Goal: Information Seeking & Learning: Check status

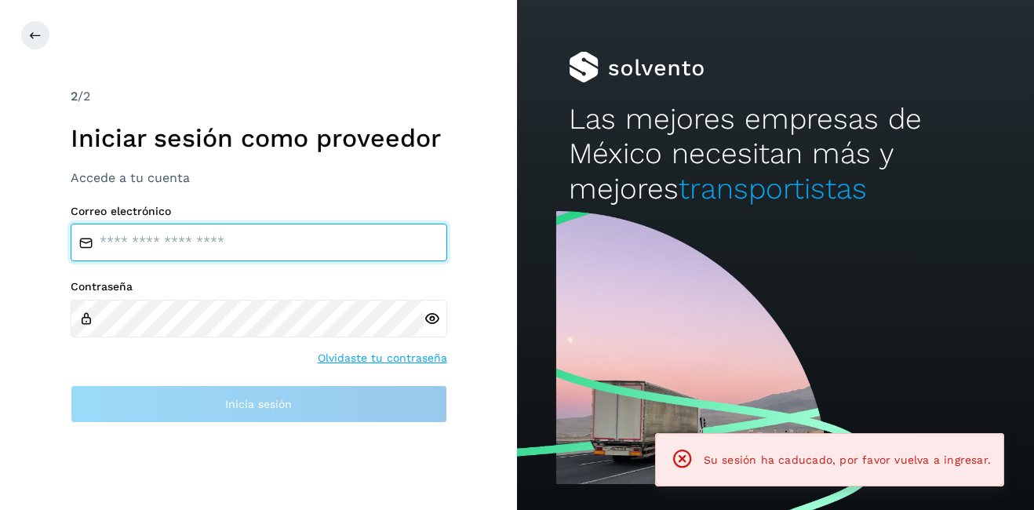
type input "**********"
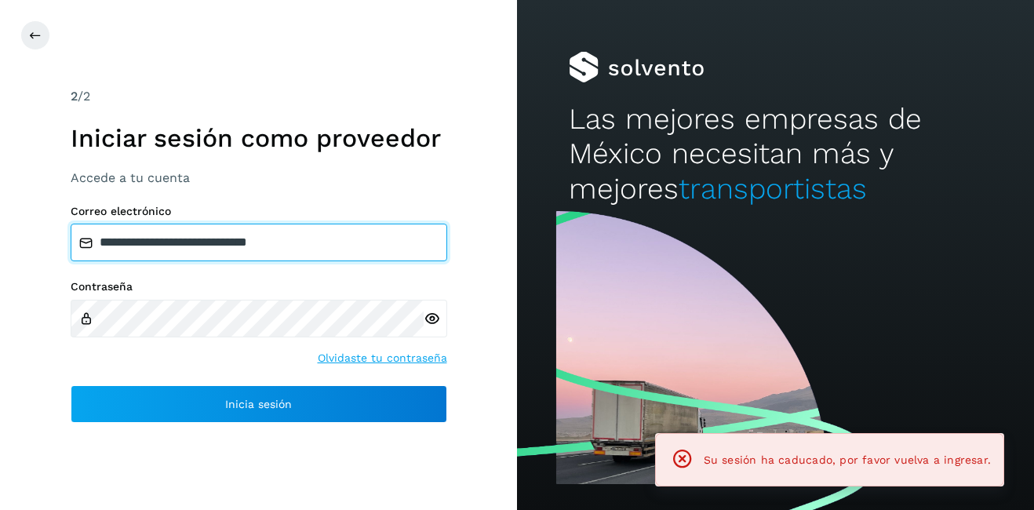
click at [140, 240] on input "**********" at bounding box center [259, 243] width 377 height 38
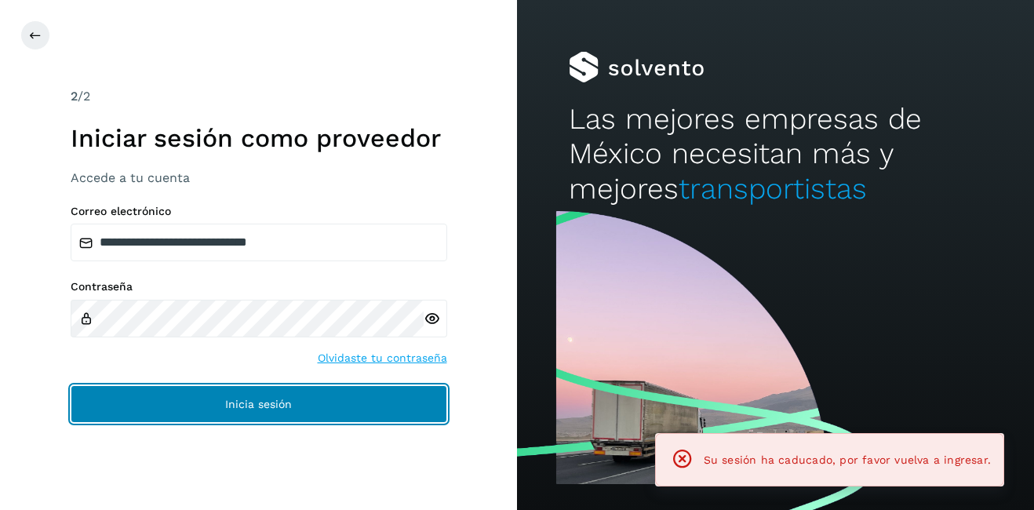
click at [203, 394] on button "Inicia sesión" at bounding box center [259, 404] width 377 height 38
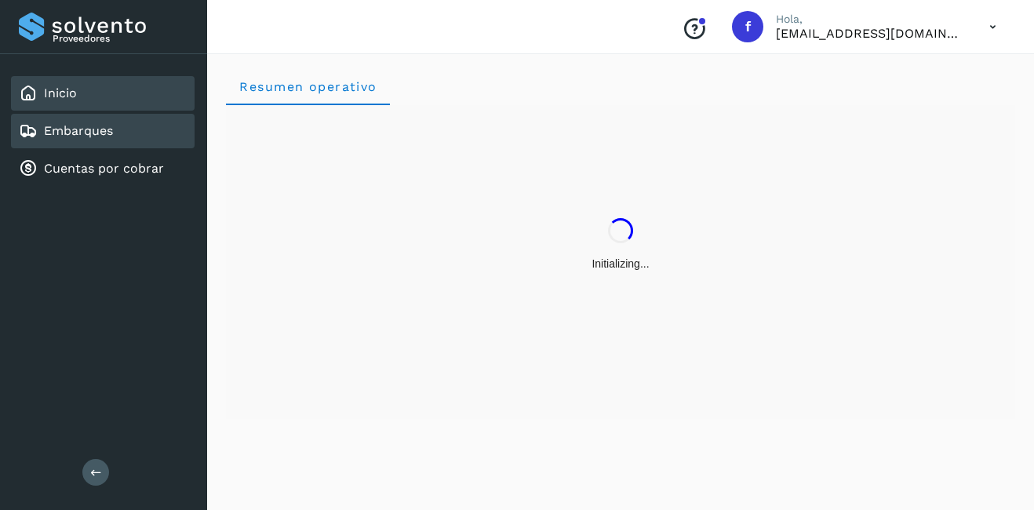
click at [81, 126] on link "Embarques" at bounding box center [78, 130] width 69 height 15
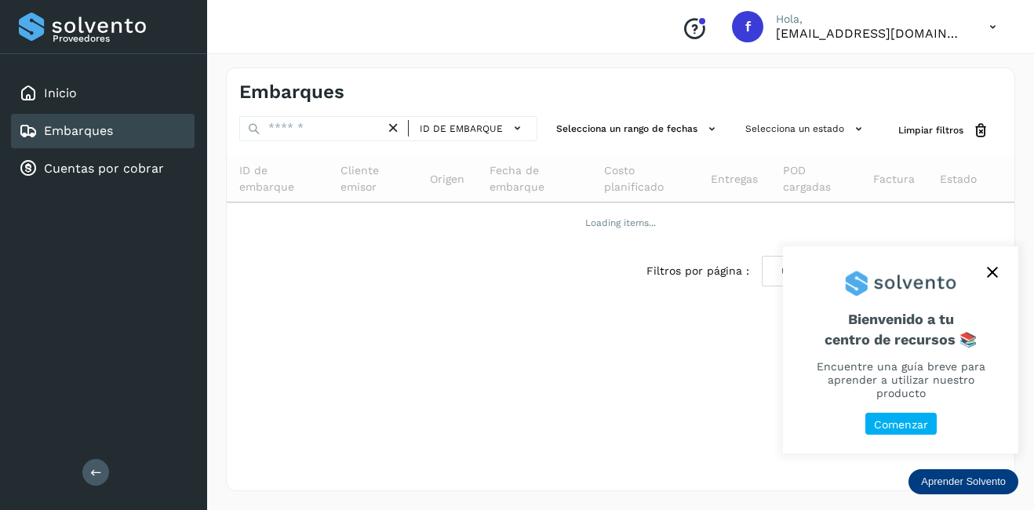
click at [991, 270] on icon "close," at bounding box center [992, 272] width 11 height 11
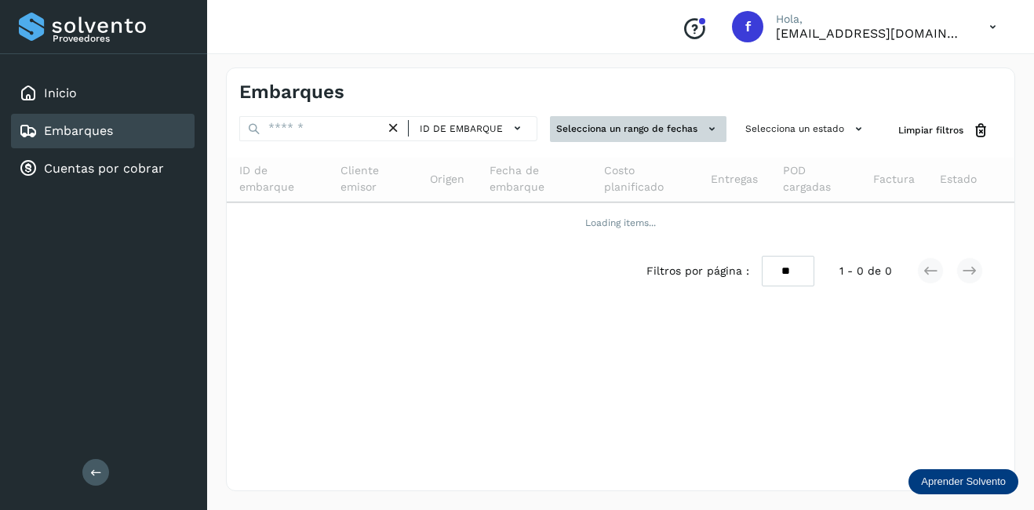
click at [704, 132] on icon at bounding box center [712, 129] width 16 height 16
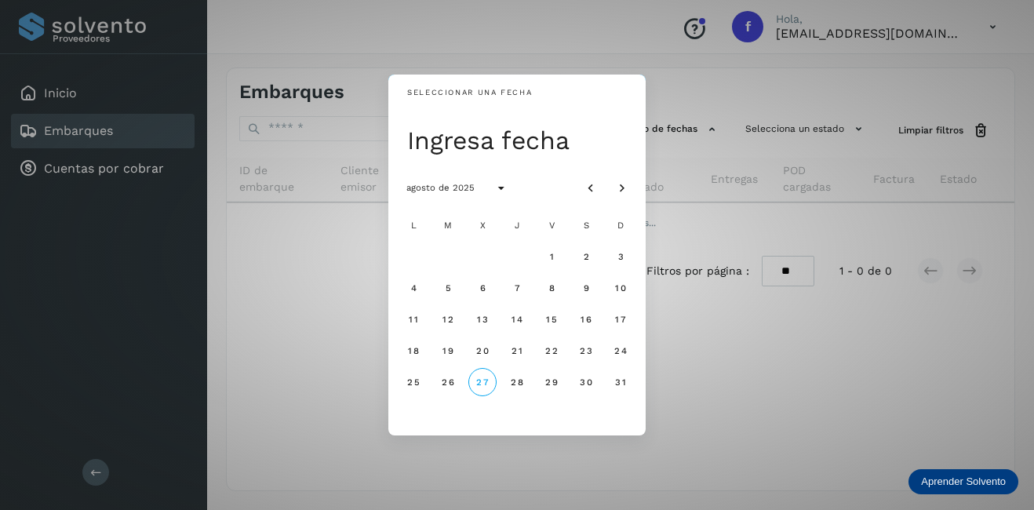
click at [753, 161] on div "Seleccionar una fecha Ingresa fecha agosto de 2025 L M X J V S D 1 2 3 4 5 6 7 …" at bounding box center [517, 255] width 1034 height 510
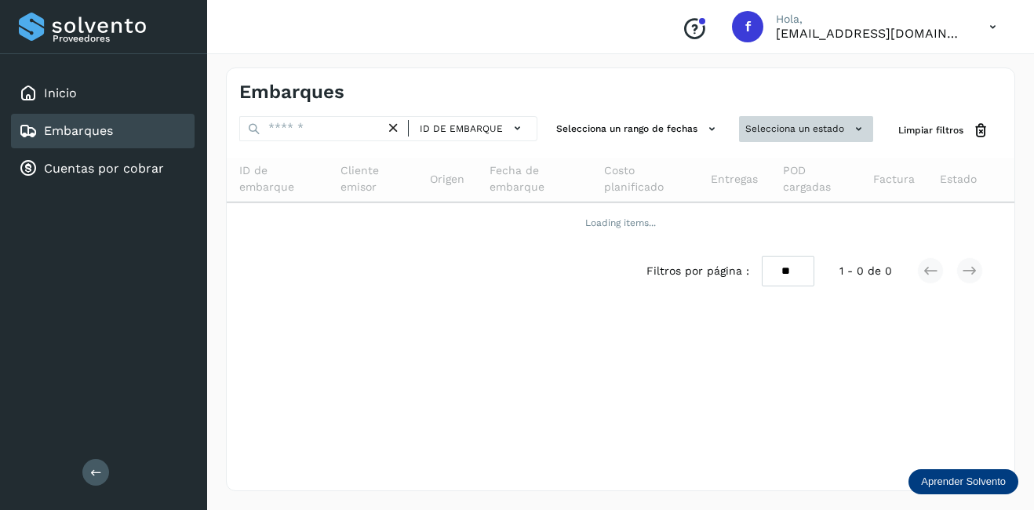
click at [827, 129] on button "Selecciona un estado" at bounding box center [806, 129] width 134 height 26
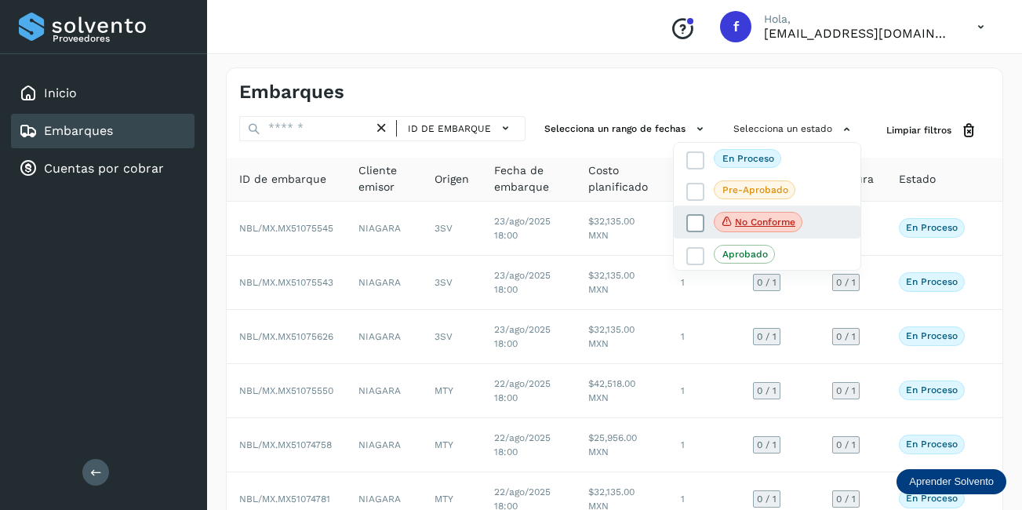
click at [746, 225] on p "No conforme" at bounding box center [765, 222] width 60 height 11
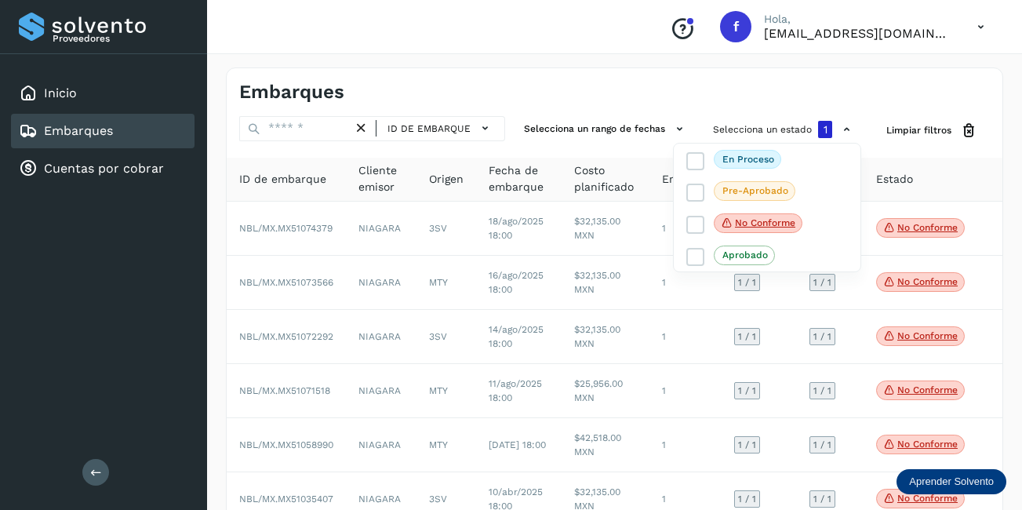
scroll to position [91, 0]
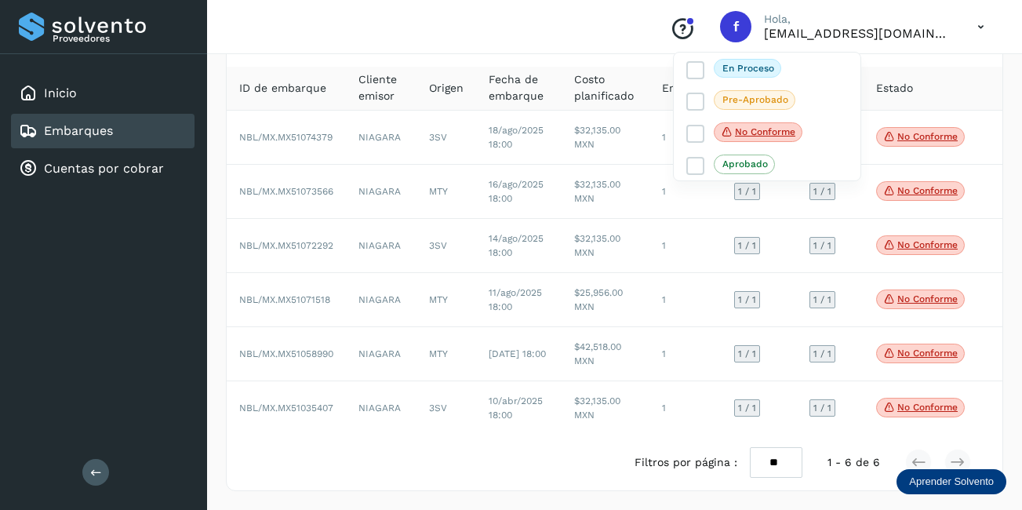
click at [917, 412] on div at bounding box center [511, 255] width 1022 height 510
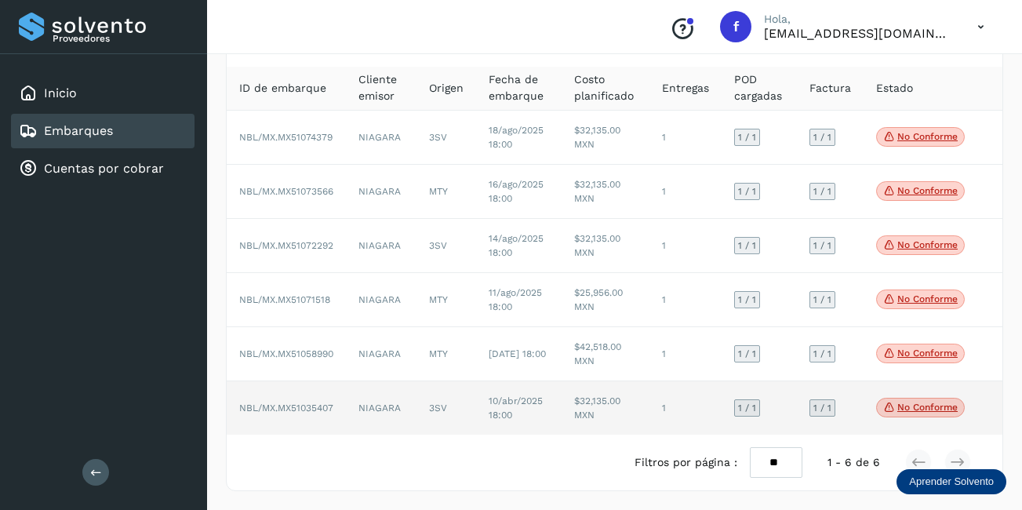
click at [898, 415] on span "No conforme" at bounding box center [920, 408] width 89 height 20
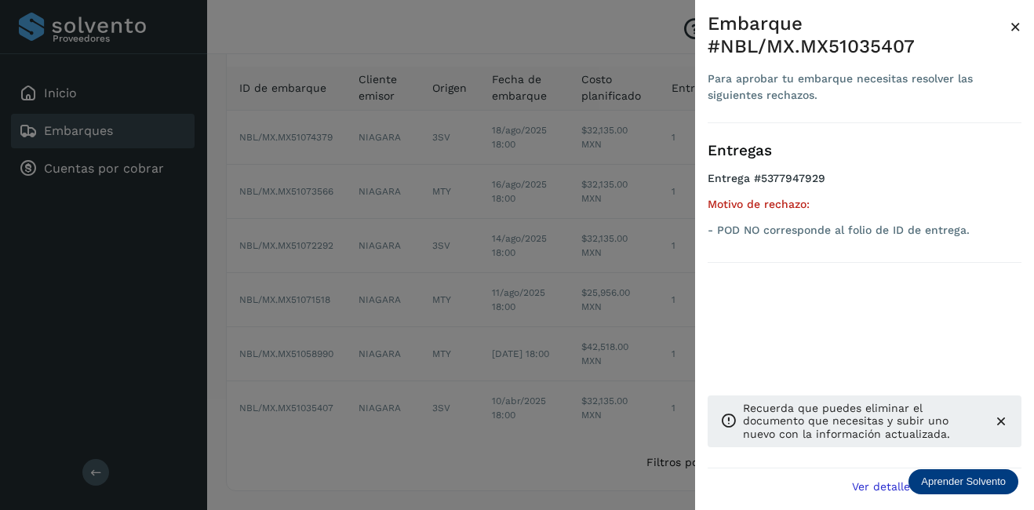
click at [1013, 19] on span "×" at bounding box center [1016, 27] width 12 height 22
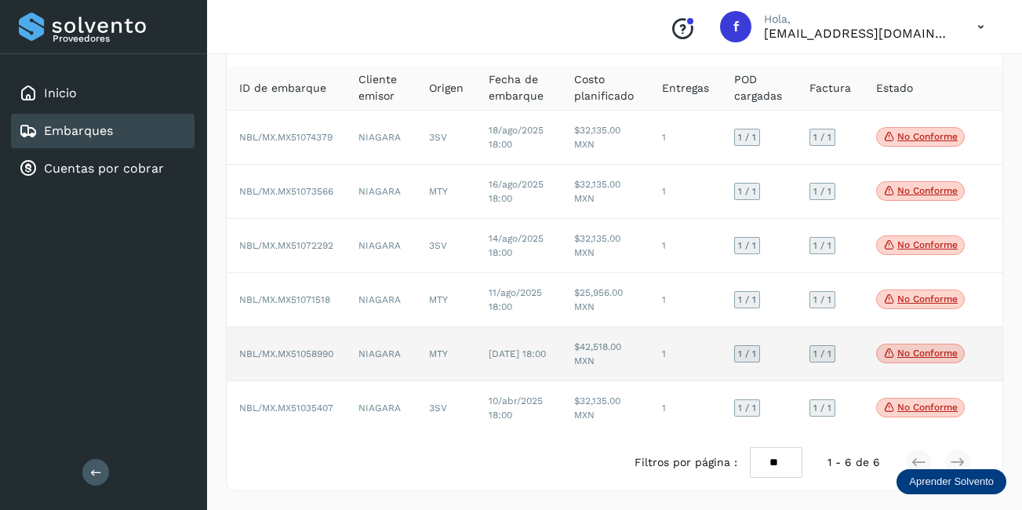
click at [922, 344] on span "No conforme" at bounding box center [920, 354] width 89 height 20
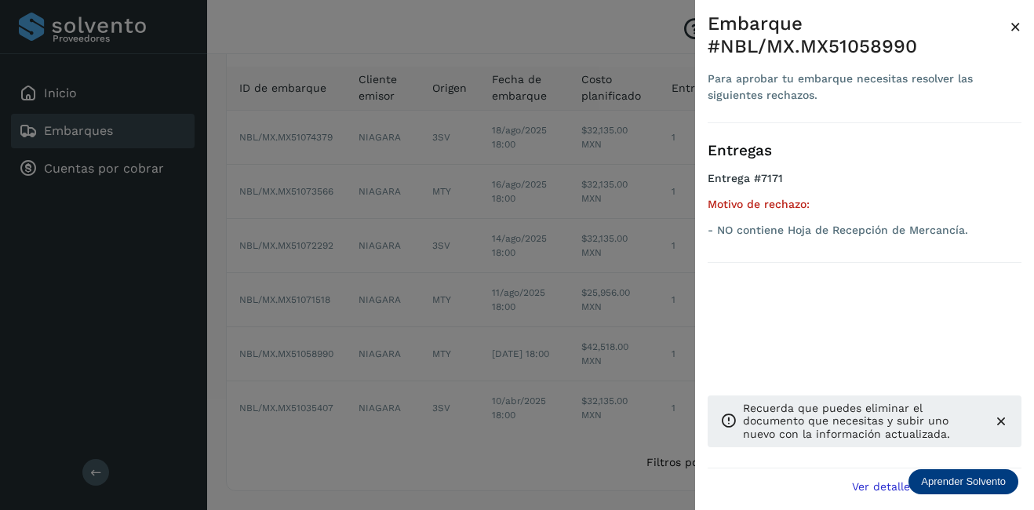
click at [1012, 27] on span "×" at bounding box center [1016, 27] width 12 height 22
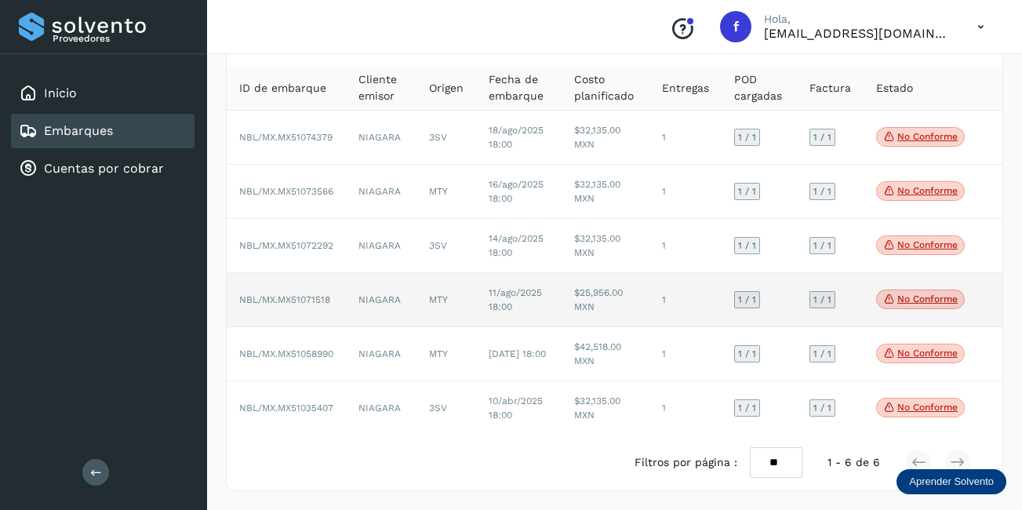
click at [943, 303] on p "No conforme" at bounding box center [928, 298] width 60 height 11
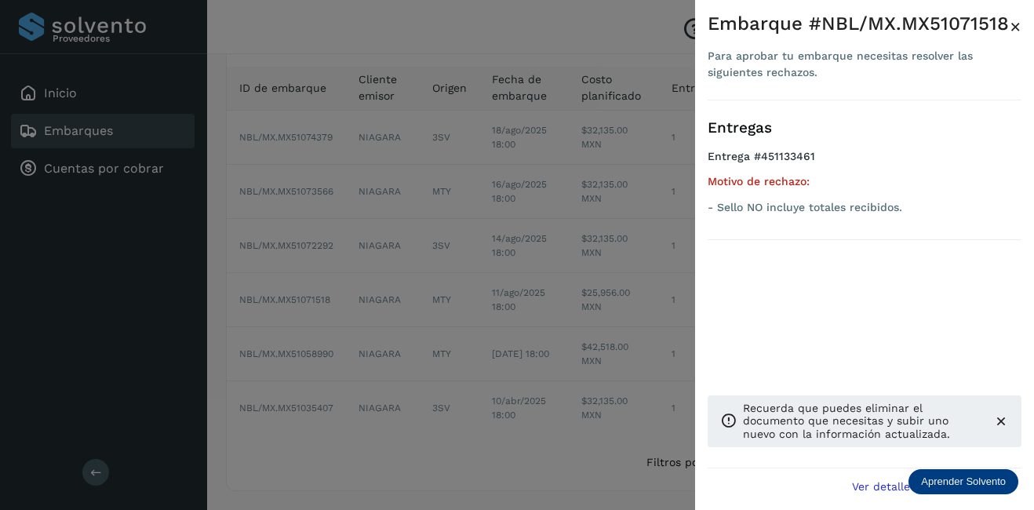
click at [1015, 30] on span "×" at bounding box center [1016, 27] width 12 height 22
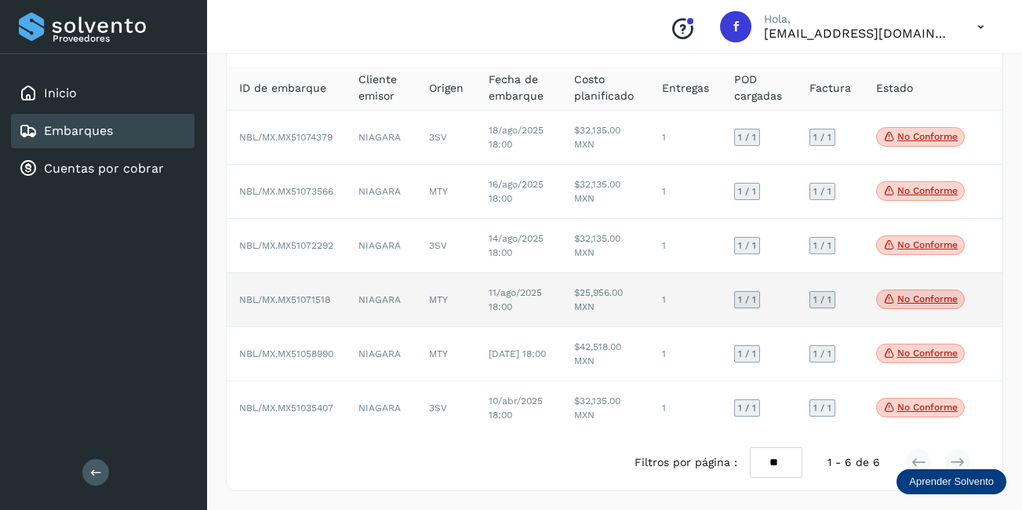
click at [585, 295] on td "$25,956.00 MXN" at bounding box center [606, 300] width 88 height 54
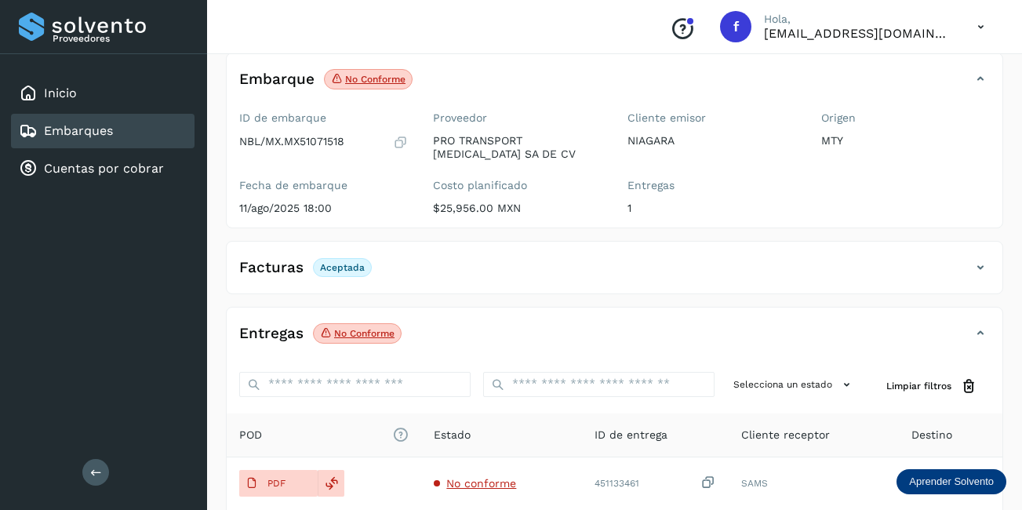
click at [122, 125] on div "Embarques" at bounding box center [103, 131] width 184 height 35
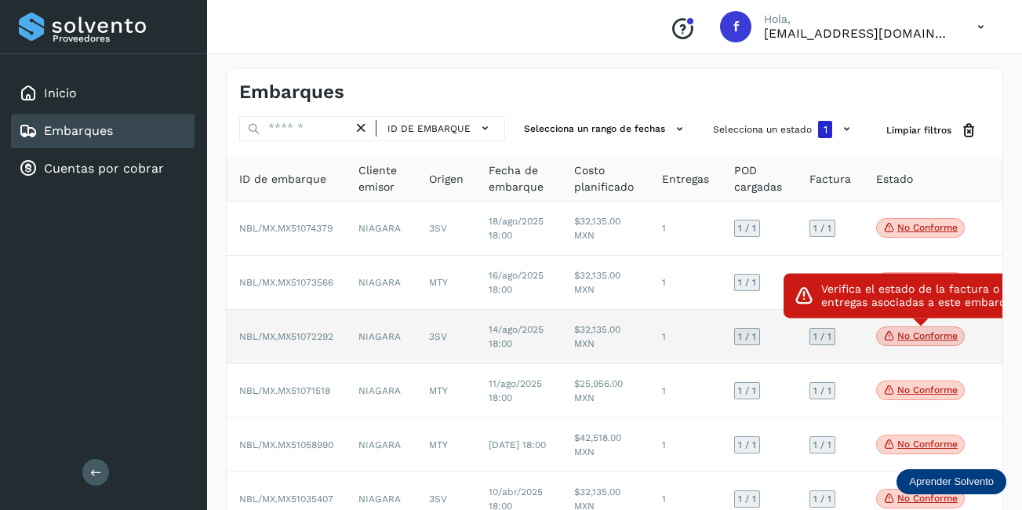
click at [916, 341] on p "No conforme" at bounding box center [928, 335] width 60 height 11
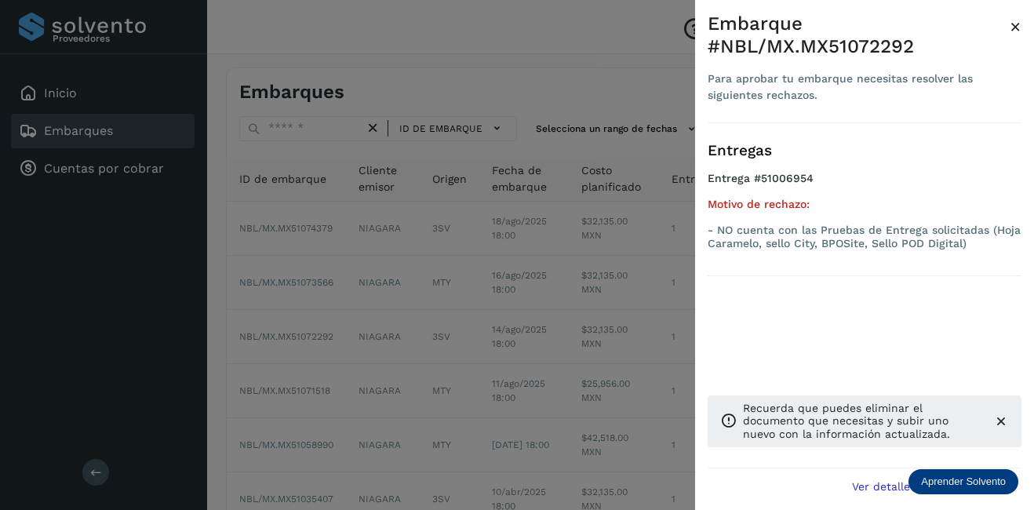
click at [1019, 27] on span "×" at bounding box center [1016, 27] width 12 height 22
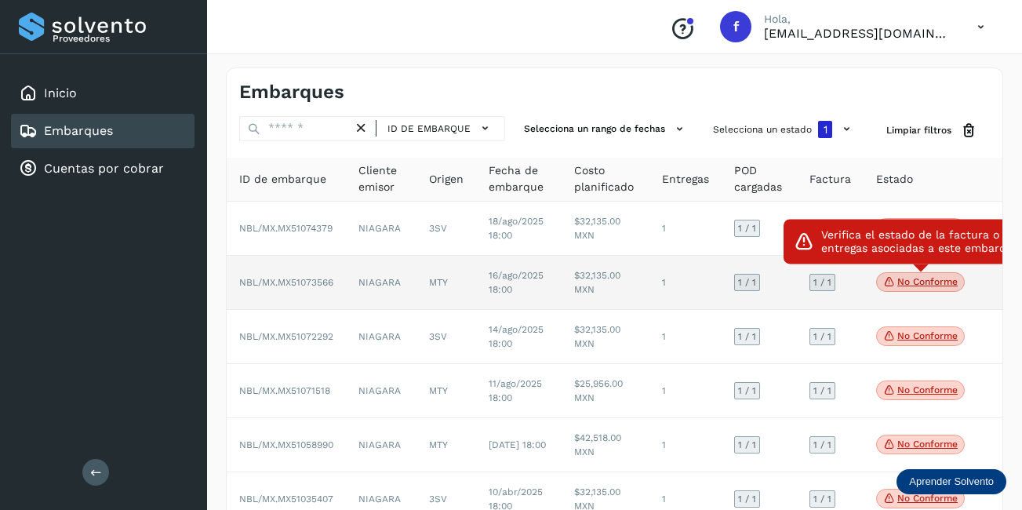
click at [938, 285] on p "No conforme" at bounding box center [928, 281] width 60 height 11
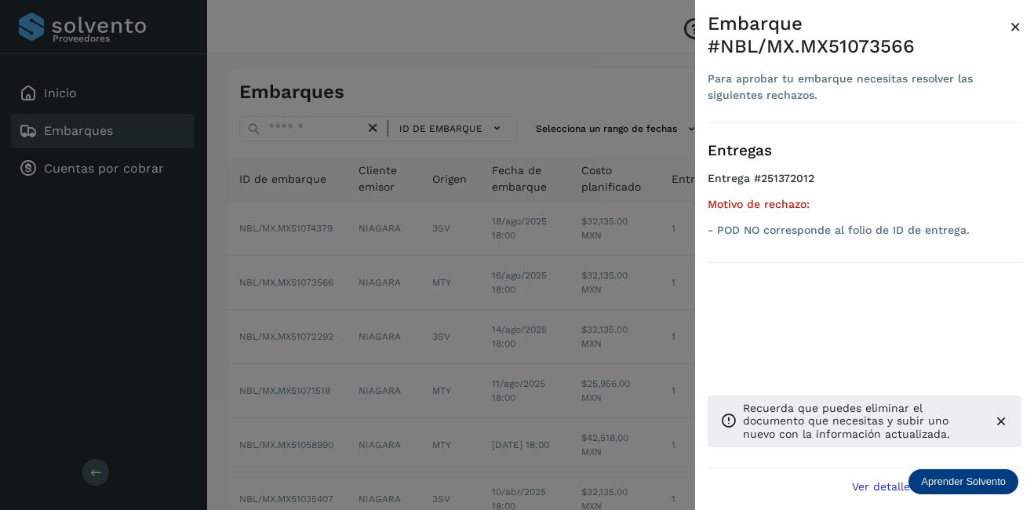
click at [1013, 27] on span "×" at bounding box center [1016, 27] width 12 height 22
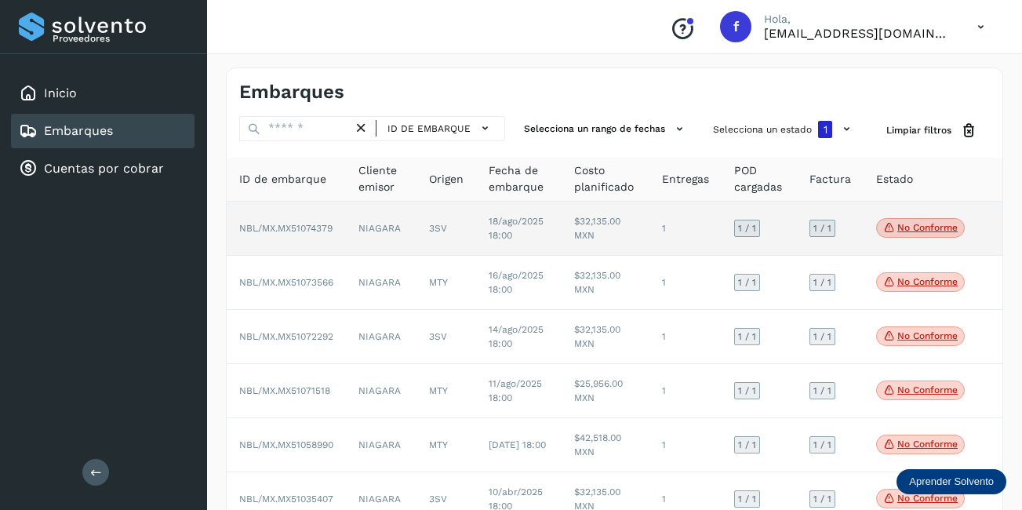
click at [943, 231] on p "No conforme" at bounding box center [928, 227] width 60 height 11
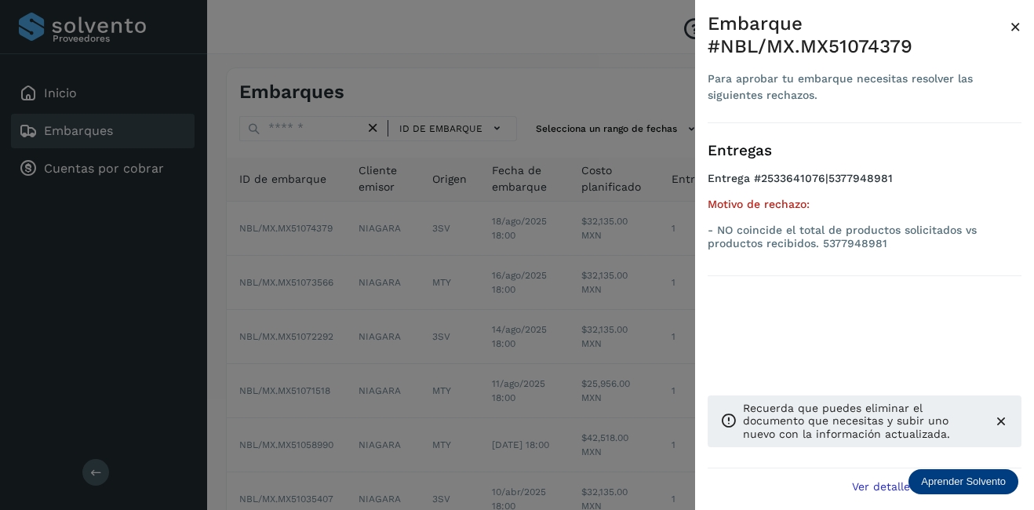
click at [1011, 28] on span "×" at bounding box center [1016, 27] width 12 height 22
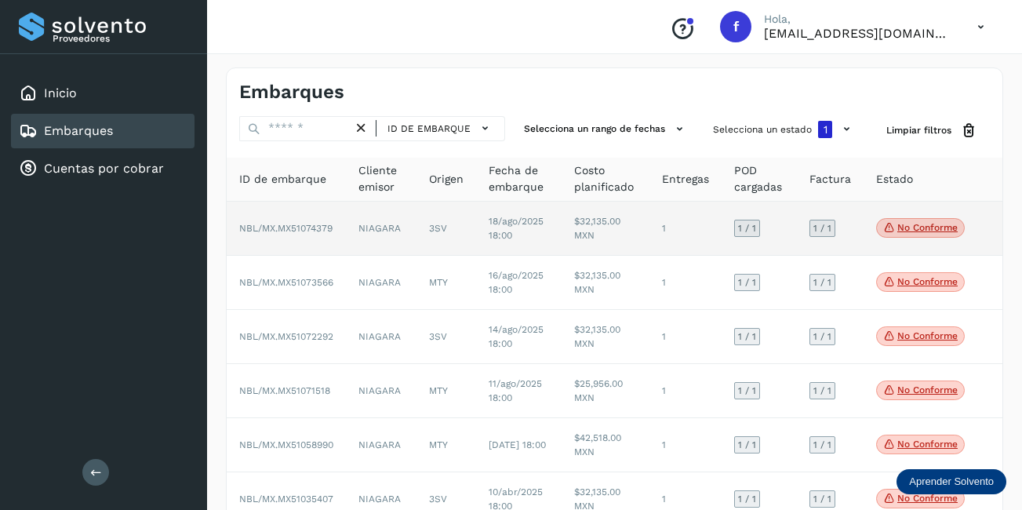
click at [590, 244] on td "$32,135.00 MXN" at bounding box center [606, 229] width 88 height 54
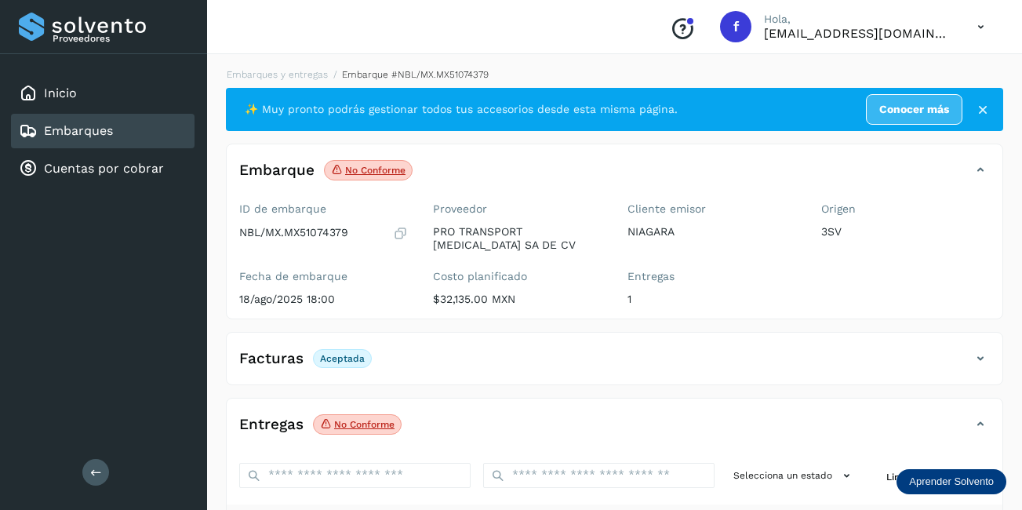
scroll to position [244, 0]
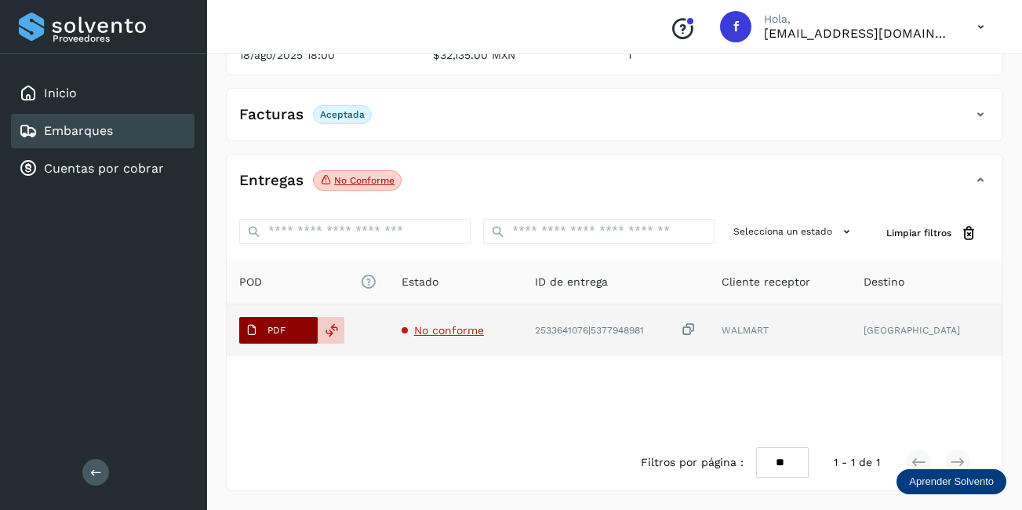
click at [296, 332] on button "PDF" at bounding box center [278, 330] width 78 height 27
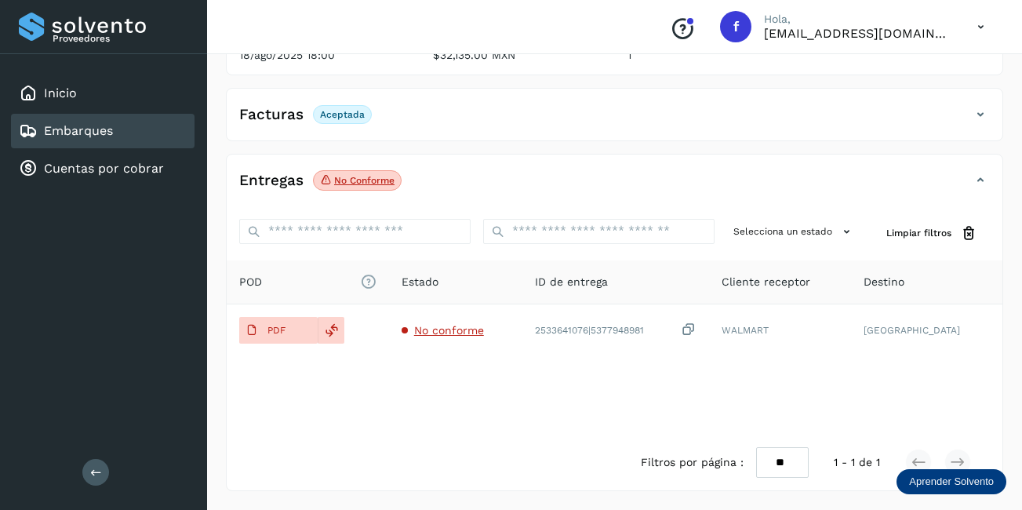
click at [124, 133] on div "Embarques" at bounding box center [103, 131] width 184 height 35
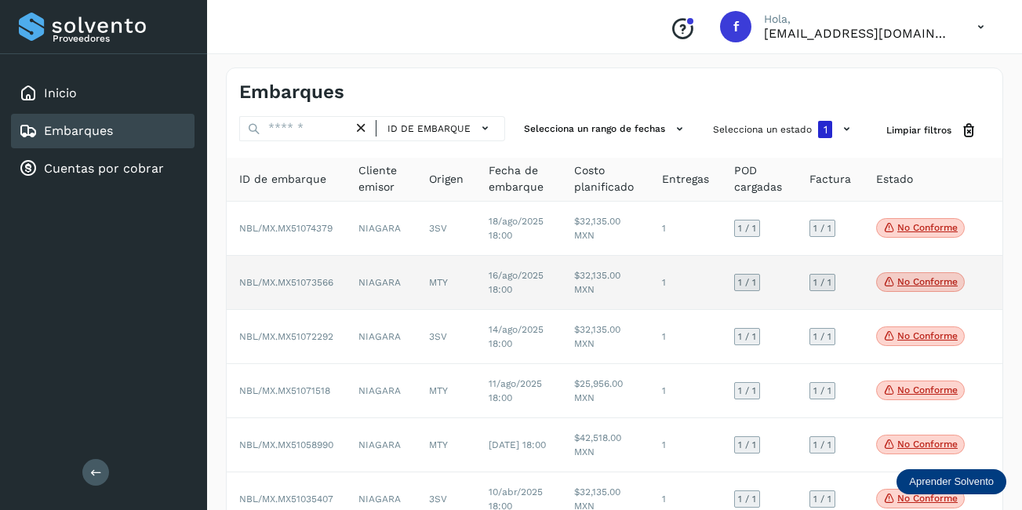
click at [908, 273] on span "No conforme" at bounding box center [920, 282] width 89 height 20
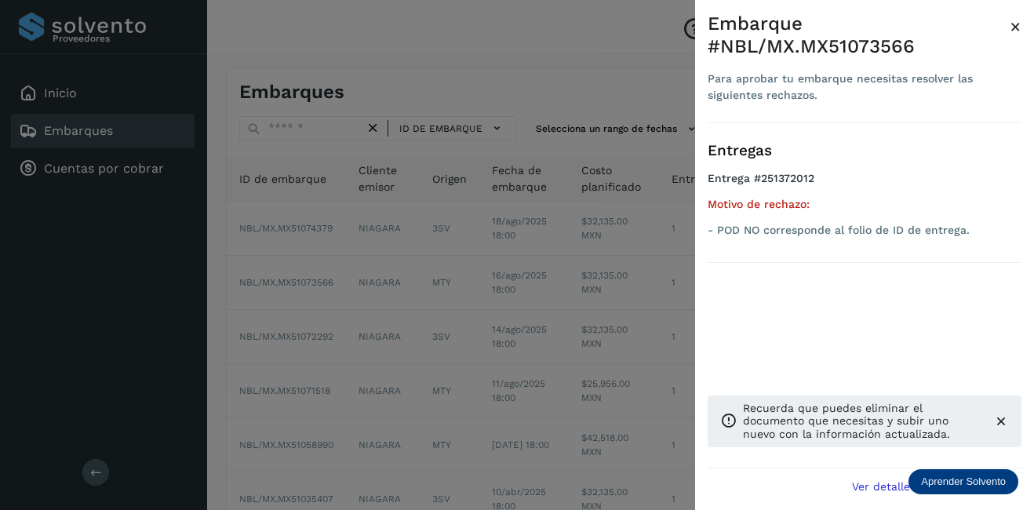
click at [1019, 24] on span "×" at bounding box center [1016, 27] width 12 height 22
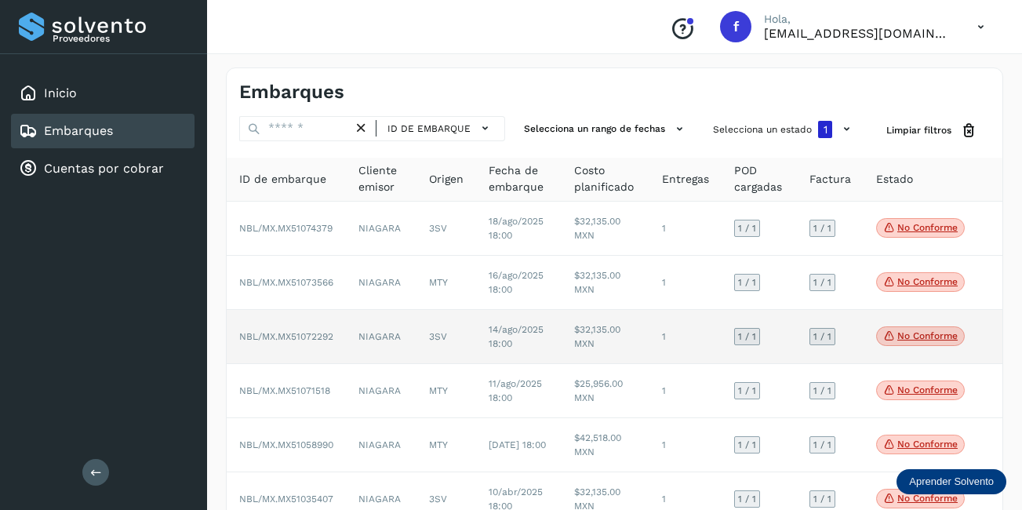
click at [942, 346] on span "No conforme" at bounding box center [920, 336] width 89 height 20
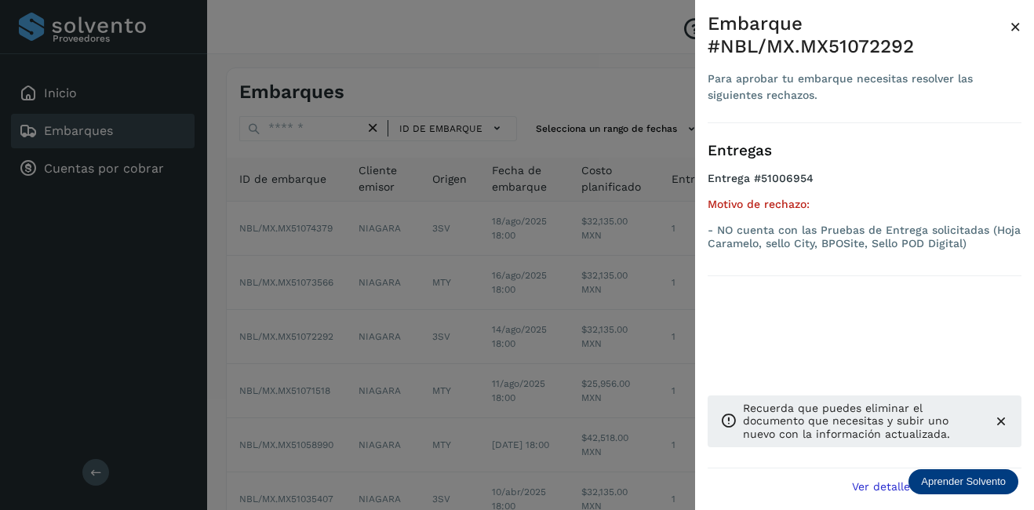
click at [1017, 31] on span "×" at bounding box center [1016, 27] width 12 height 22
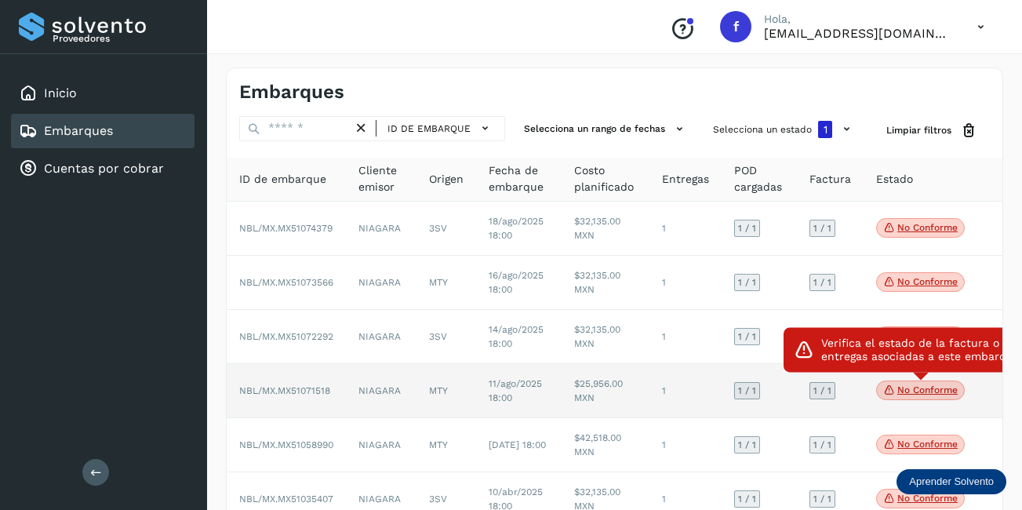
click at [914, 393] on p "No conforme" at bounding box center [928, 389] width 60 height 11
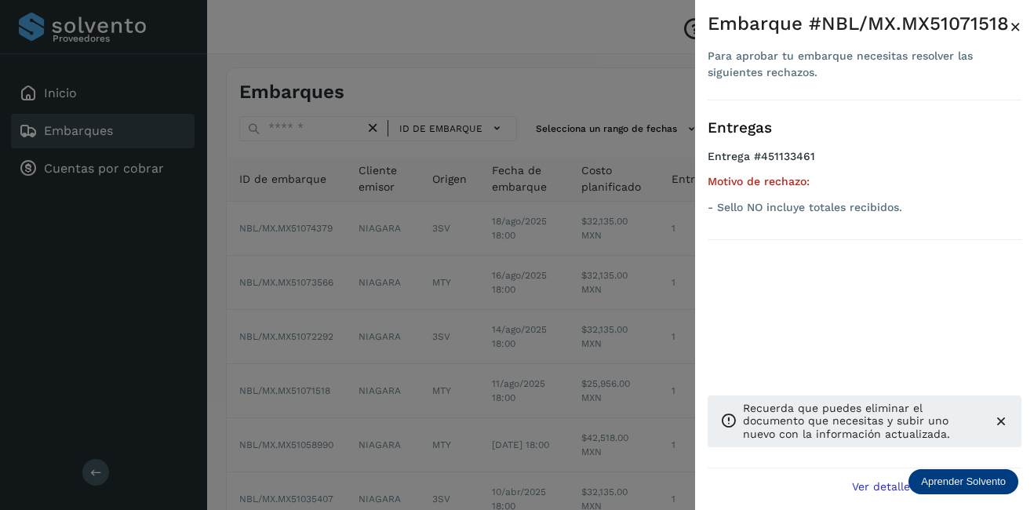
click at [1014, 31] on span "×" at bounding box center [1016, 27] width 12 height 22
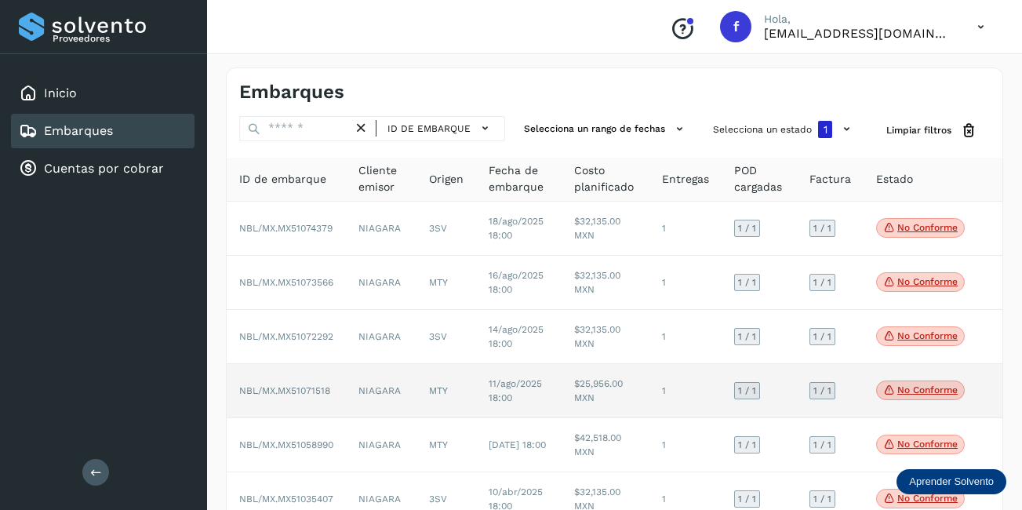
click at [672, 384] on td "1" at bounding box center [686, 391] width 72 height 54
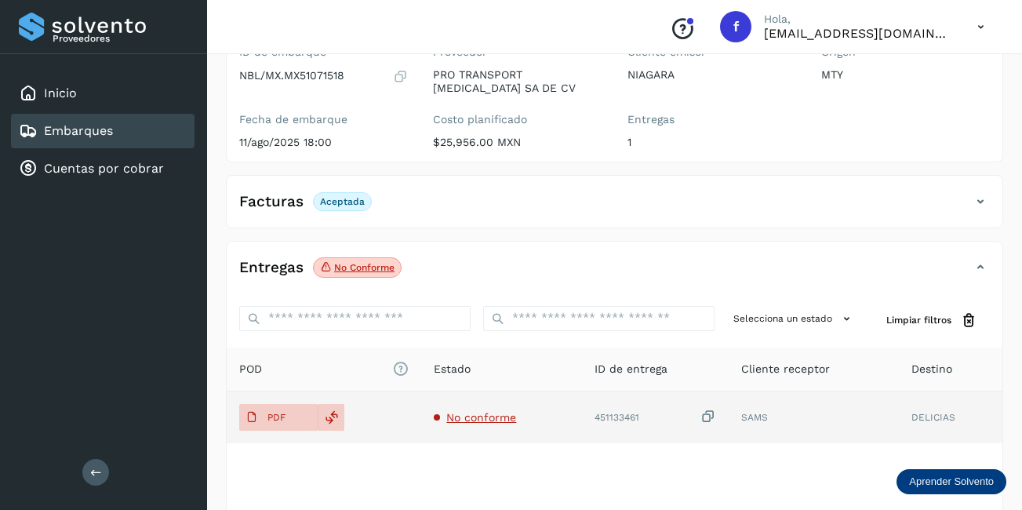
scroll to position [244, 0]
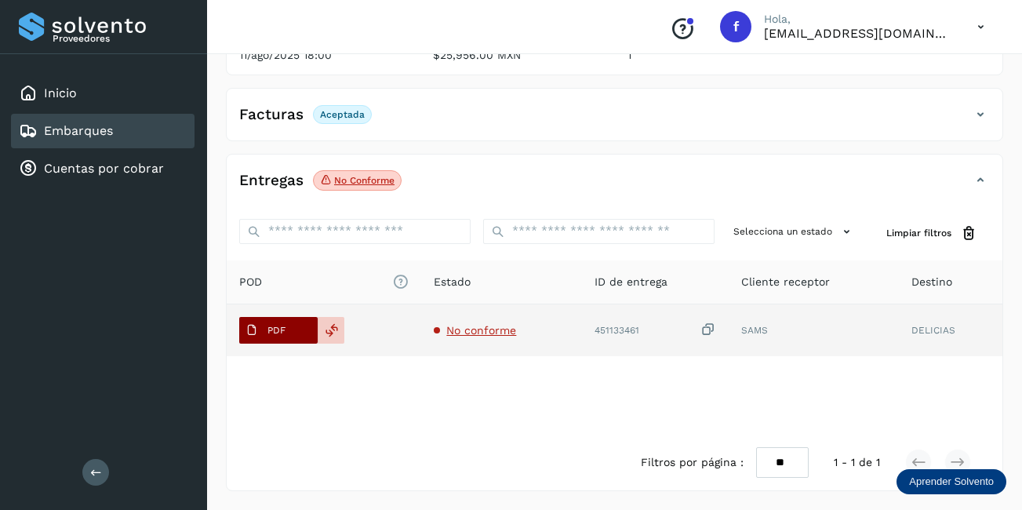
click at [276, 339] on span "PDF" at bounding box center [265, 330] width 53 height 25
click at [337, 323] on icon at bounding box center [332, 330] width 14 height 14
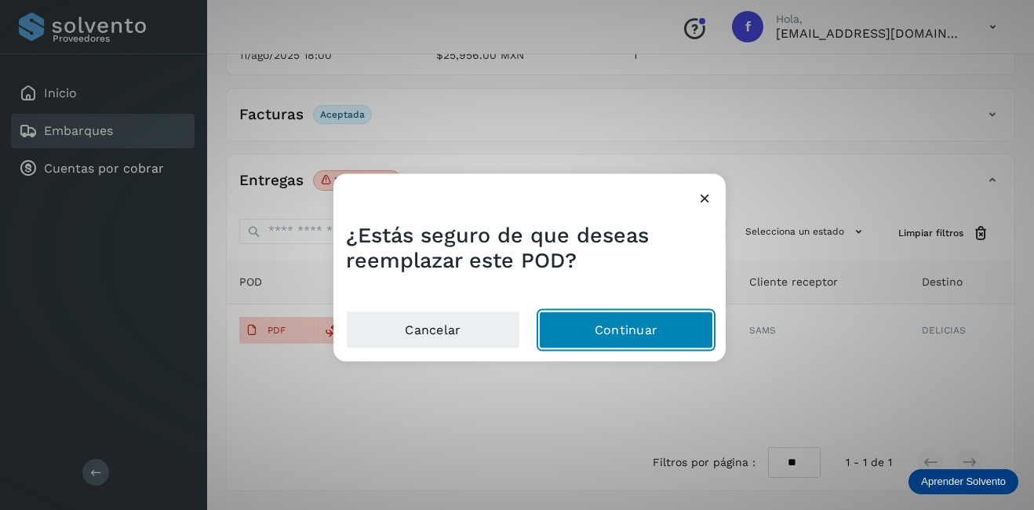
click at [609, 347] on button "Continuar" at bounding box center [626, 330] width 174 height 38
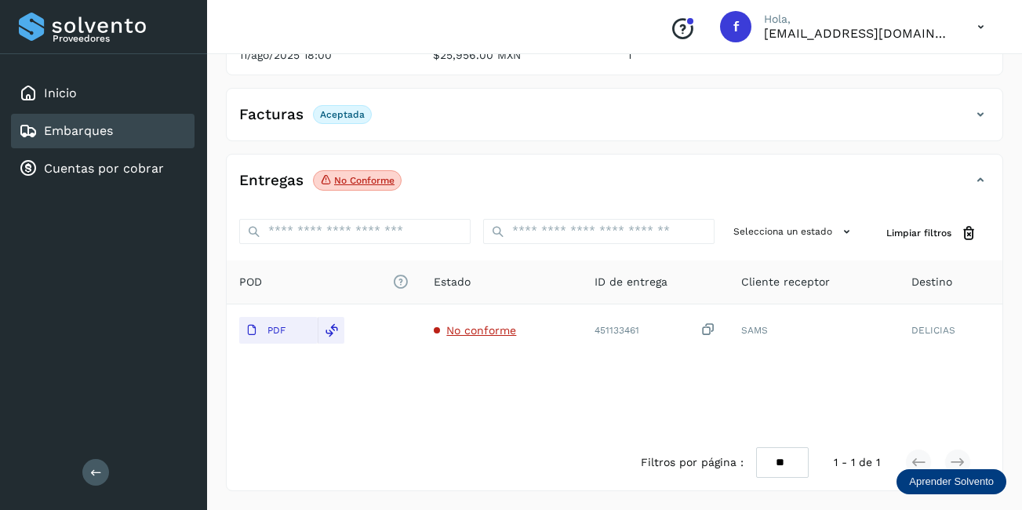
click at [119, 126] on div "Embarques" at bounding box center [103, 131] width 184 height 35
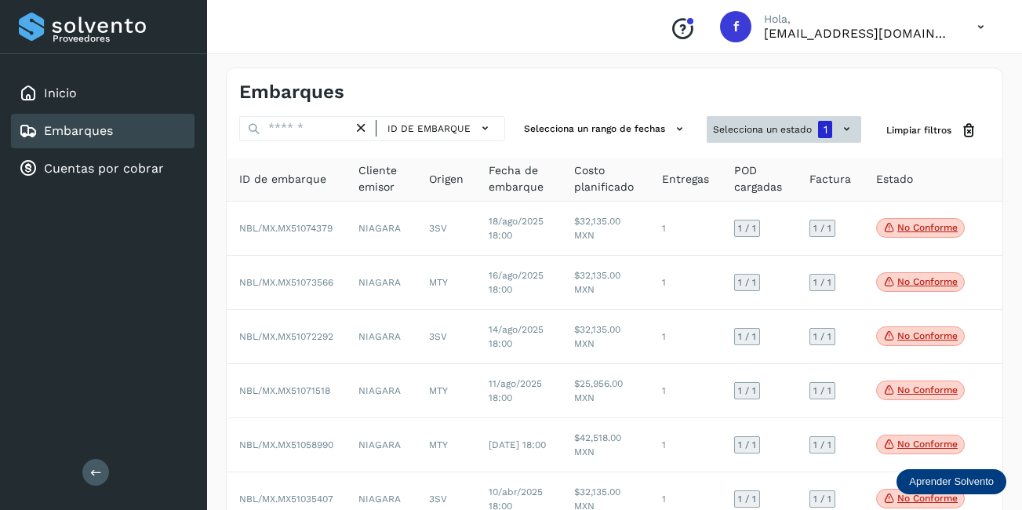
click at [767, 134] on button "Selecciona un estado 1" at bounding box center [784, 129] width 155 height 27
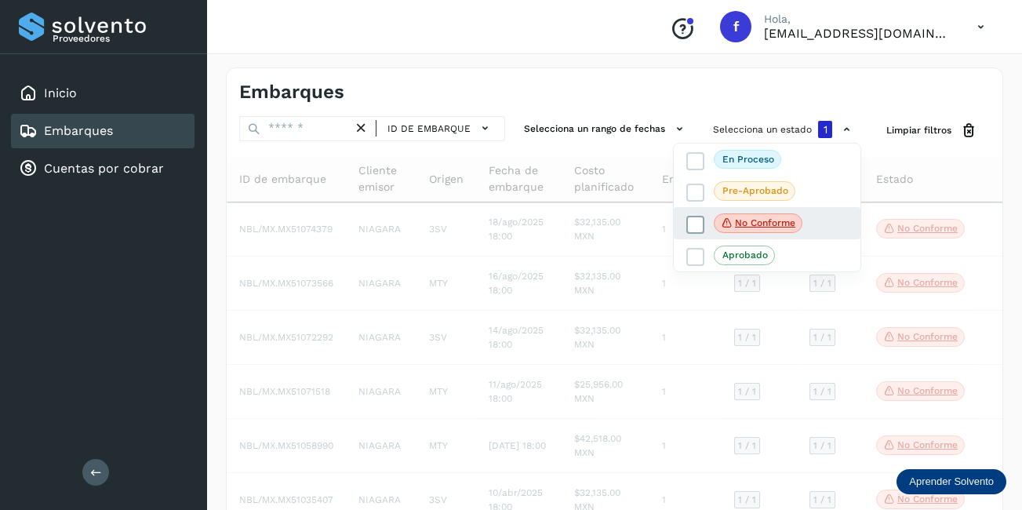
click at [745, 228] on p "No conforme" at bounding box center [765, 222] width 60 height 11
click at [723, 219] on icon at bounding box center [727, 221] width 13 height 14
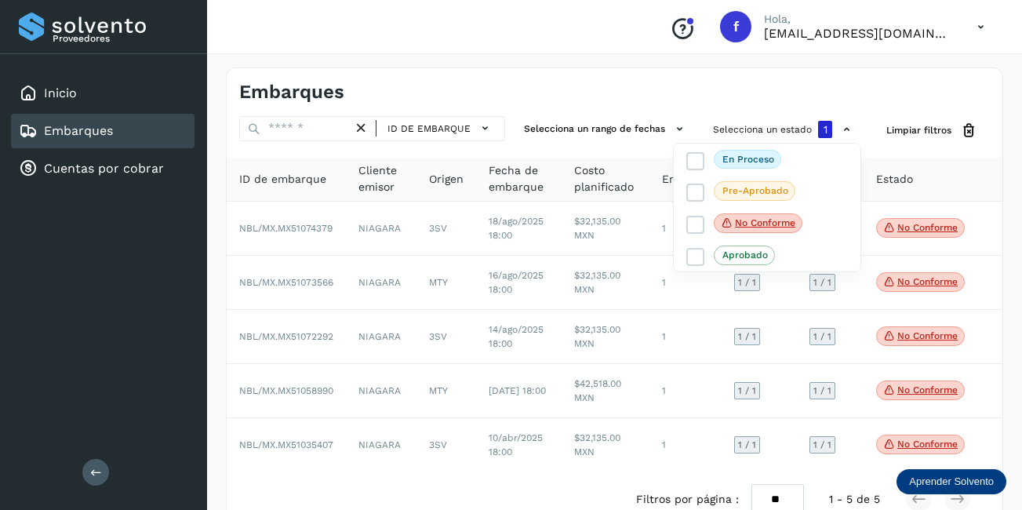
scroll to position [37, 0]
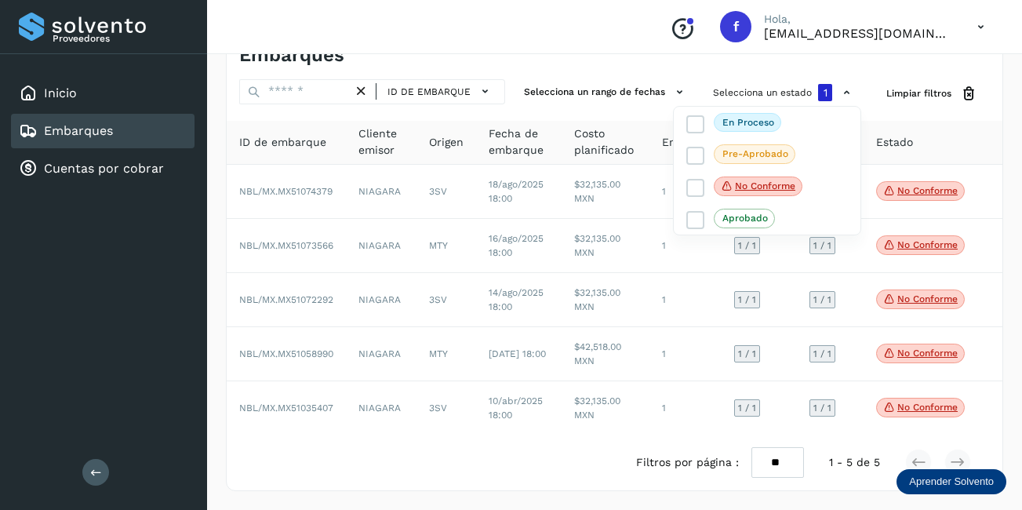
click at [911, 187] on div at bounding box center [511, 255] width 1022 height 510
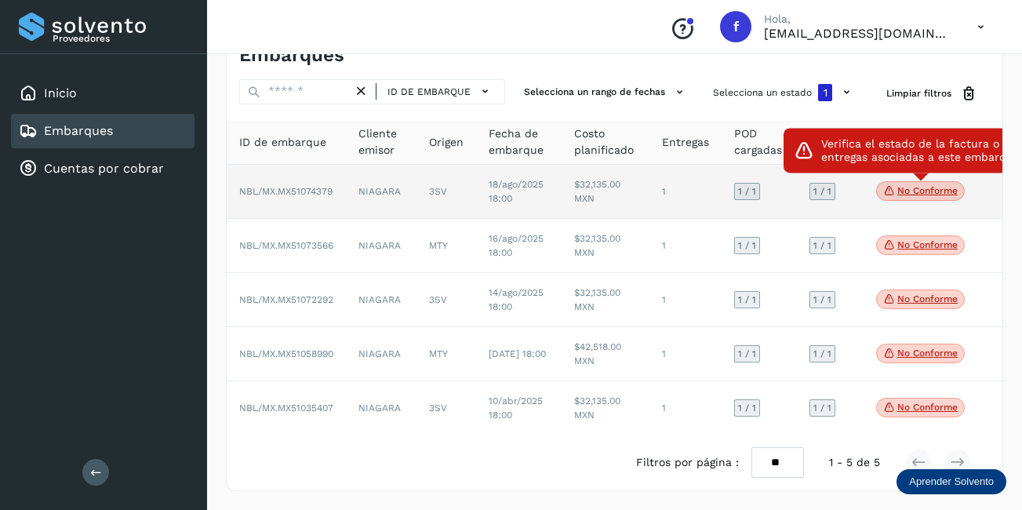
click at [916, 188] on p "No conforme" at bounding box center [928, 190] width 60 height 11
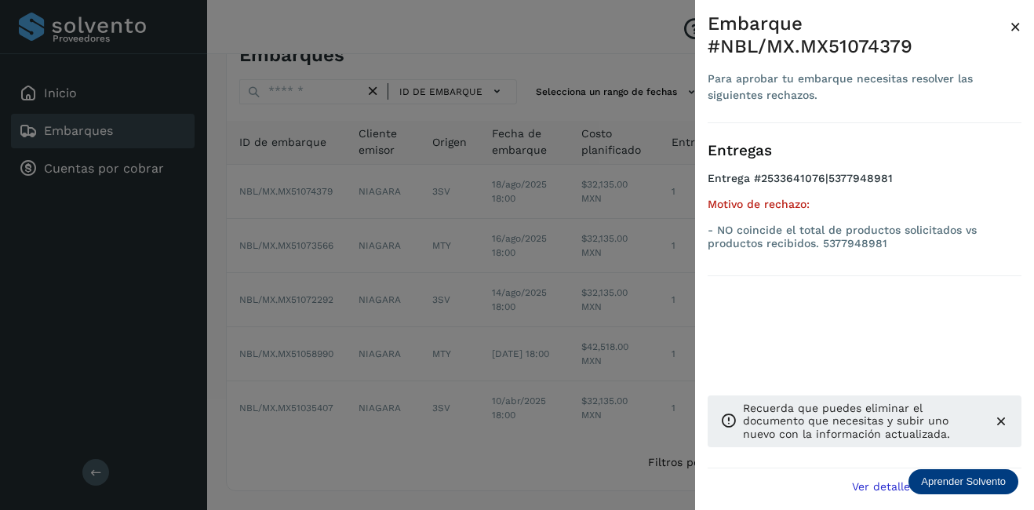
click at [1015, 31] on span "×" at bounding box center [1016, 27] width 12 height 22
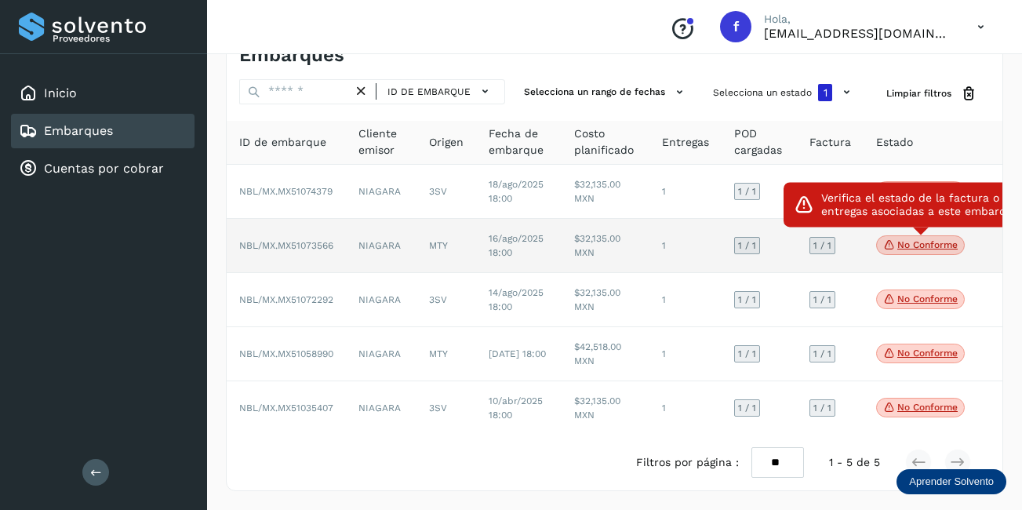
click at [917, 244] on p "No conforme" at bounding box center [928, 244] width 60 height 11
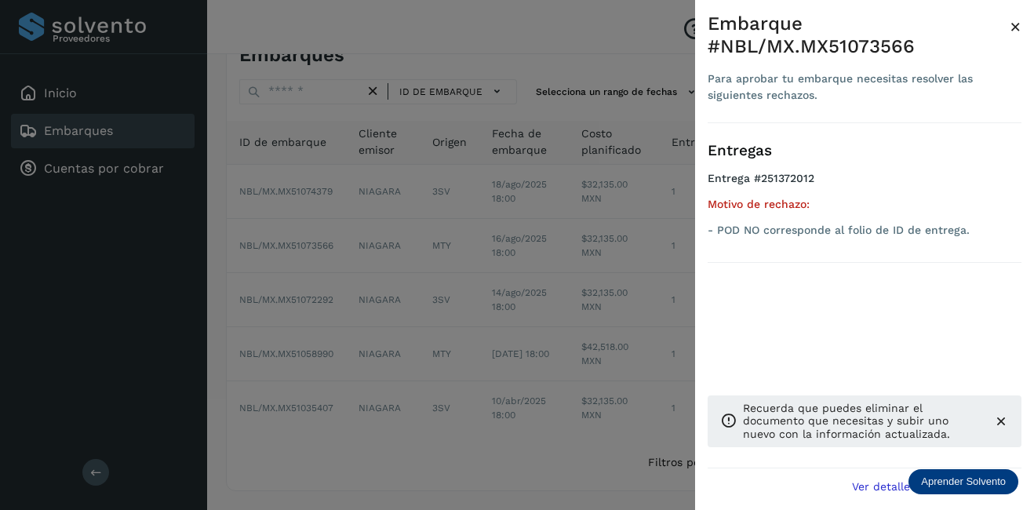
click at [1013, 26] on span "×" at bounding box center [1016, 27] width 12 height 22
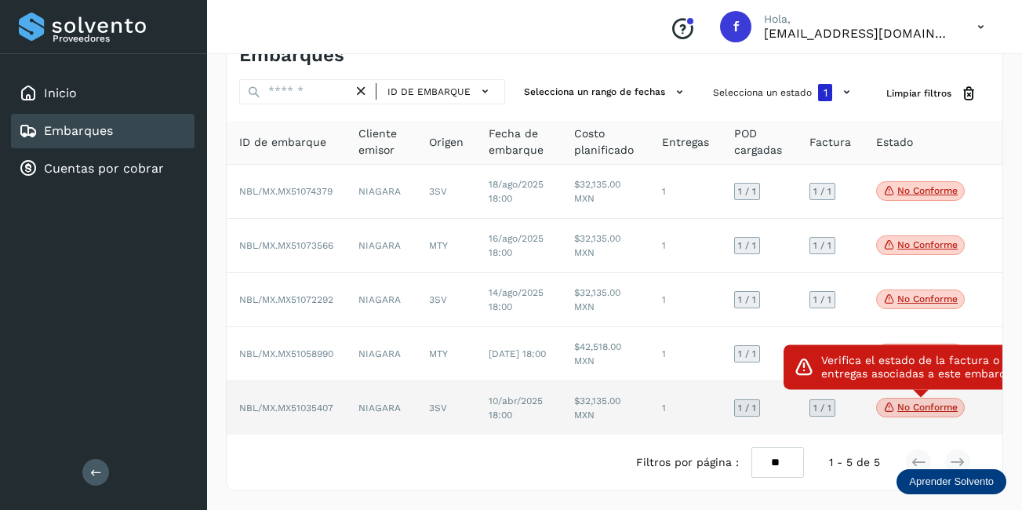
click at [935, 407] on p "No conforme" at bounding box center [928, 407] width 60 height 11
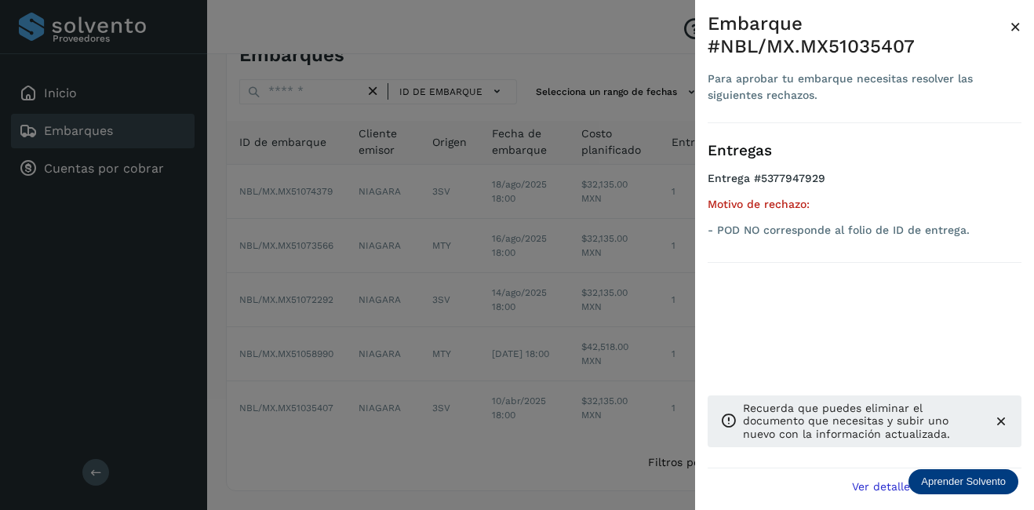
click at [1016, 31] on span "×" at bounding box center [1016, 27] width 12 height 22
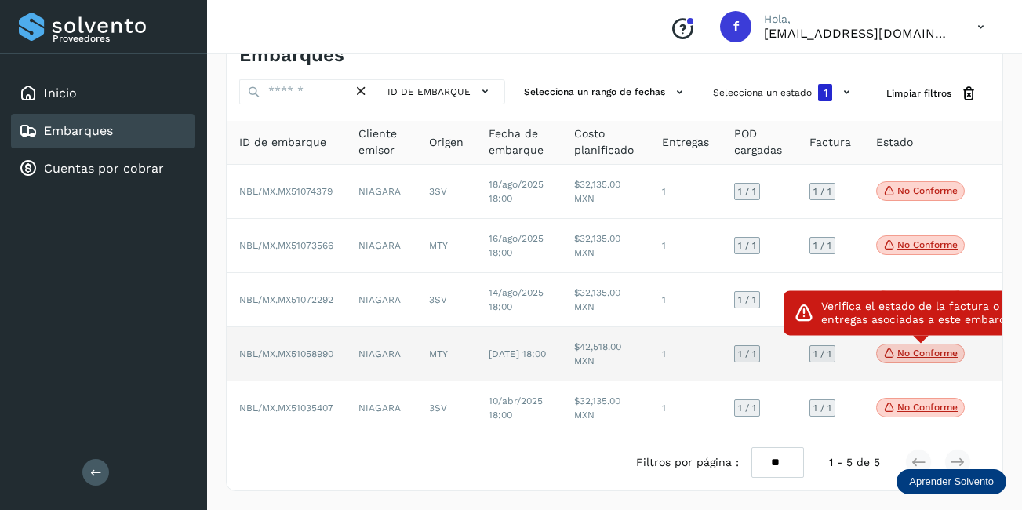
click at [936, 344] on span "No conforme" at bounding box center [920, 354] width 89 height 20
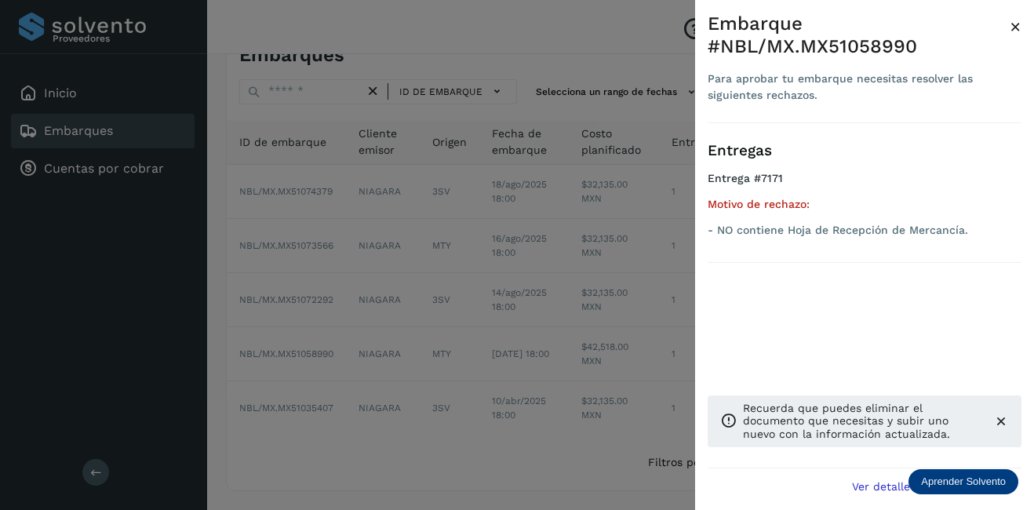
click at [1019, 26] on span "×" at bounding box center [1016, 27] width 12 height 22
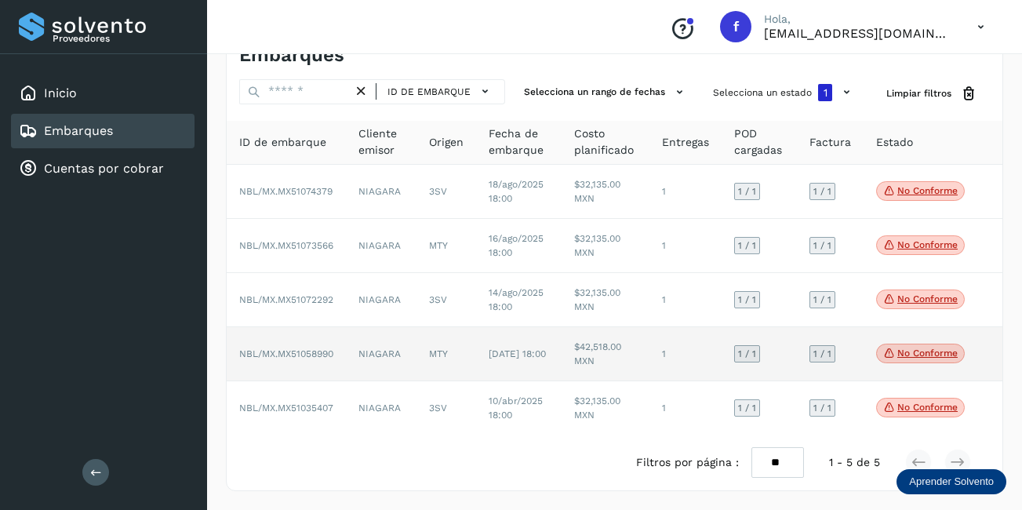
click at [610, 354] on td "$42,518.00 MXN" at bounding box center [606, 354] width 88 height 54
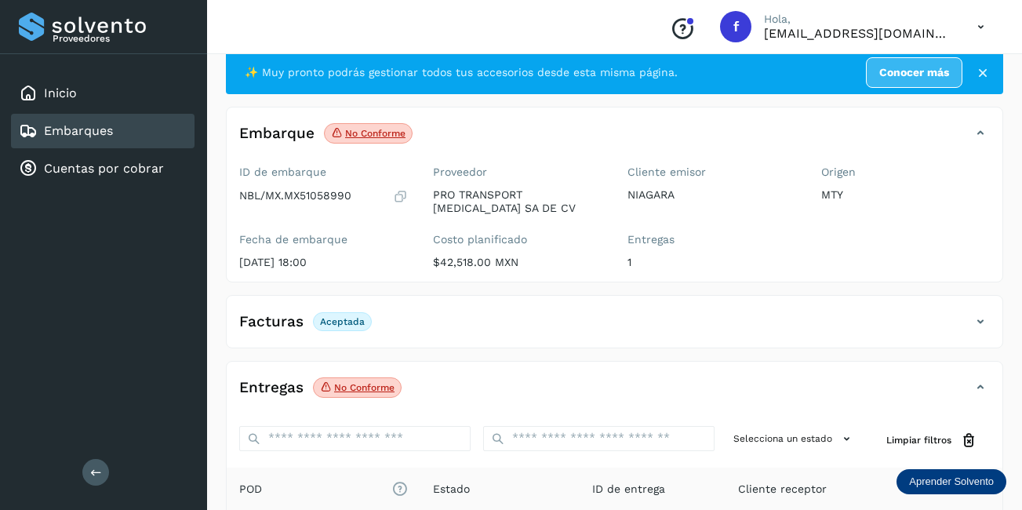
scroll to position [244, 0]
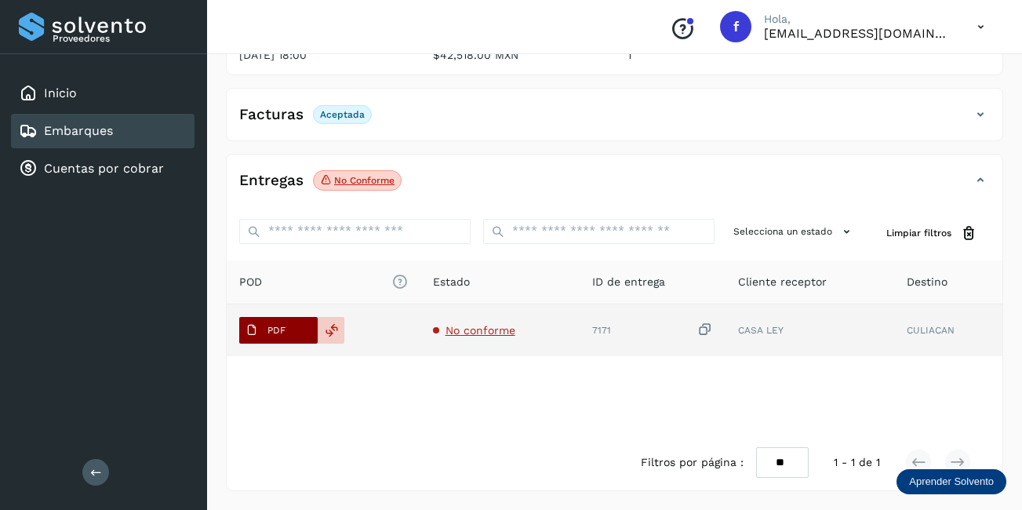
click at [267, 330] on span "PDF" at bounding box center [265, 330] width 53 height 25
click at [265, 330] on span "PDF" at bounding box center [265, 330] width 53 height 25
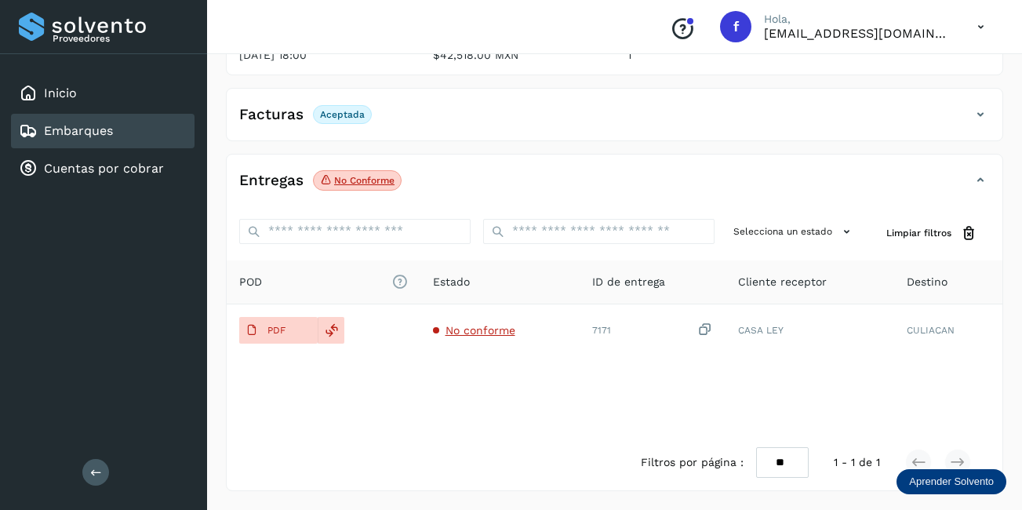
click at [149, 131] on div "Embarques" at bounding box center [103, 131] width 184 height 35
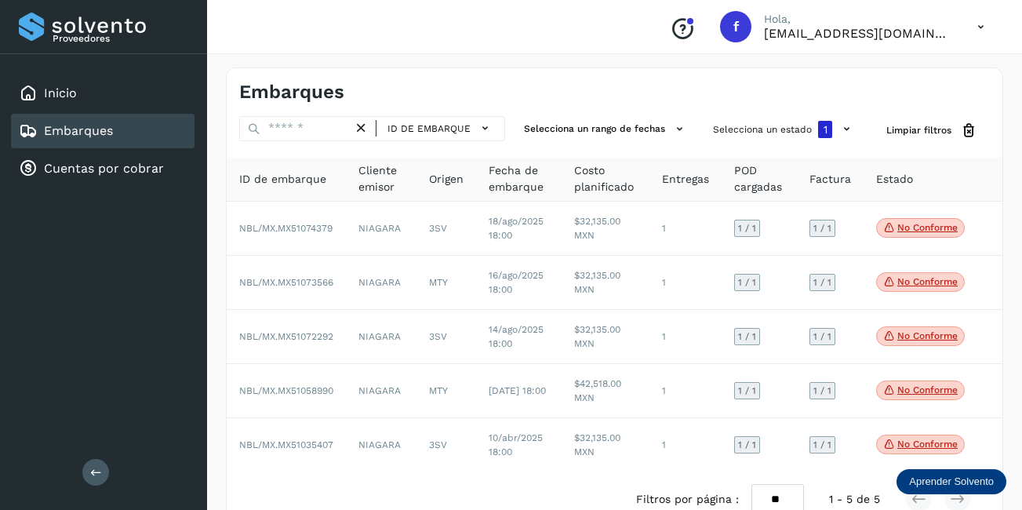
scroll to position [37, 0]
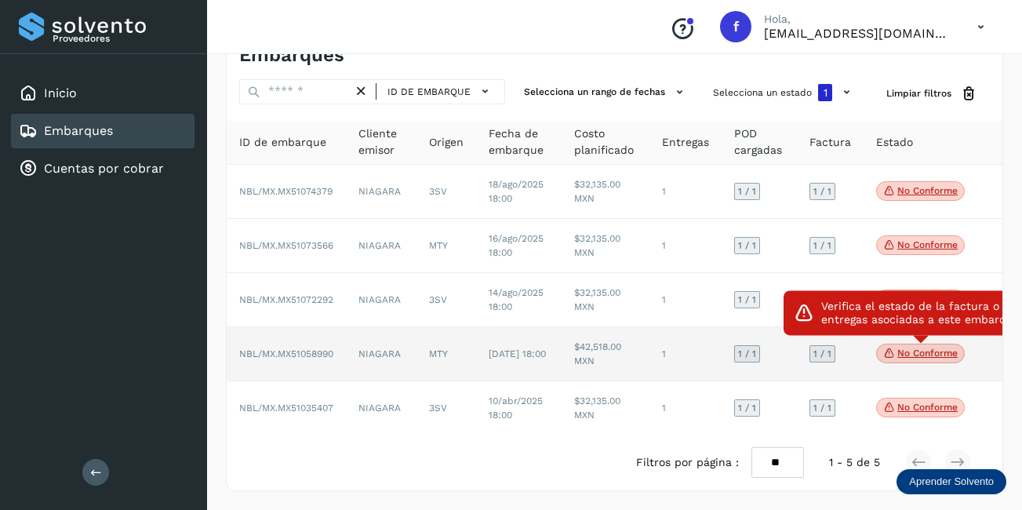
click at [927, 350] on p "No conforme" at bounding box center [928, 353] width 60 height 11
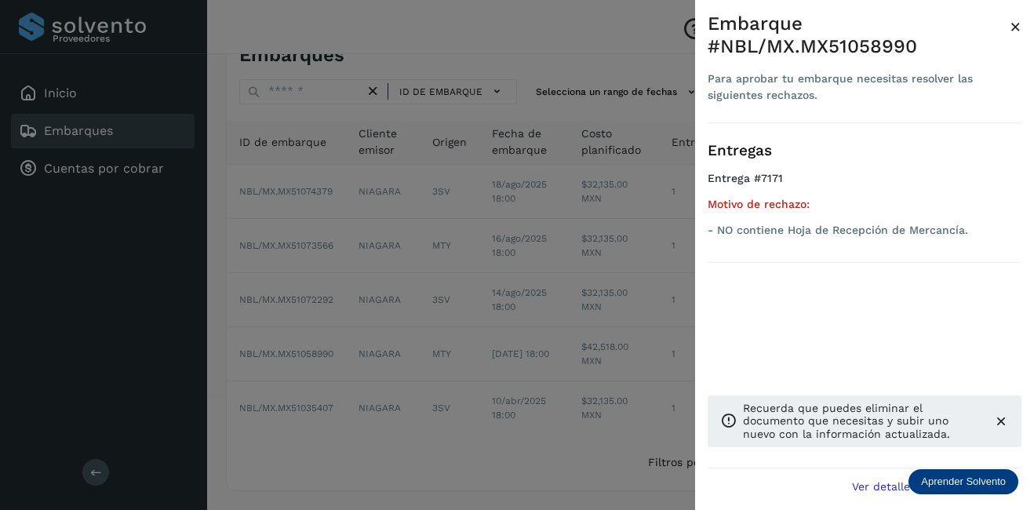
click at [1021, 27] on span "×" at bounding box center [1016, 27] width 12 height 22
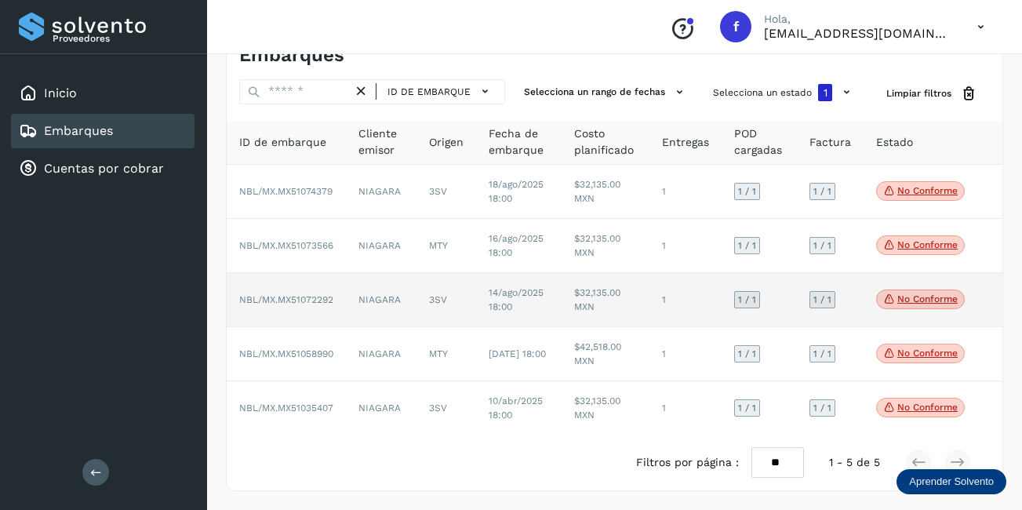
click at [925, 307] on span "No conforme" at bounding box center [920, 300] width 89 height 20
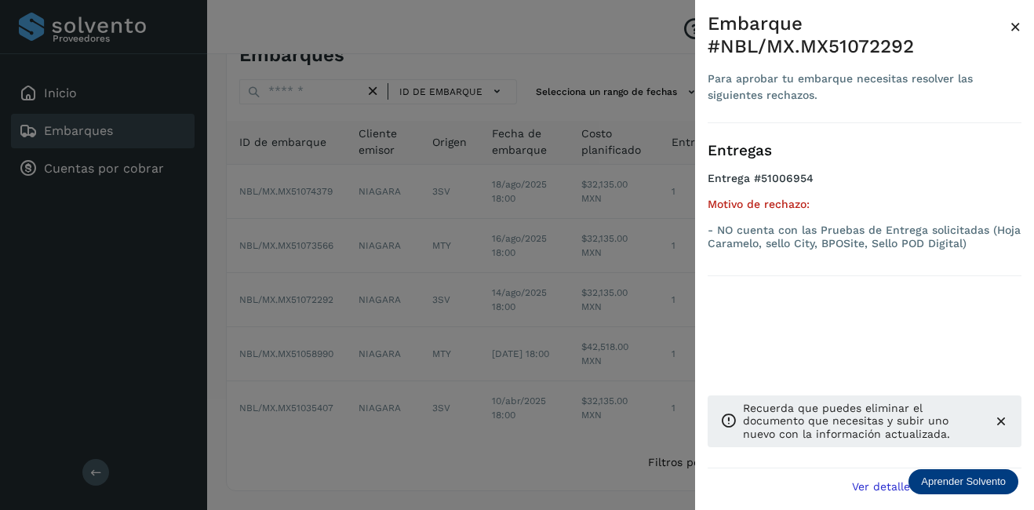
click at [1019, 31] on span "×" at bounding box center [1016, 27] width 12 height 22
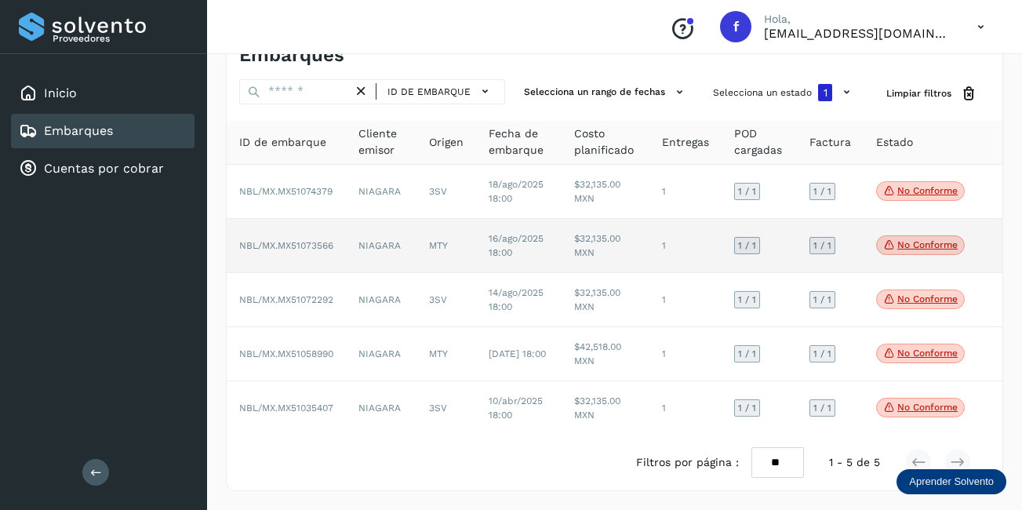
click at [901, 257] on td "No conforme Verifica el estado de la factura o entregas asociadas a este embarq…" at bounding box center [921, 246] width 114 height 54
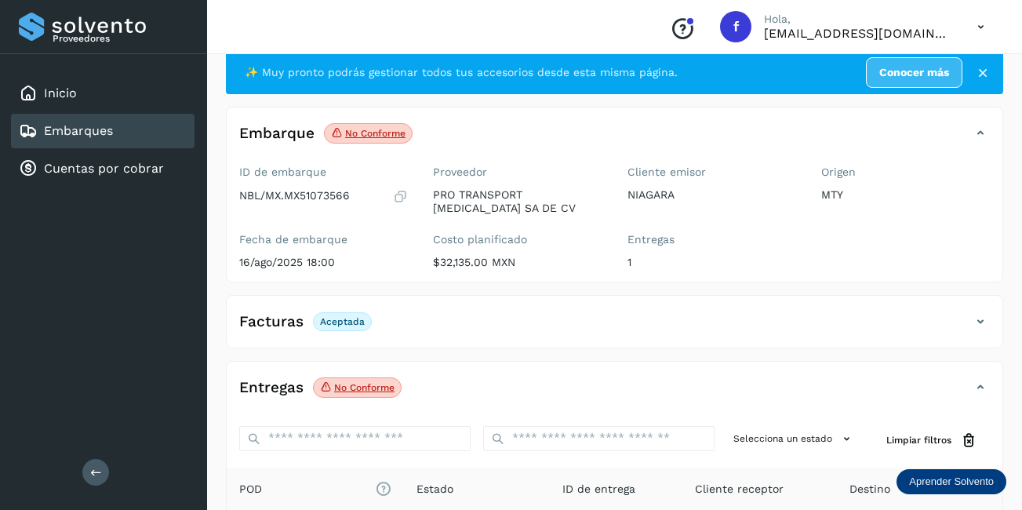
scroll to position [244, 0]
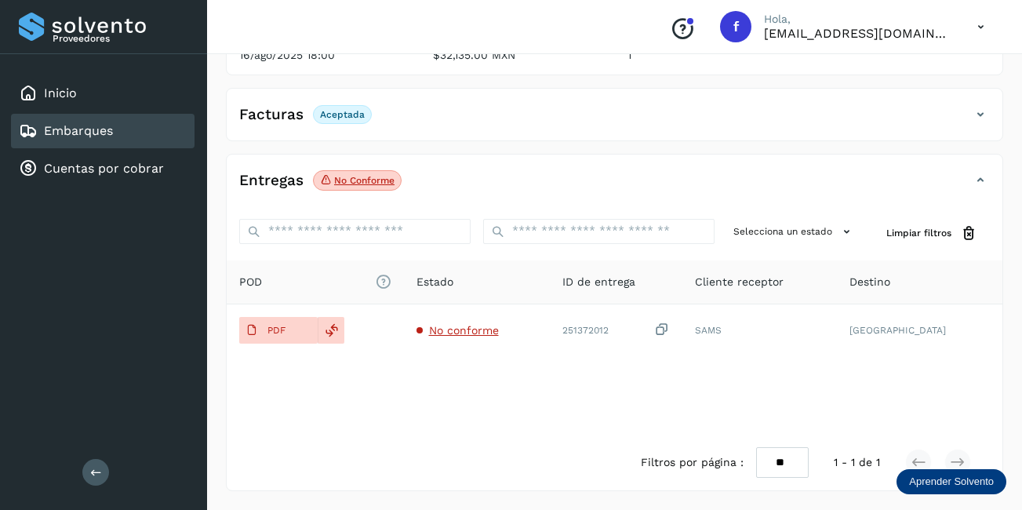
click at [122, 137] on div "Embarques" at bounding box center [103, 131] width 184 height 35
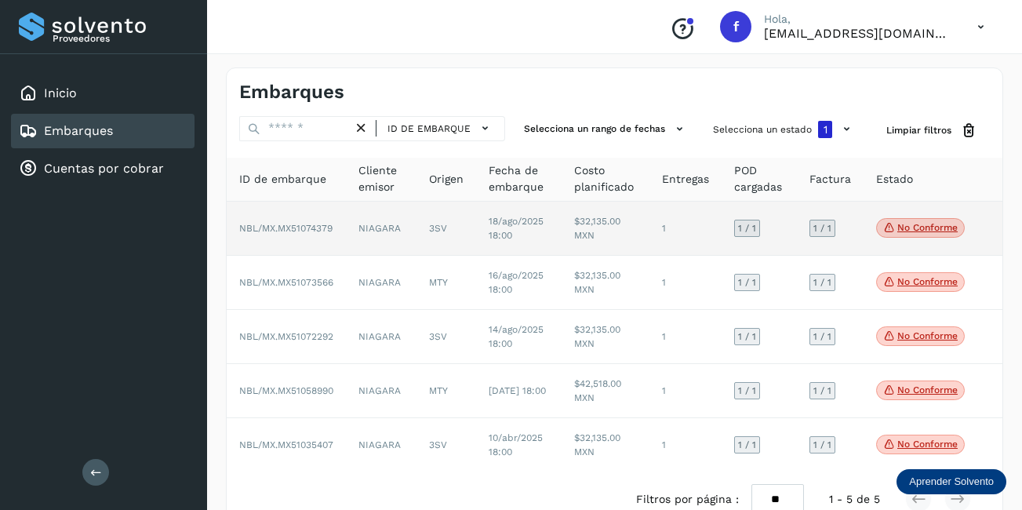
click at [920, 238] on span "No conforme" at bounding box center [920, 228] width 89 height 20
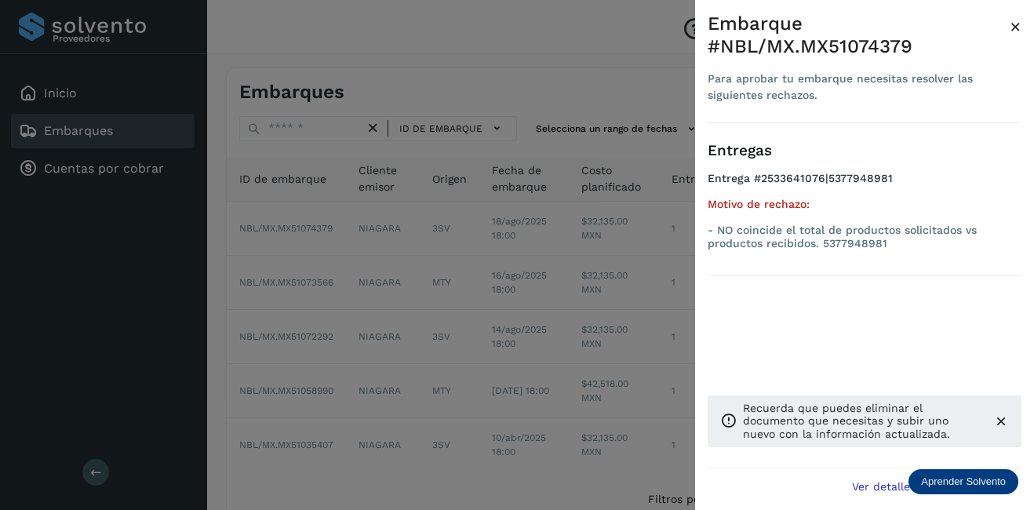
click at [1009, 32] on div "Embarque #NBL/MX.MX51074379" at bounding box center [859, 36] width 302 height 46
click at [1011, 32] on span "×" at bounding box center [1016, 27] width 12 height 22
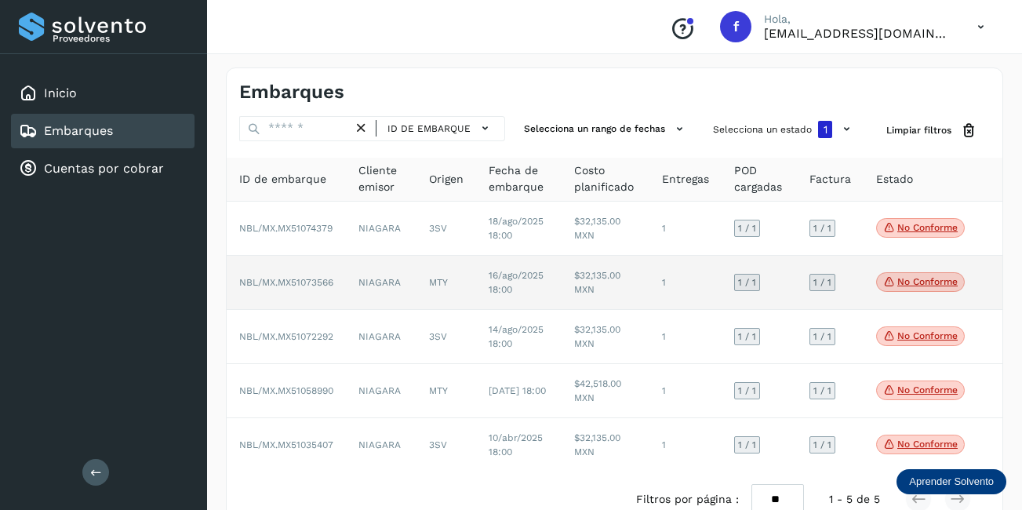
click at [920, 282] on p "No conforme" at bounding box center [928, 281] width 60 height 11
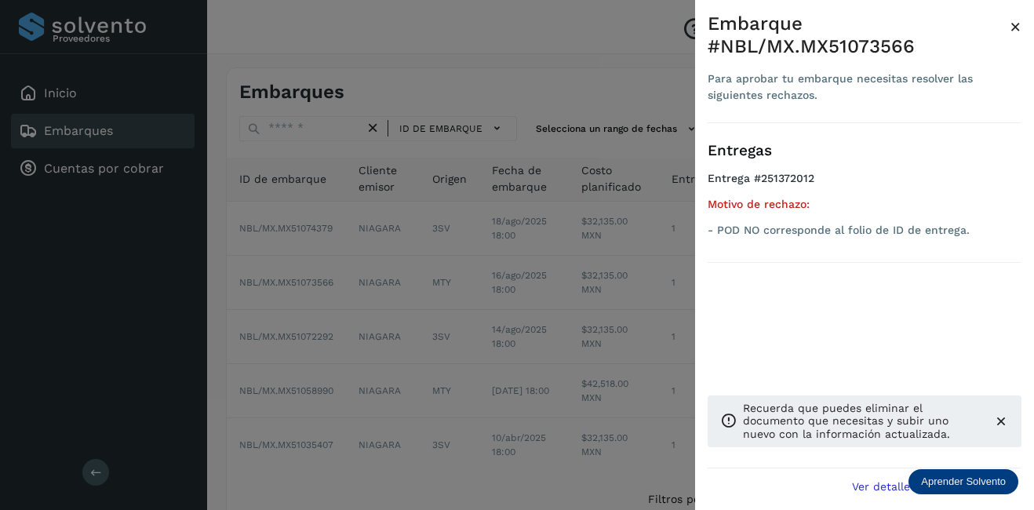
click at [1015, 28] on span "×" at bounding box center [1016, 27] width 12 height 22
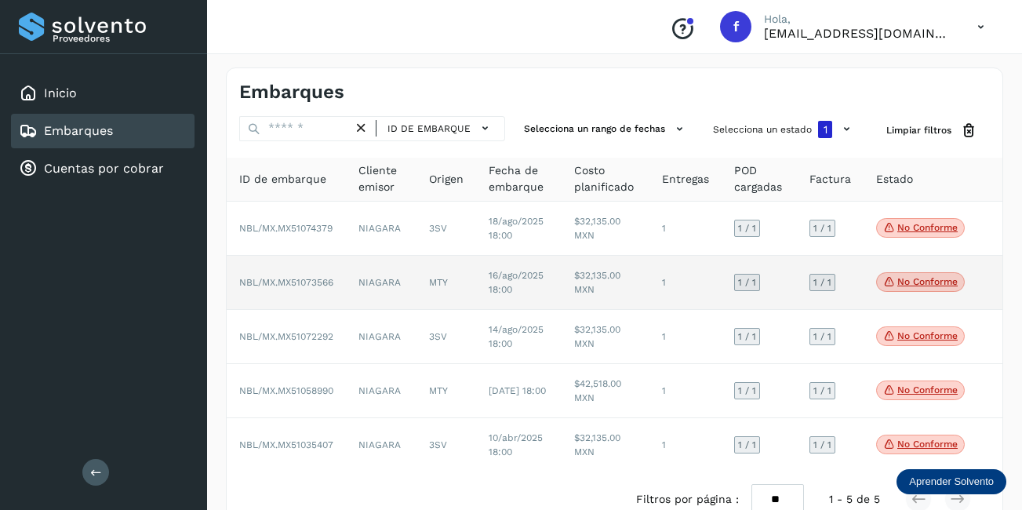
click at [529, 278] on span "16/ago/2025 18:00" at bounding box center [516, 282] width 55 height 25
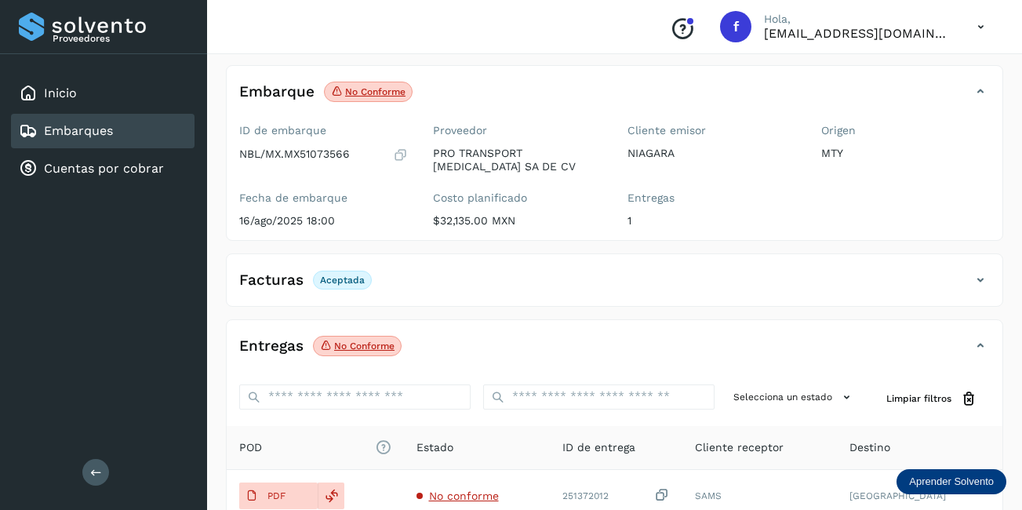
scroll to position [244, 0]
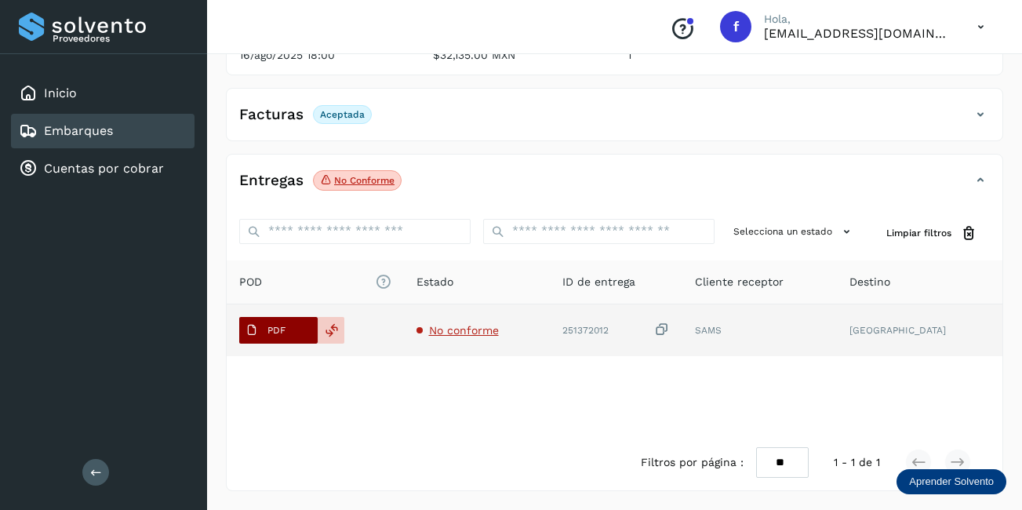
click at [291, 329] on span "PDF" at bounding box center [265, 330] width 53 height 25
click at [304, 326] on button "PDF" at bounding box center [278, 330] width 78 height 27
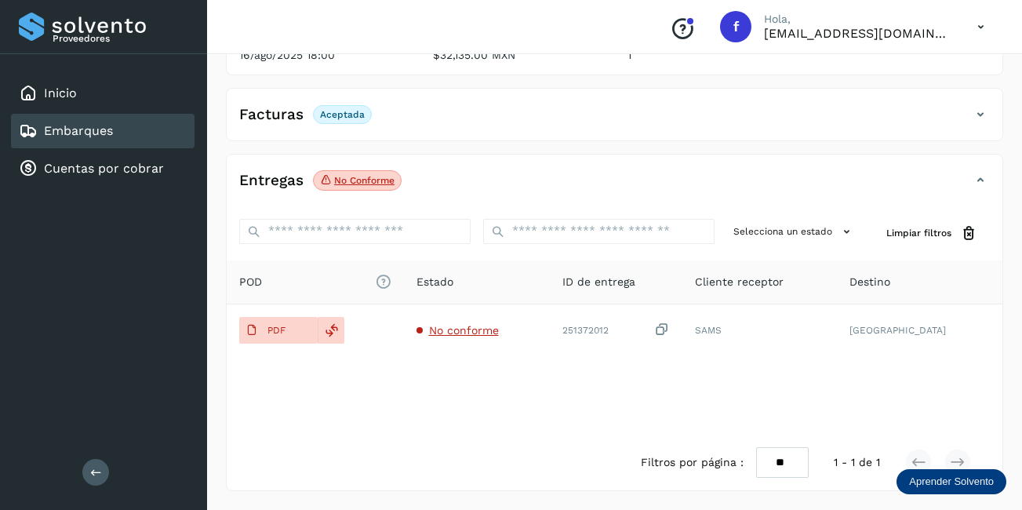
click at [85, 141] on div "Embarques" at bounding box center [103, 131] width 184 height 35
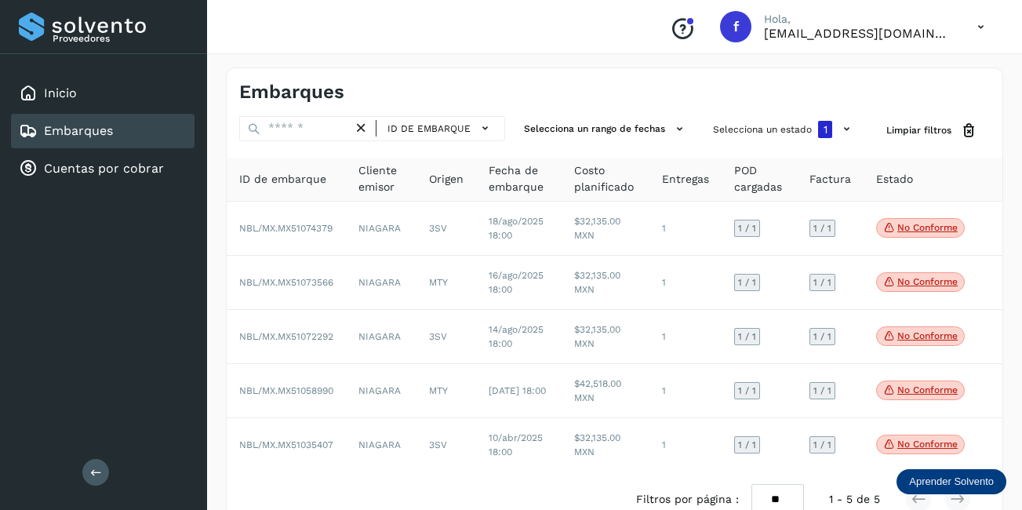
click at [365, 129] on icon at bounding box center [361, 128] width 16 height 16
click at [806, 136] on button "Selecciona un estado 1" at bounding box center [784, 129] width 155 height 27
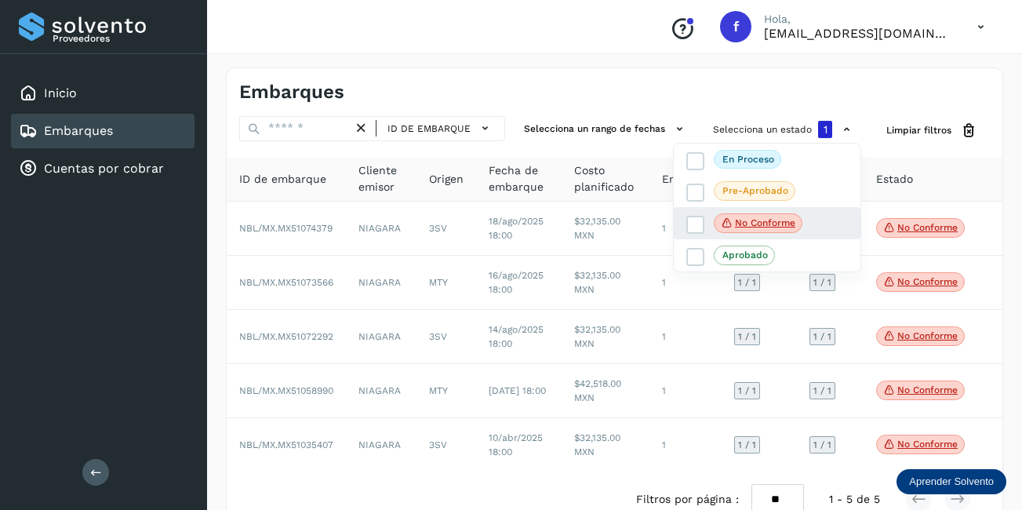
click at [747, 233] on span "No conforme" at bounding box center [758, 223] width 89 height 20
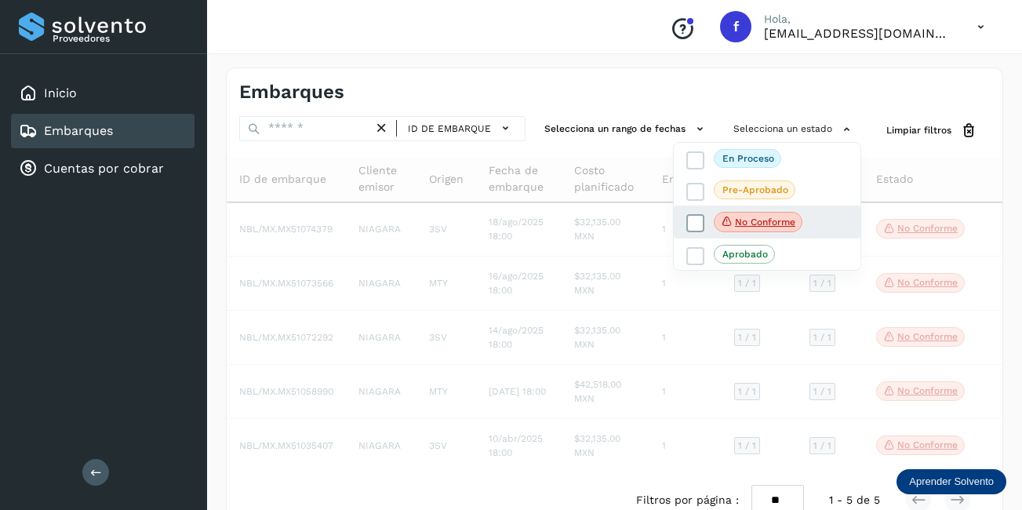
click at [731, 217] on icon at bounding box center [727, 221] width 13 height 14
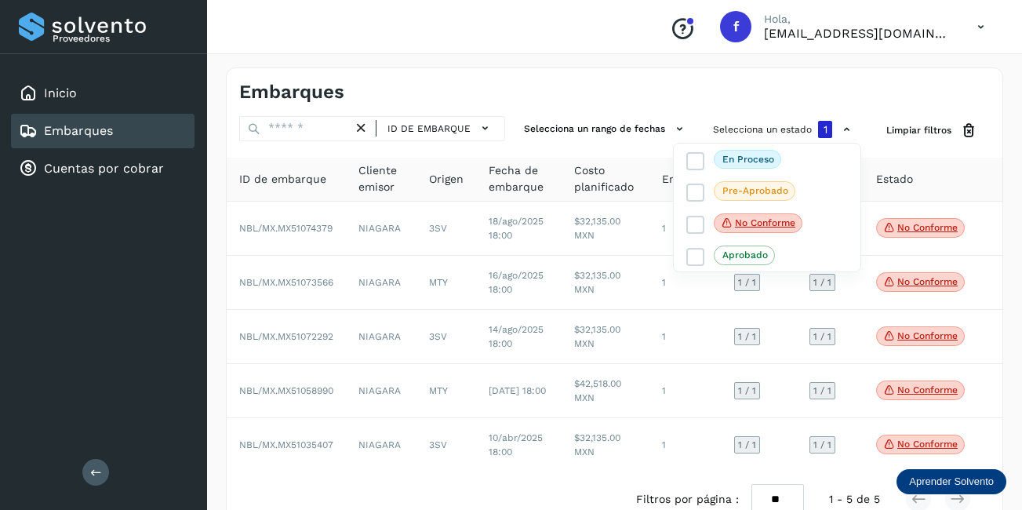
scroll to position [37, 0]
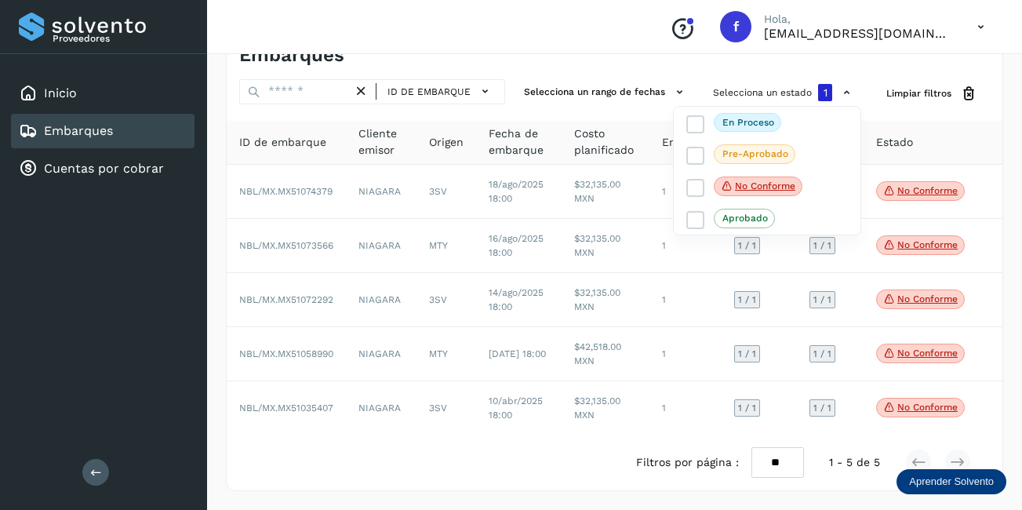
click at [895, 404] on div at bounding box center [511, 255] width 1022 height 510
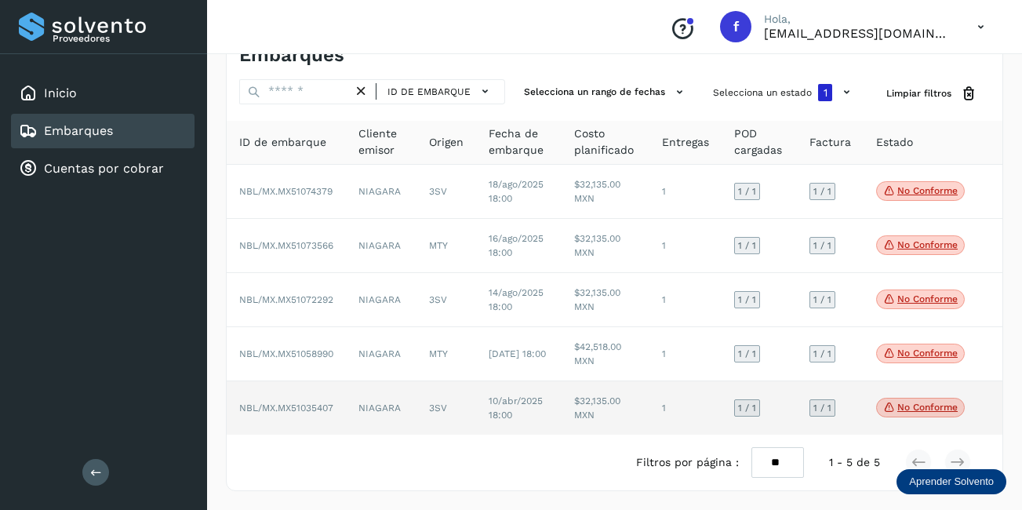
click at [482, 397] on td "10/abr/2025 18:00" at bounding box center [518, 407] width 85 height 53
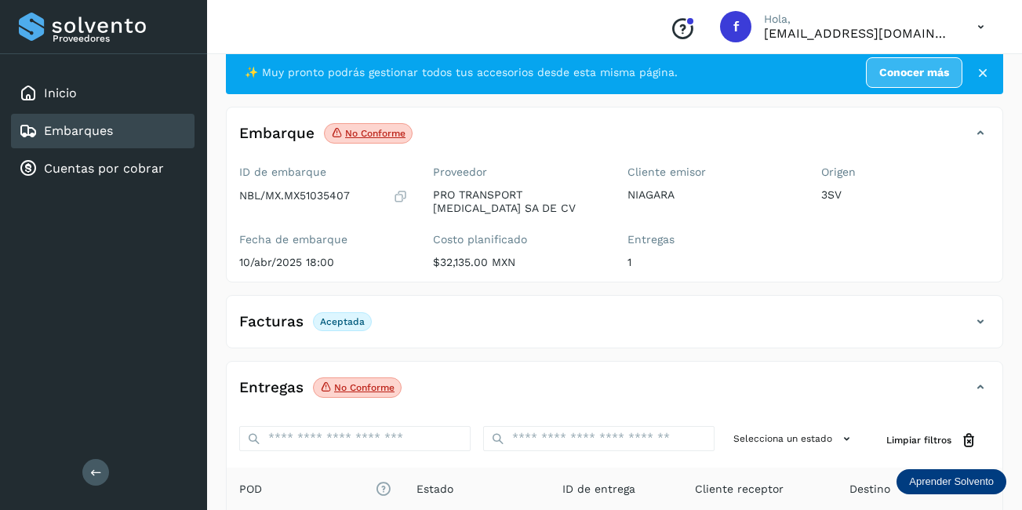
click at [975, 316] on icon at bounding box center [980, 321] width 19 height 19
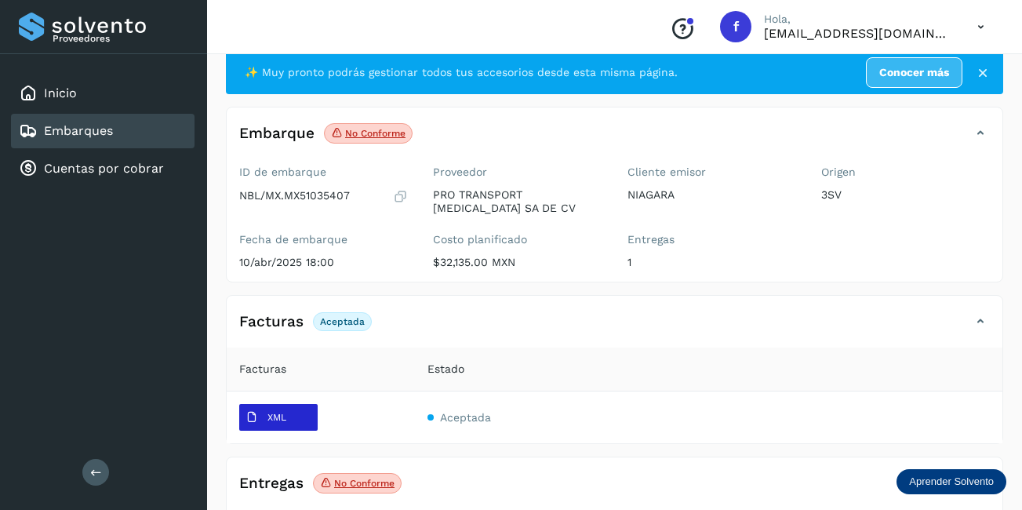
click at [254, 420] on icon at bounding box center [252, 417] width 13 height 13
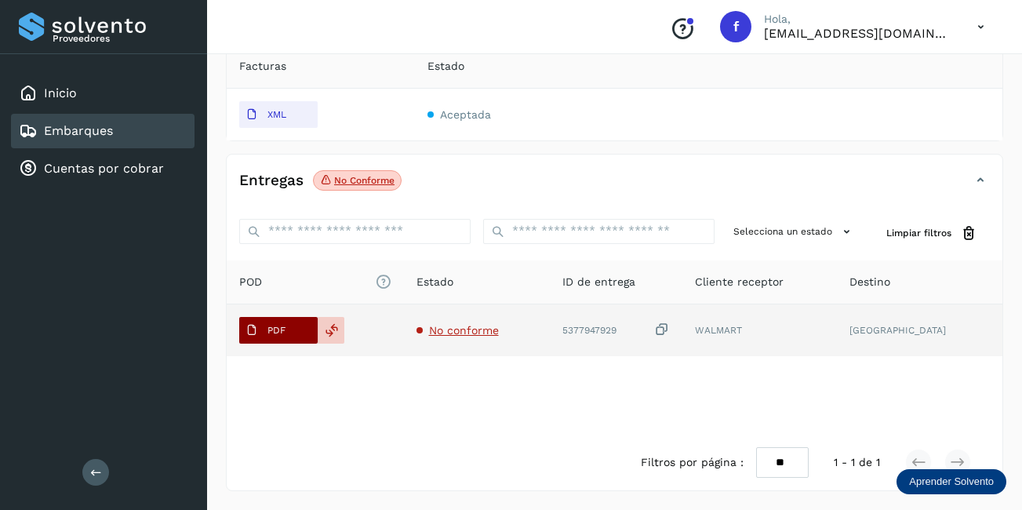
click at [278, 330] on p "PDF" at bounding box center [277, 330] width 18 height 11
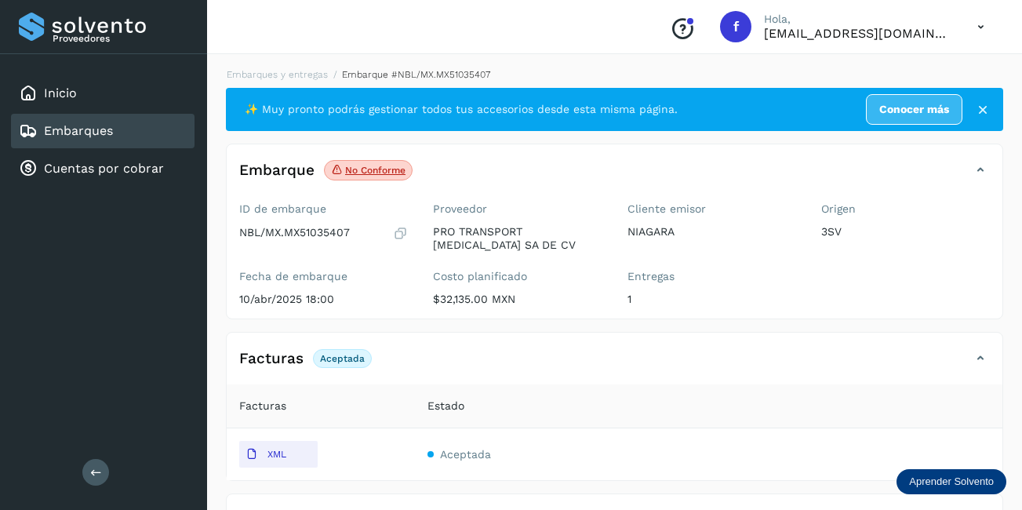
click at [307, 233] on p "NBL/MX.MX51035407" at bounding box center [294, 232] width 111 height 13
copy p "MX51035407"
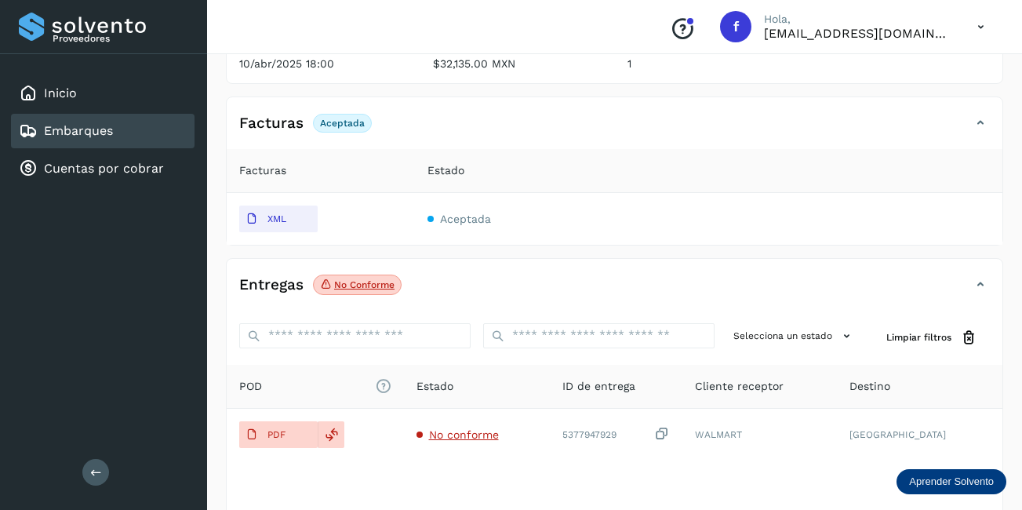
click at [121, 134] on div "Embarques" at bounding box center [103, 131] width 184 height 35
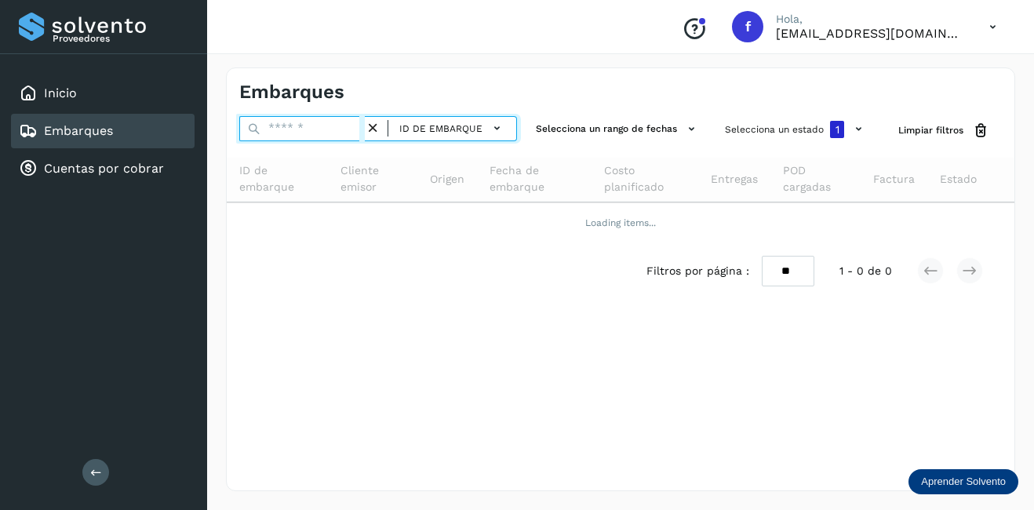
click at [323, 127] on input "text" at bounding box center [302, 128] width 126 height 25
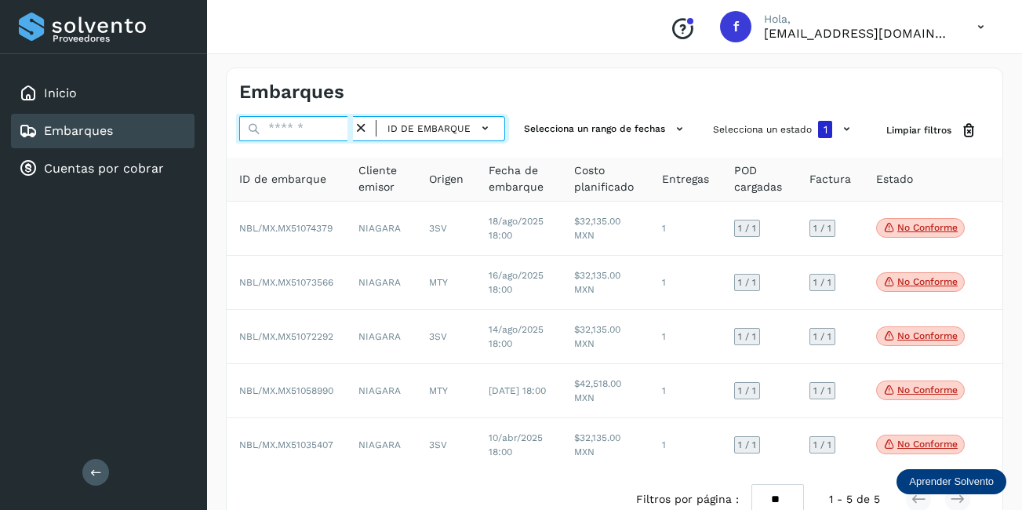
paste input "**********"
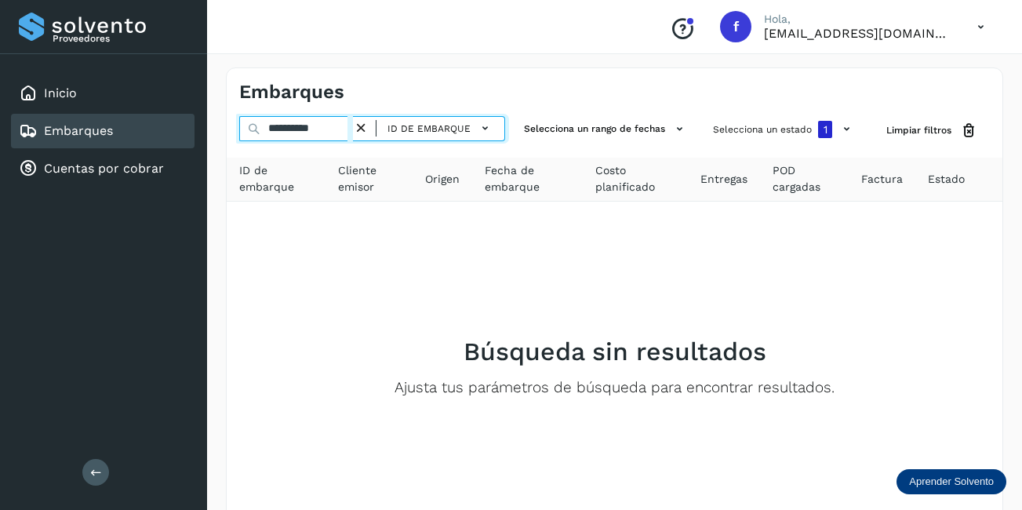
click at [284, 128] on input "**********" at bounding box center [296, 128] width 114 height 25
type input "**********"
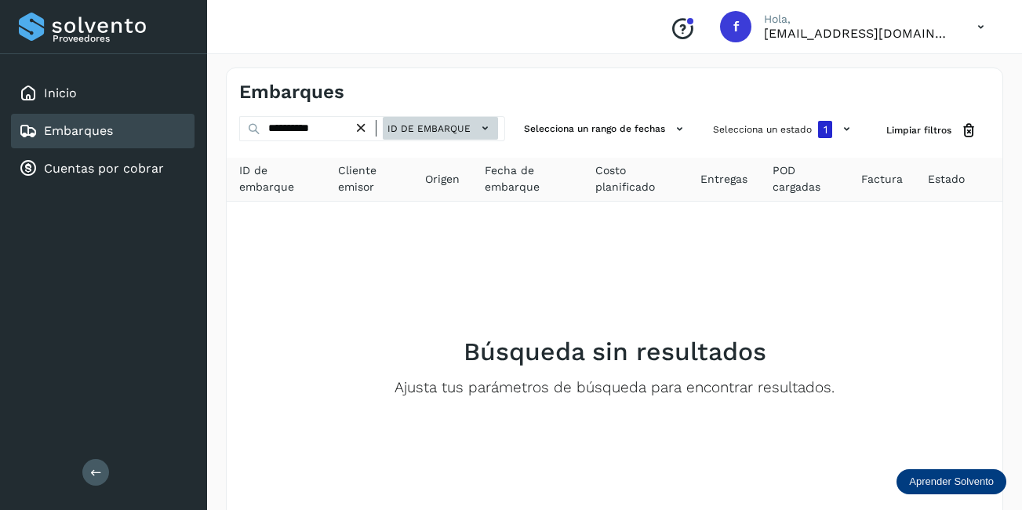
click at [430, 127] on span "ID de embarque" at bounding box center [429, 129] width 83 height 14
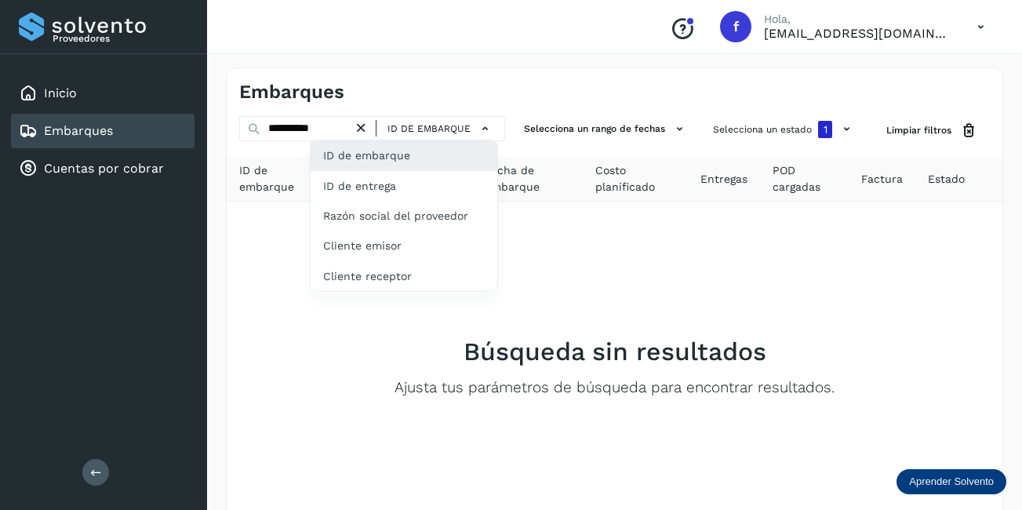
click at [794, 134] on div at bounding box center [511, 255] width 1022 height 510
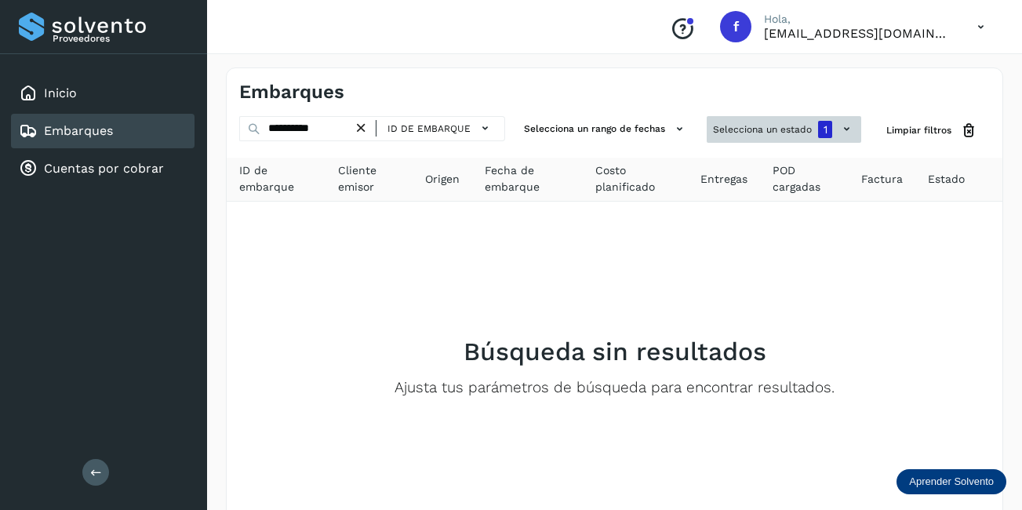
click at [817, 130] on button "Selecciona un estado 1" at bounding box center [784, 129] width 155 height 27
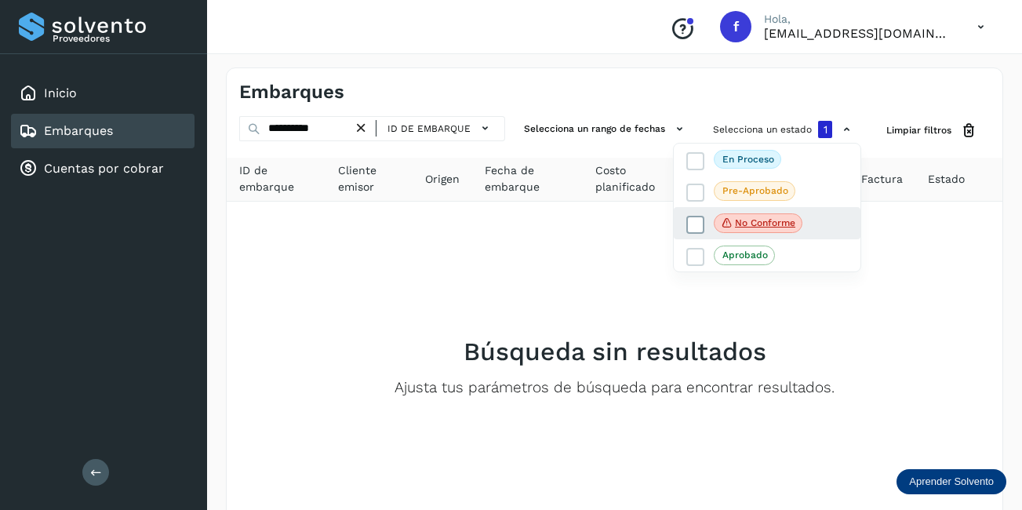
click at [758, 226] on p "No conforme" at bounding box center [765, 222] width 60 height 11
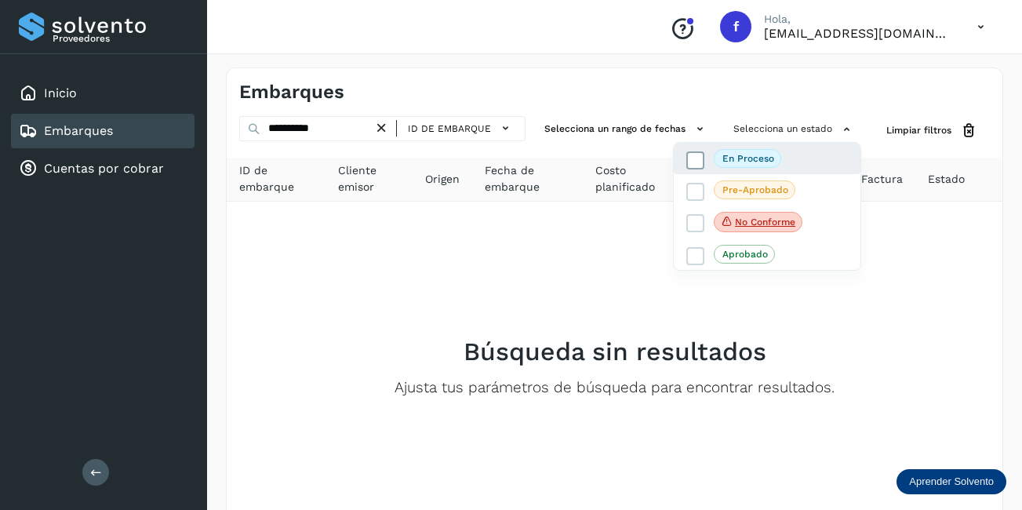
click at [707, 159] on label "En proceso" at bounding box center [734, 158] width 95 height 19
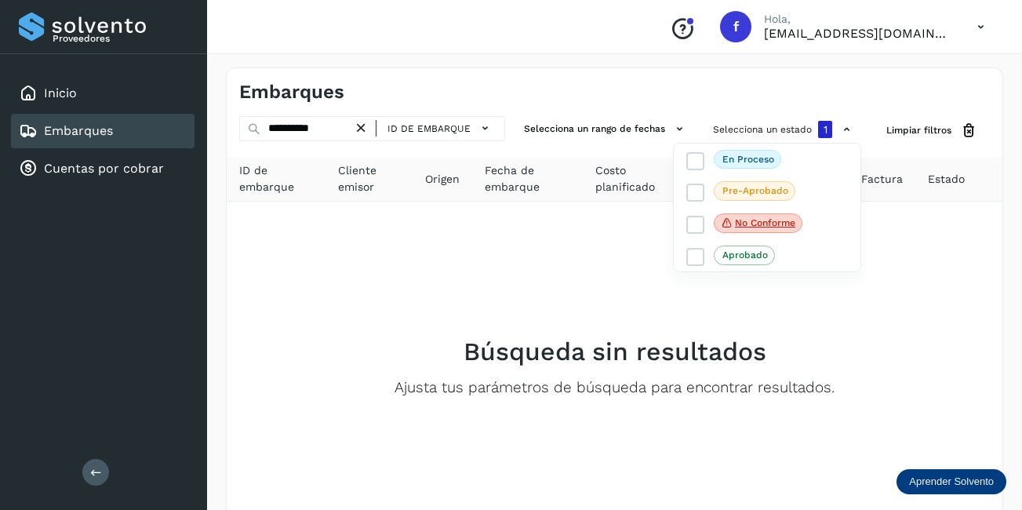
click at [333, 129] on div at bounding box center [511, 255] width 1022 height 510
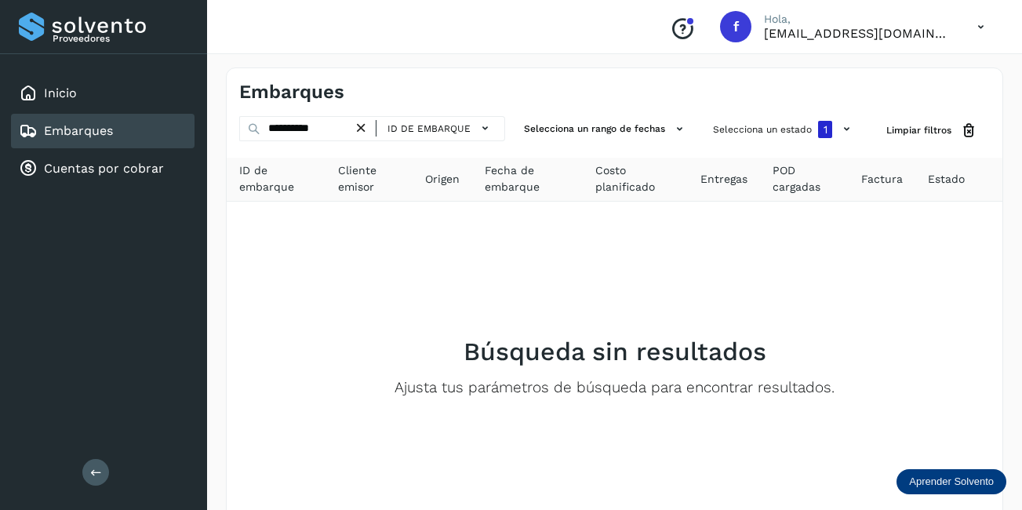
click at [367, 129] on icon at bounding box center [361, 128] width 16 height 16
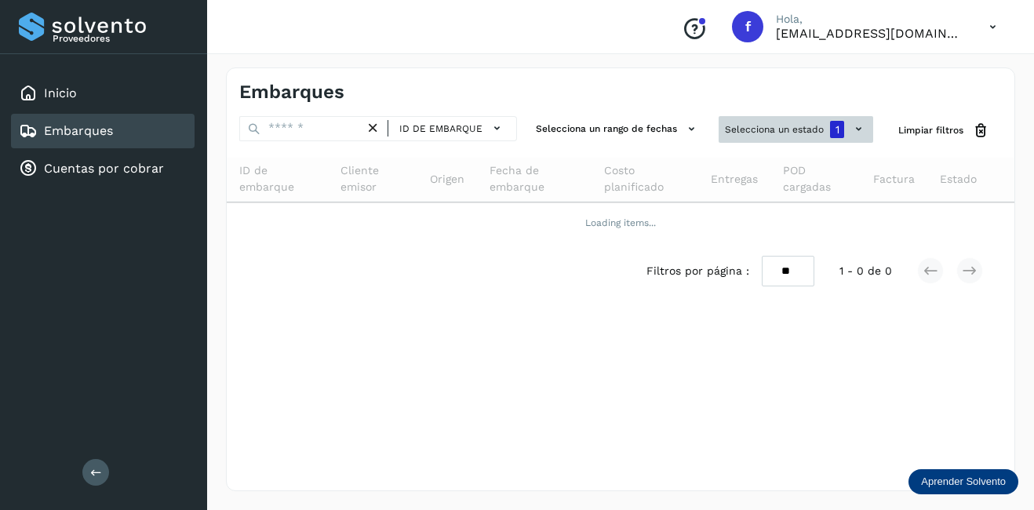
click at [788, 141] on button "Selecciona un estado 1" at bounding box center [796, 129] width 155 height 27
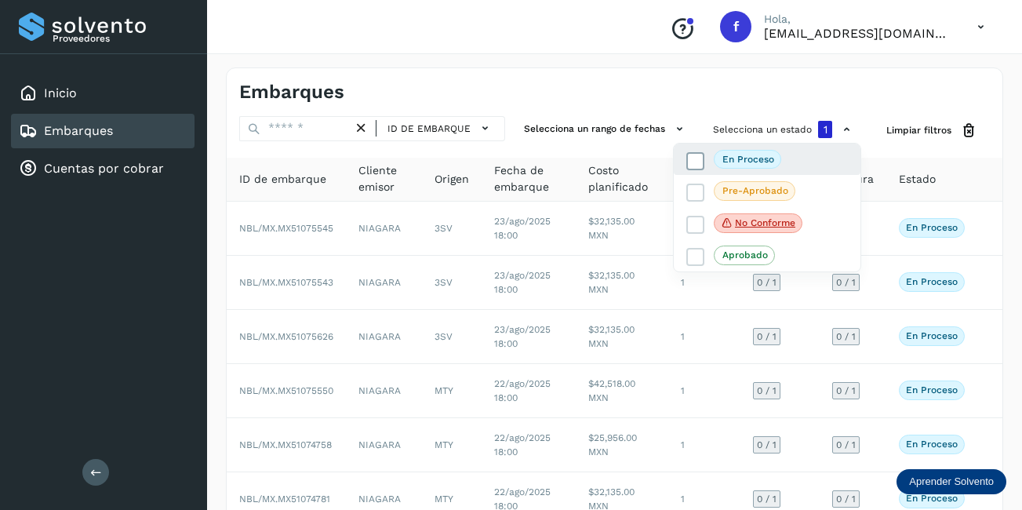
click at [700, 166] on icon at bounding box center [696, 161] width 16 height 16
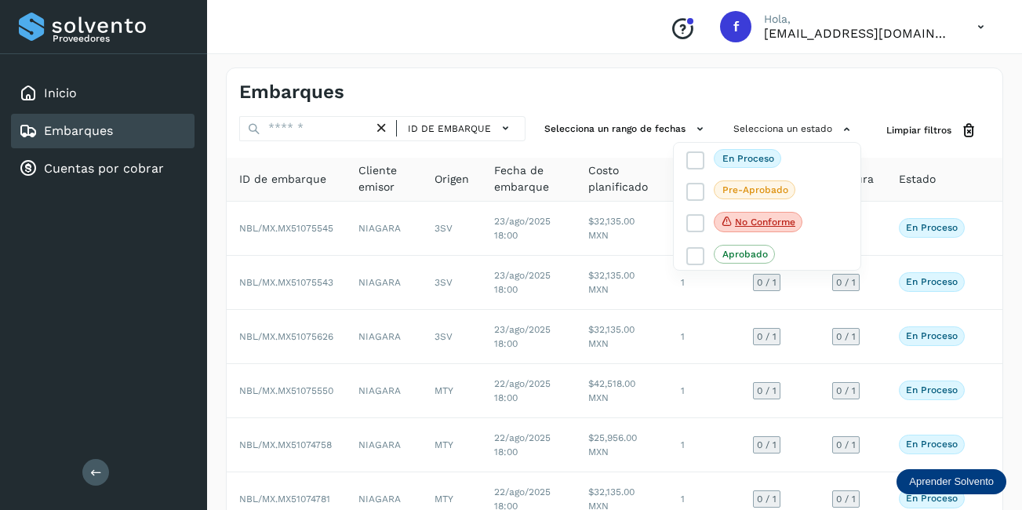
click at [316, 120] on div at bounding box center [511, 255] width 1022 height 510
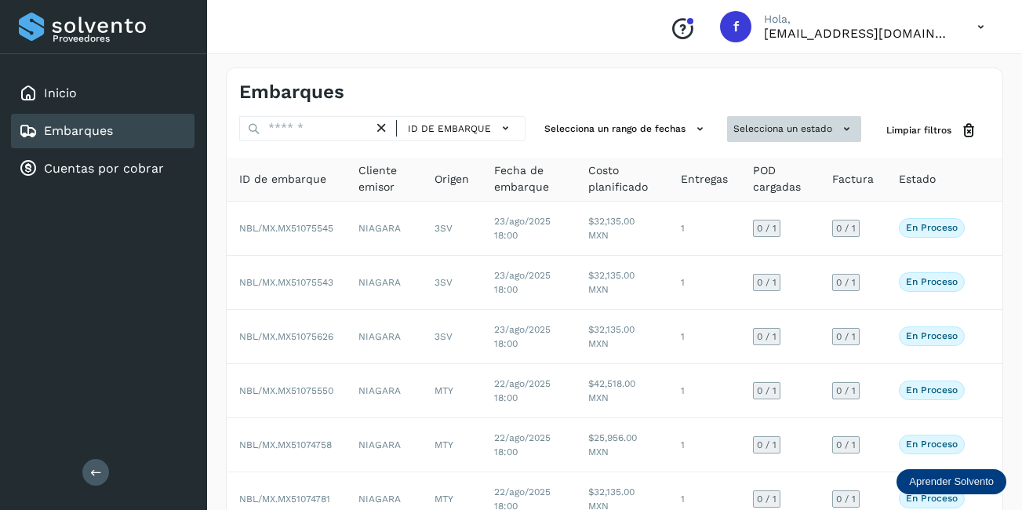
click at [763, 131] on button "Selecciona un estado" at bounding box center [794, 129] width 134 height 26
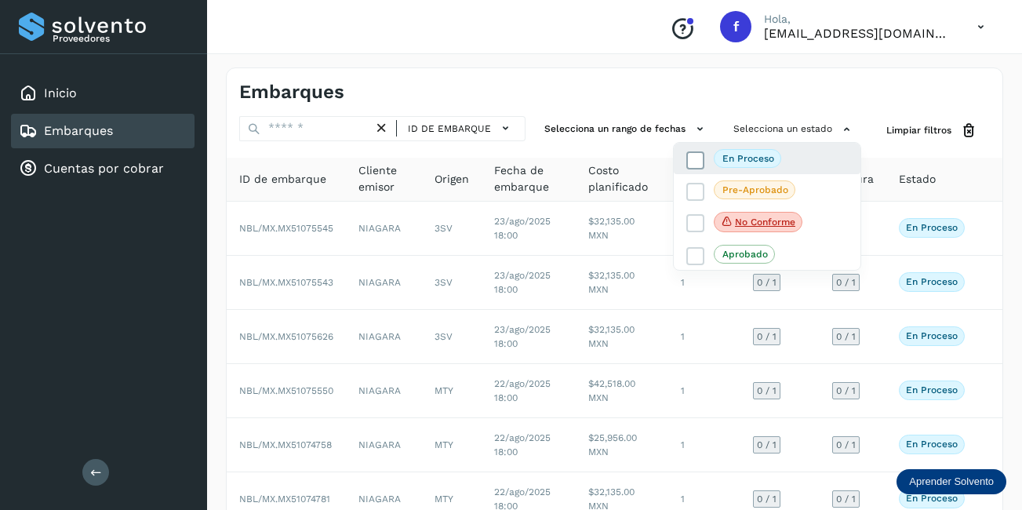
click at [754, 162] on p "En proceso" at bounding box center [749, 158] width 52 height 11
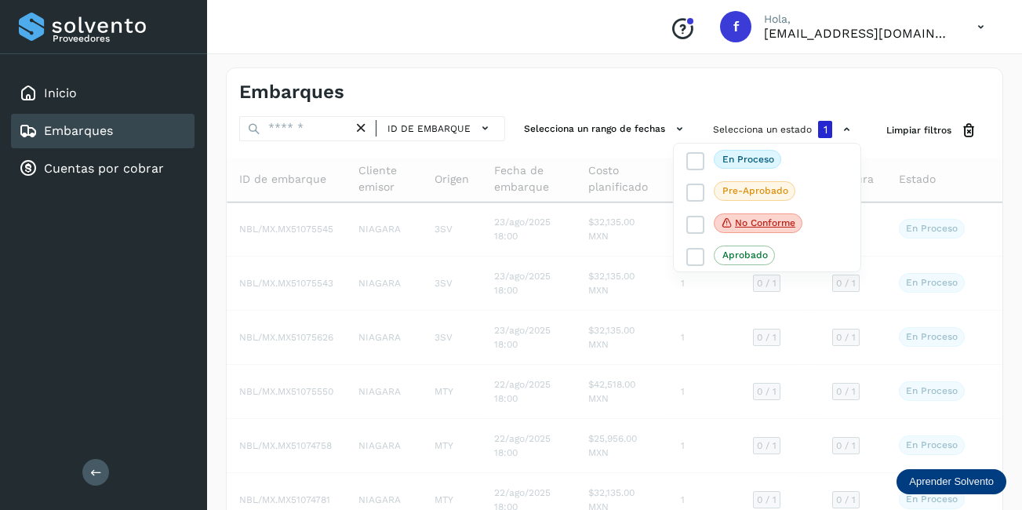
click at [319, 129] on div at bounding box center [511, 255] width 1022 height 510
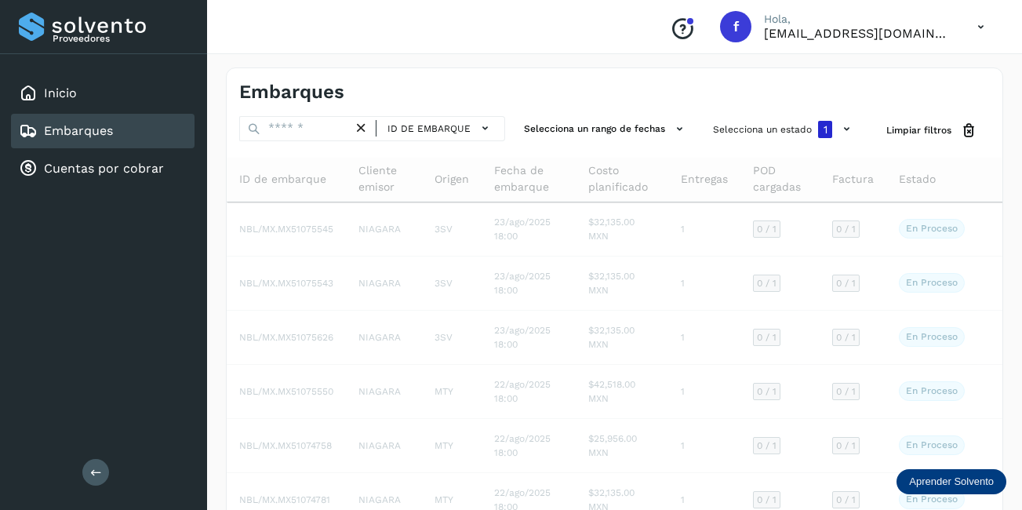
click at [319, 129] on div at bounding box center [511, 255] width 1022 height 510
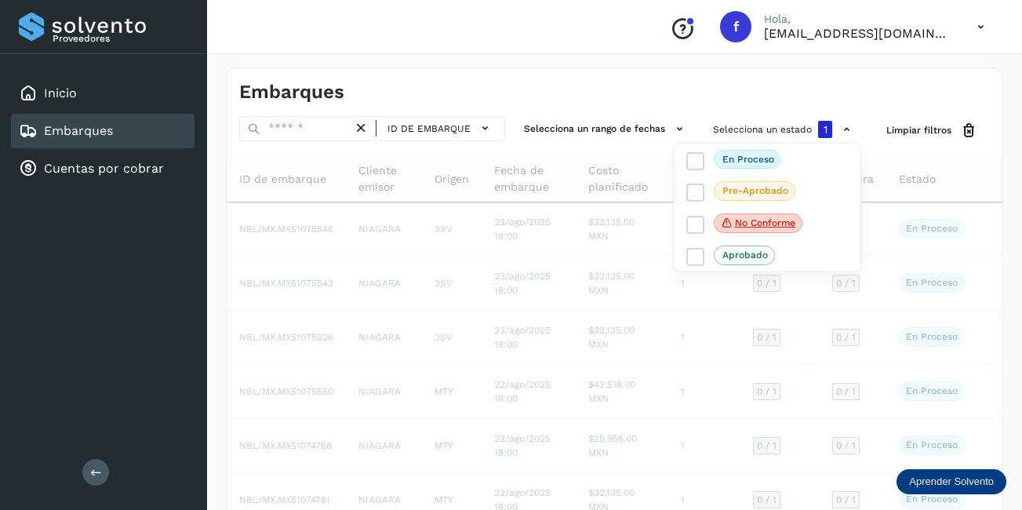
click at [315, 128] on div at bounding box center [511, 255] width 1022 height 510
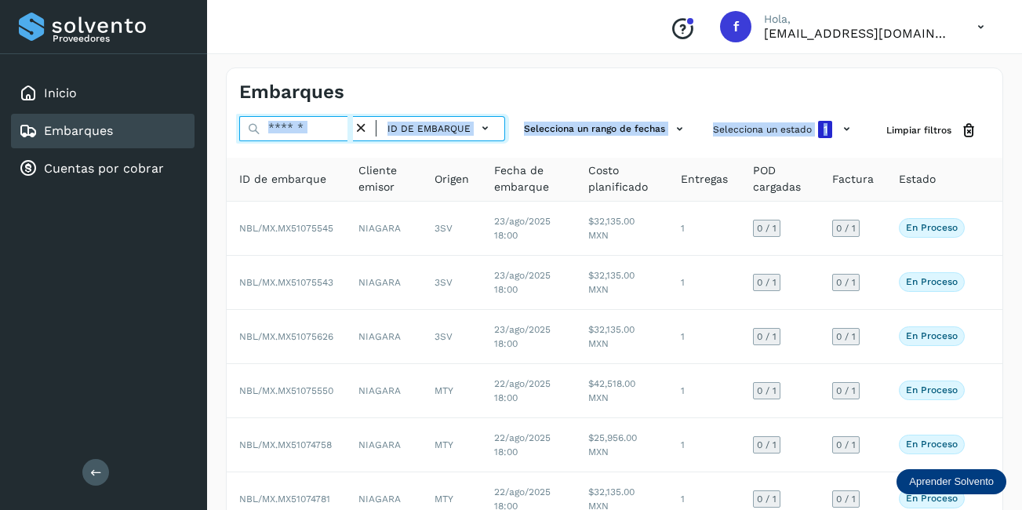
click at [309, 131] on input "text" at bounding box center [296, 128] width 114 height 25
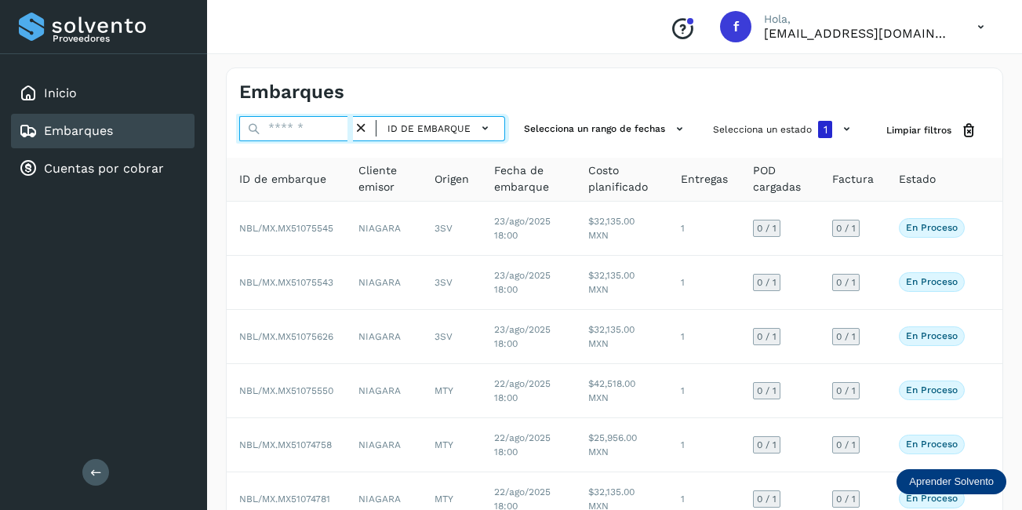
paste input "**********"
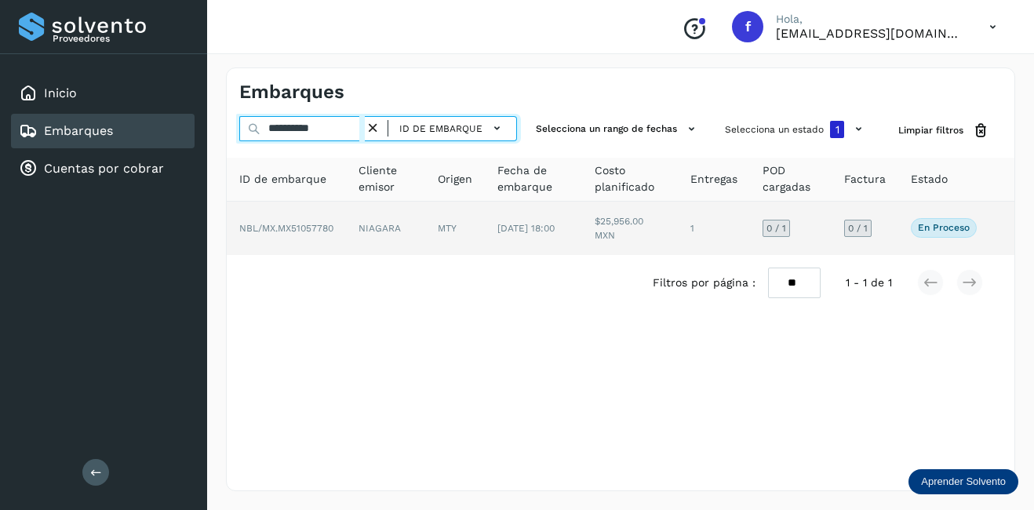
type input "**********"
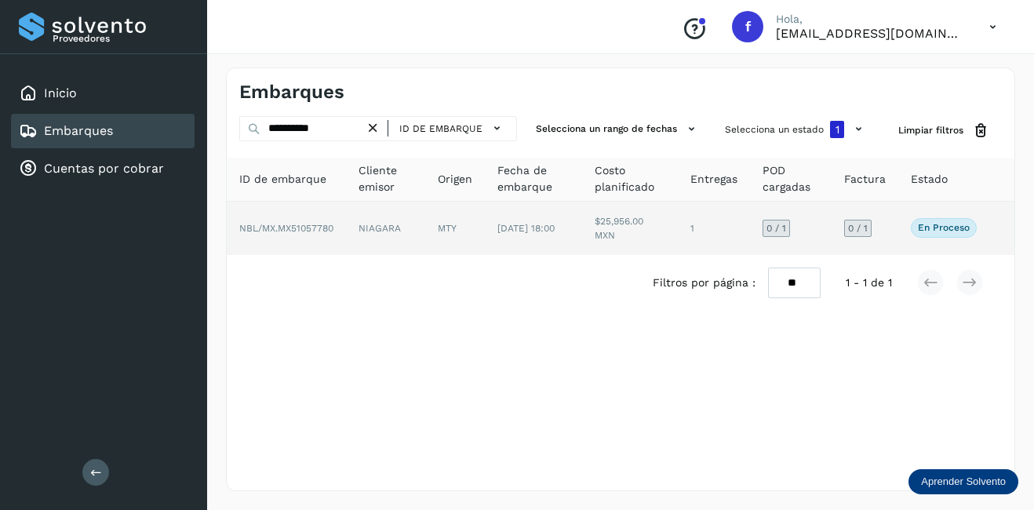
click at [425, 233] on td "NIAGARA" at bounding box center [455, 228] width 60 height 53
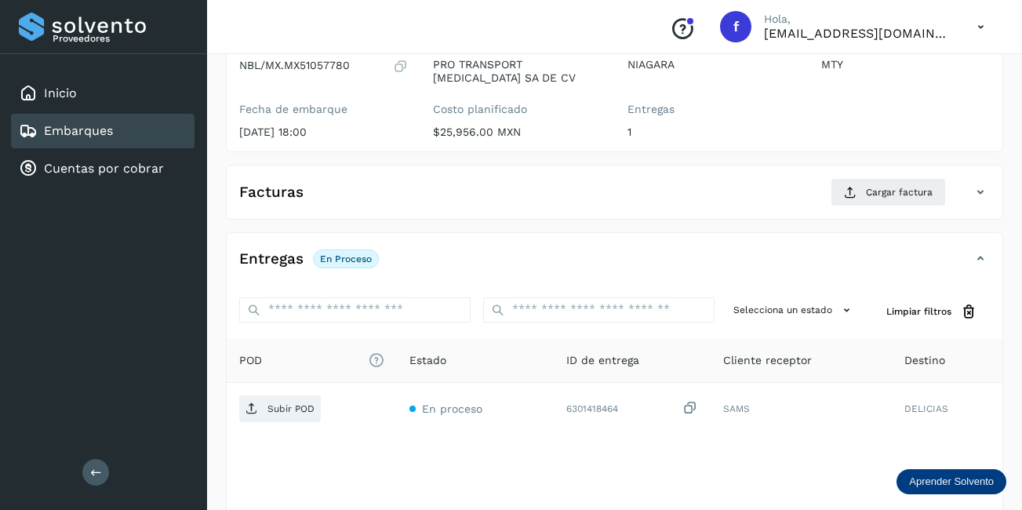
scroll to position [89, 0]
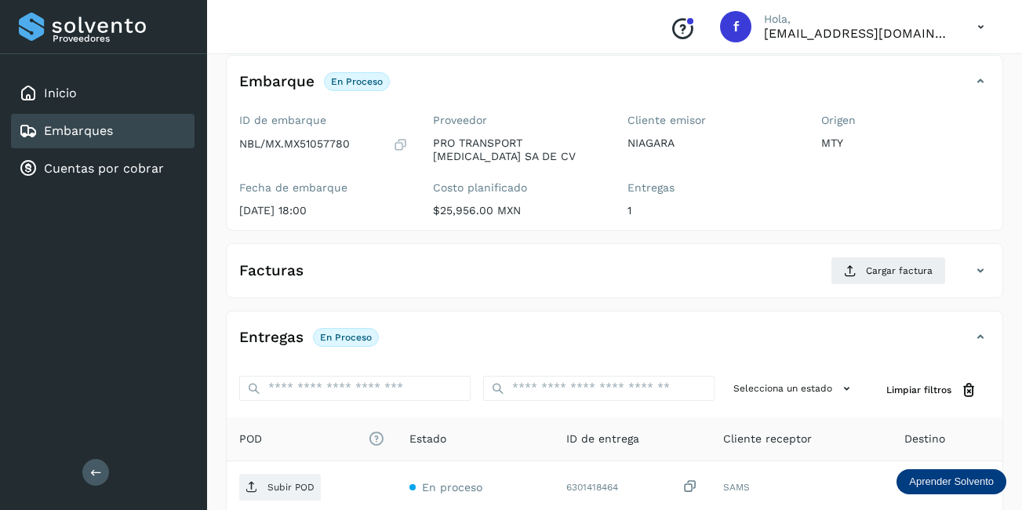
click at [309, 144] on p "NBL/MX.MX51057780" at bounding box center [294, 143] width 111 height 13
copy p "MX51057780"
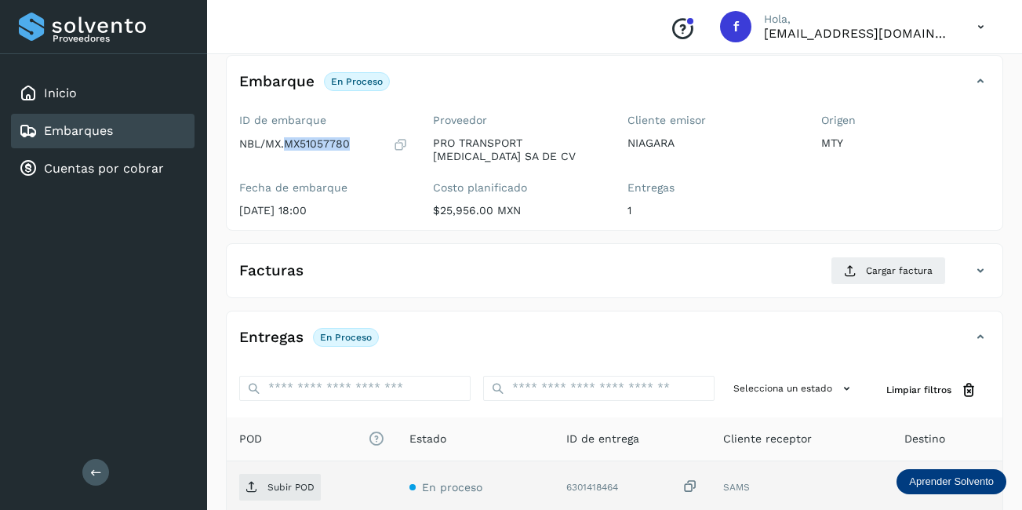
scroll to position [246, 0]
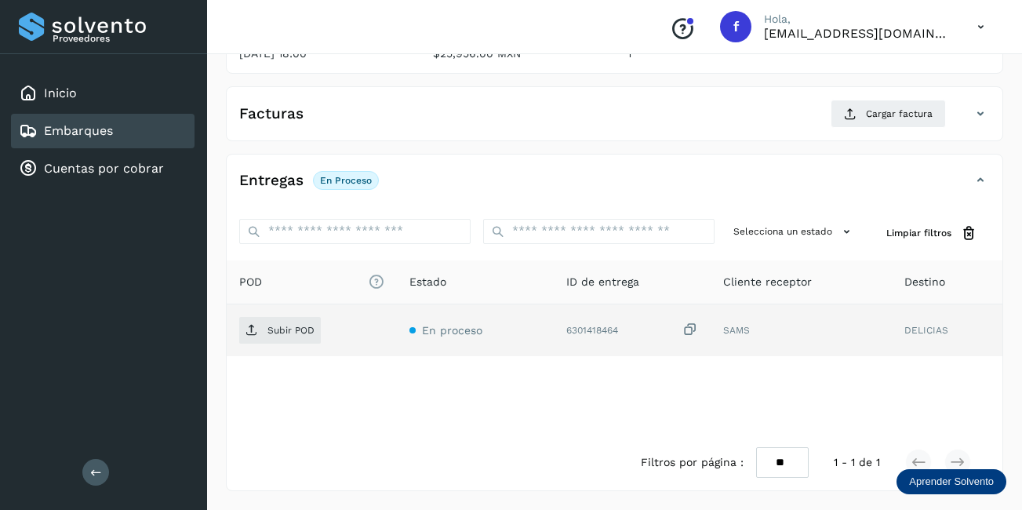
click at [592, 330] on div "6301418464" at bounding box center [633, 330] width 132 height 16
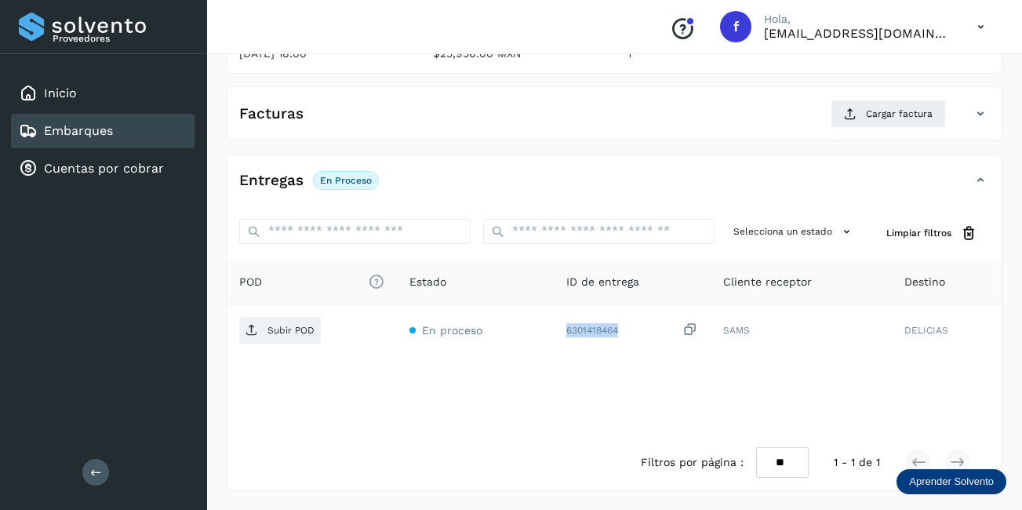
copy div "6301418464"
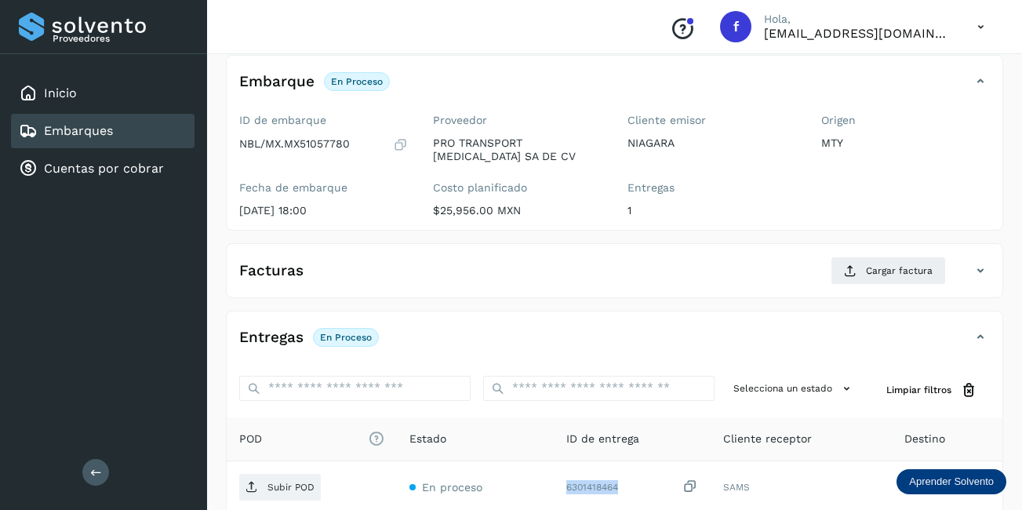
scroll to position [0, 0]
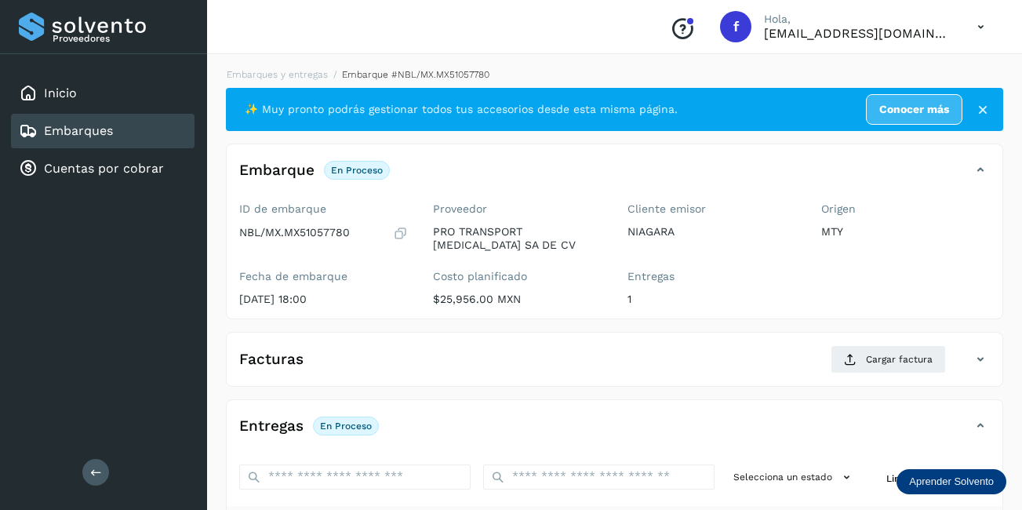
click at [289, 232] on p "NBL/MX.MX51057780" at bounding box center [294, 232] width 111 height 13
drag, startPoint x: 289, startPoint y: 232, endPoint x: 313, endPoint y: 238, distance: 24.9
click at [315, 236] on p "NBL/MX.MX51057780" at bounding box center [294, 232] width 111 height 13
click at [304, 238] on p "NBL/MX.MX51057780" at bounding box center [294, 232] width 111 height 13
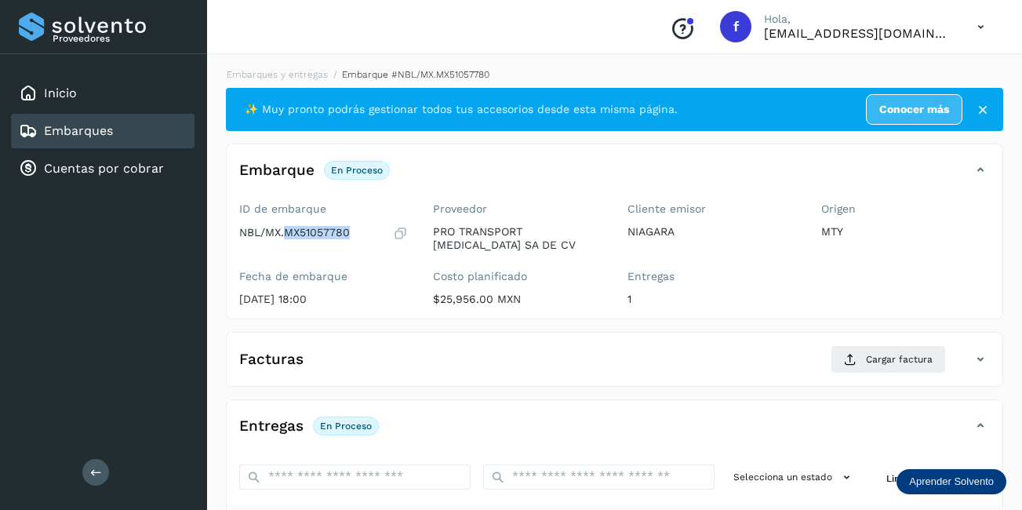
click at [304, 238] on p "NBL/MX.MX51057780" at bounding box center [294, 232] width 111 height 13
copy p "MX51057780"
click at [112, 132] on link "Embarques" at bounding box center [78, 130] width 69 height 15
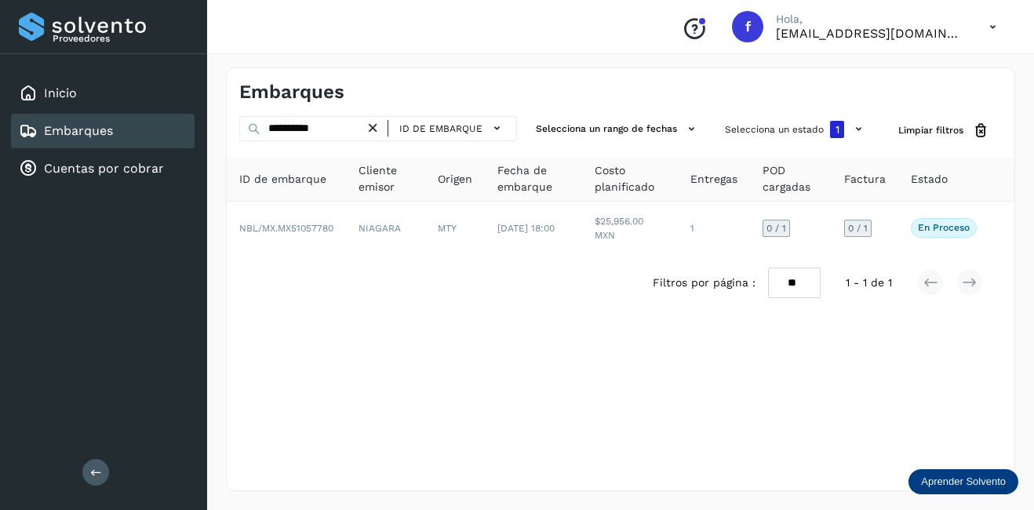
click at [374, 128] on icon at bounding box center [373, 128] width 16 height 16
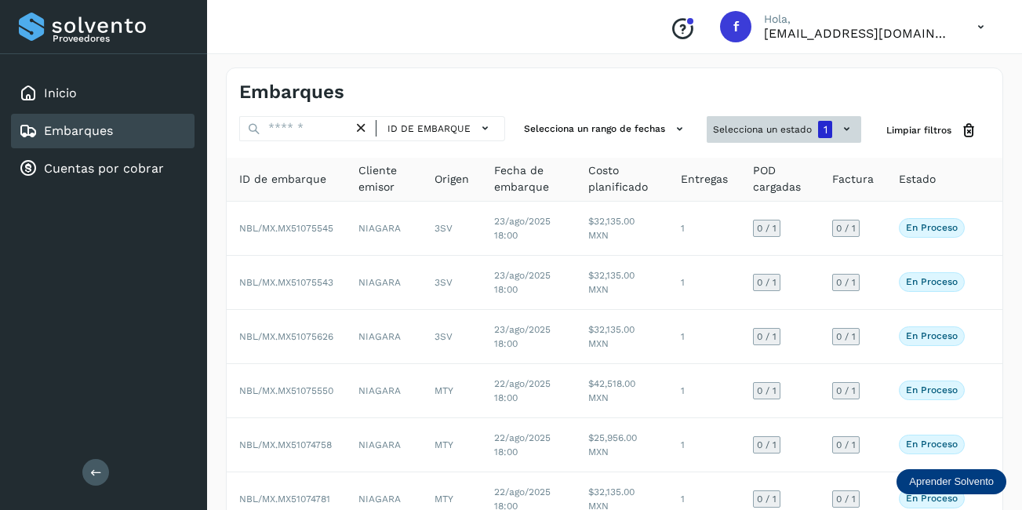
click at [781, 129] on button "Selecciona un estado 1" at bounding box center [784, 129] width 155 height 27
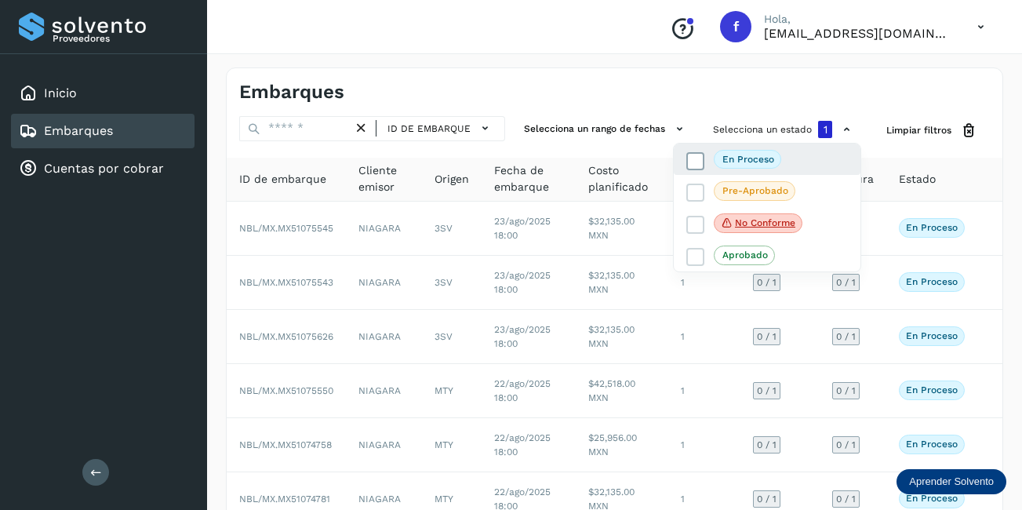
click at [702, 161] on icon at bounding box center [696, 161] width 16 height 16
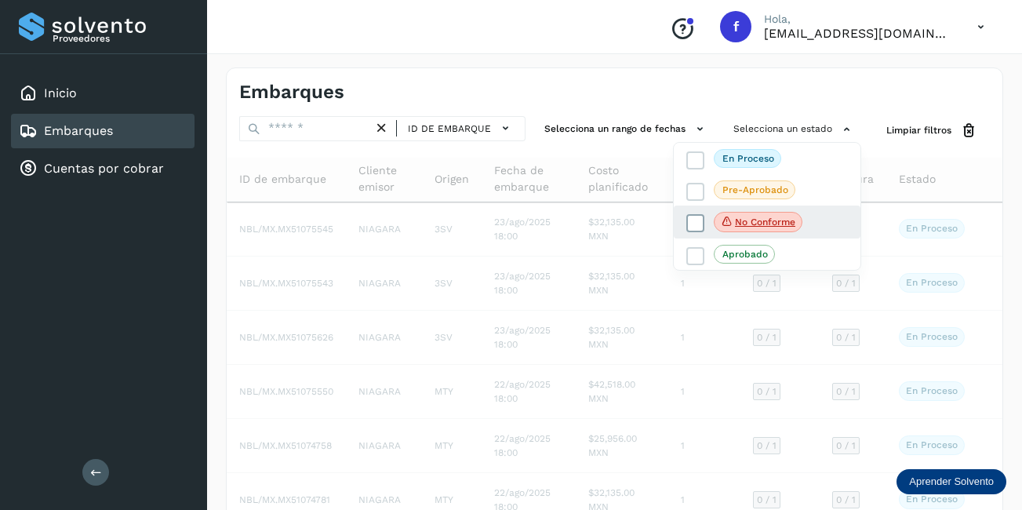
click at [702, 221] on icon at bounding box center [696, 224] width 16 height 16
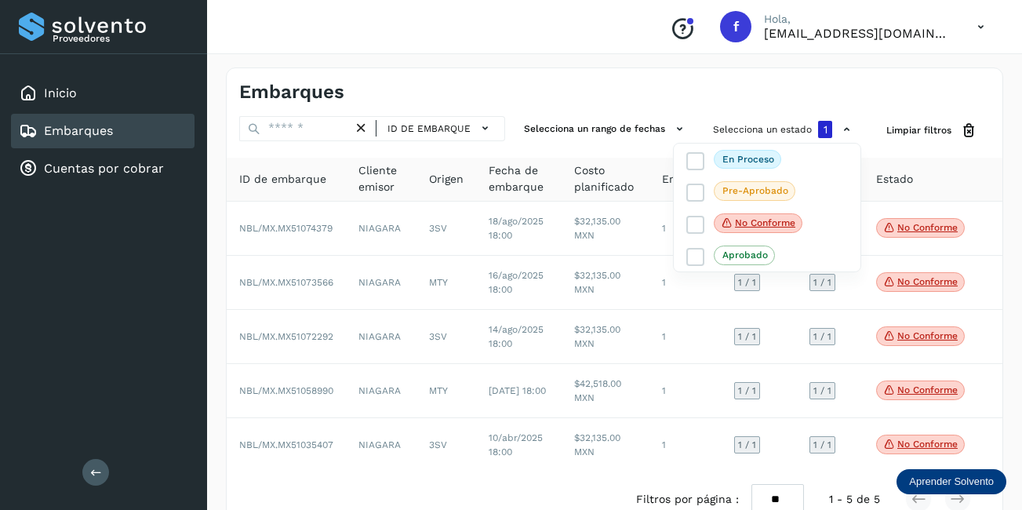
click at [942, 281] on div at bounding box center [511, 255] width 1022 height 510
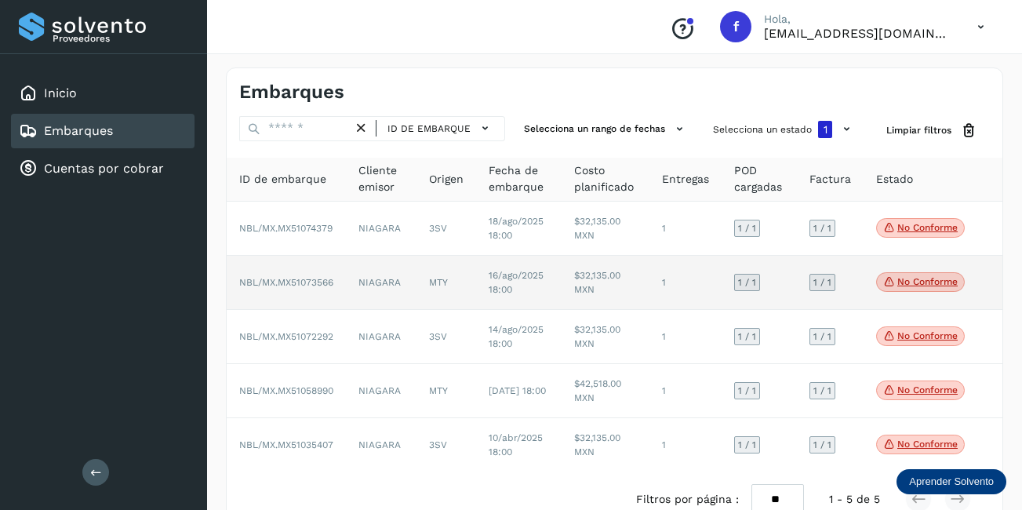
click at [915, 290] on span "No conforme" at bounding box center [920, 282] width 89 height 20
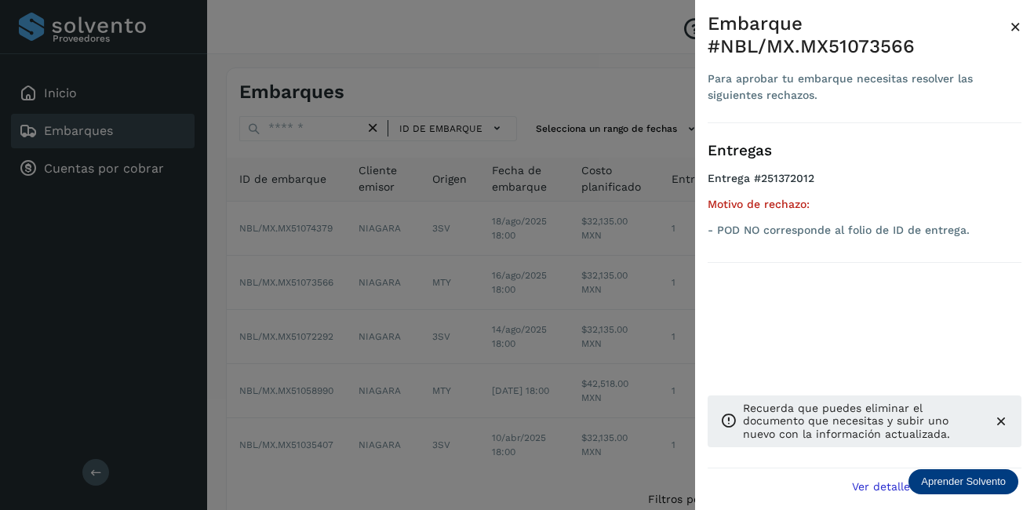
click at [1010, 27] on div "Embarque #NBL/MX.MX51073566 Para aprobar tu embarque necesitas resolver las sig…" at bounding box center [865, 68] width 314 height 111
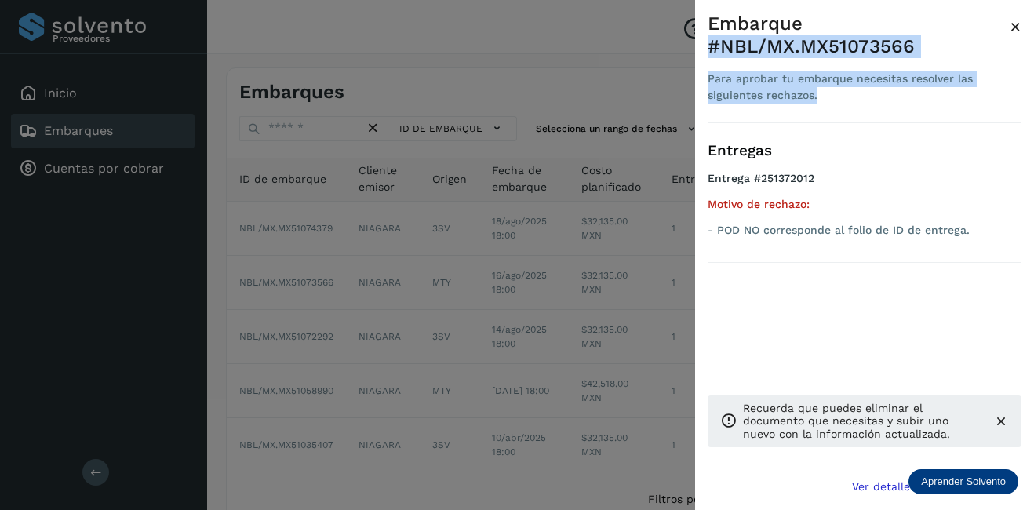
click at [1013, 26] on span "×" at bounding box center [1016, 27] width 12 height 22
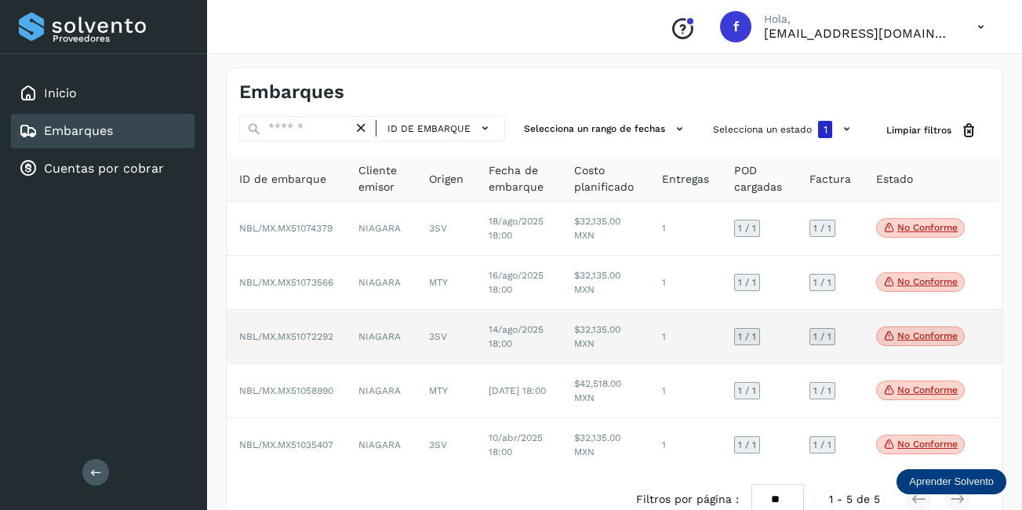
scroll to position [37, 0]
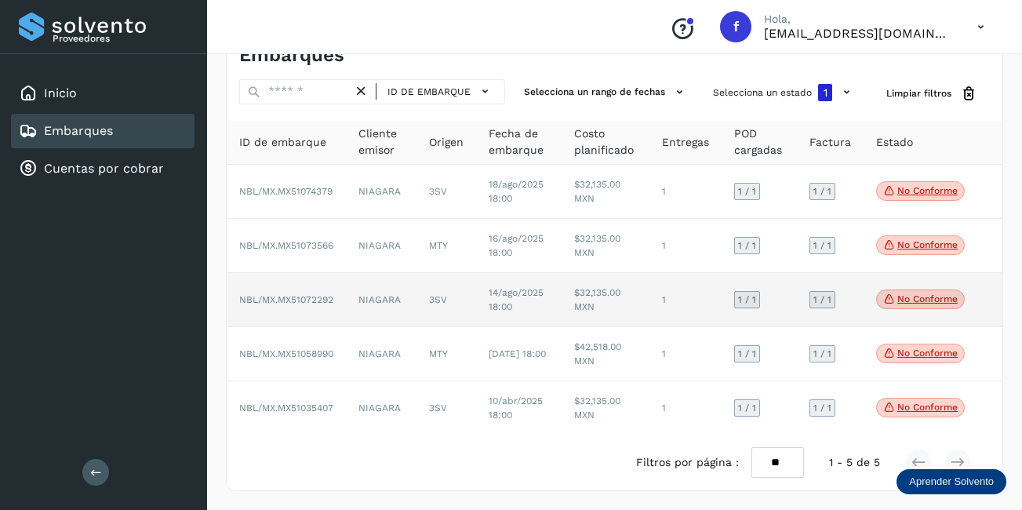
click at [907, 301] on p "No conforme" at bounding box center [928, 298] width 60 height 11
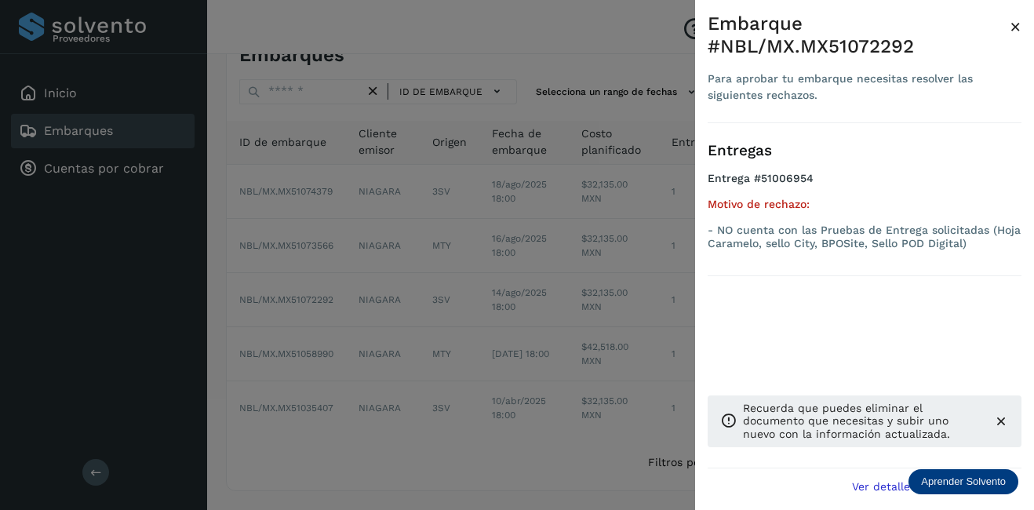
click at [1016, 27] on span "×" at bounding box center [1016, 27] width 12 height 22
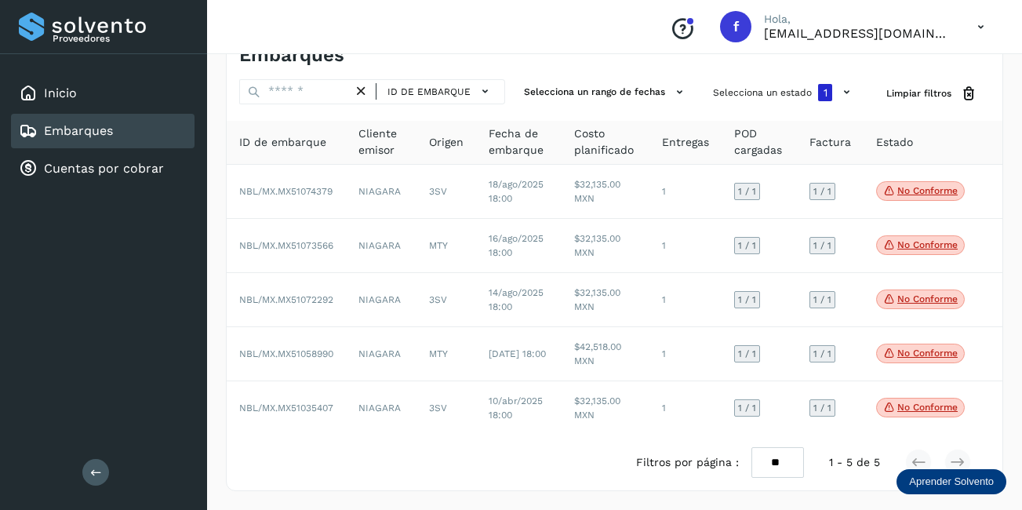
click at [131, 126] on div "Embarques" at bounding box center [103, 131] width 184 height 35
click at [763, 104] on button "Selecciona un estado 1" at bounding box center [784, 92] width 155 height 27
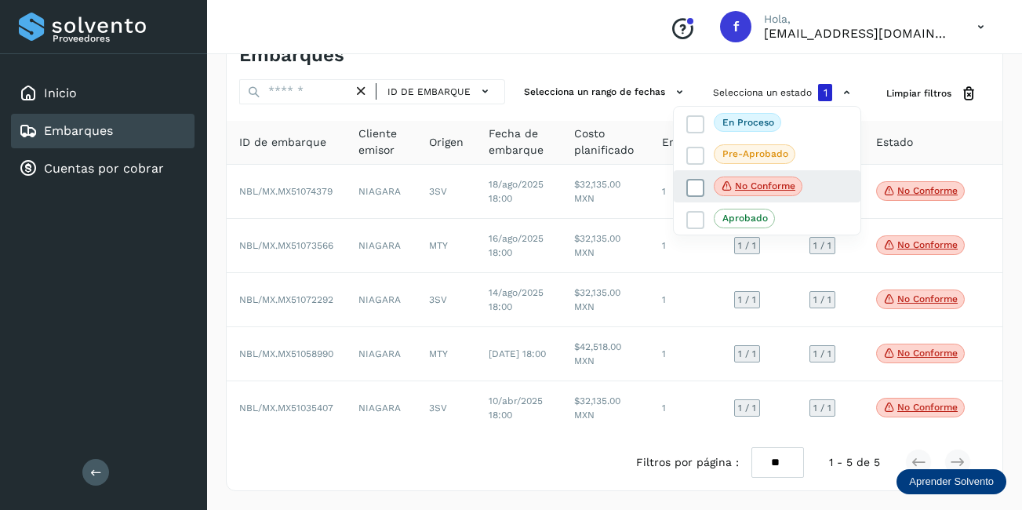
click at [727, 183] on icon at bounding box center [727, 186] width 13 height 14
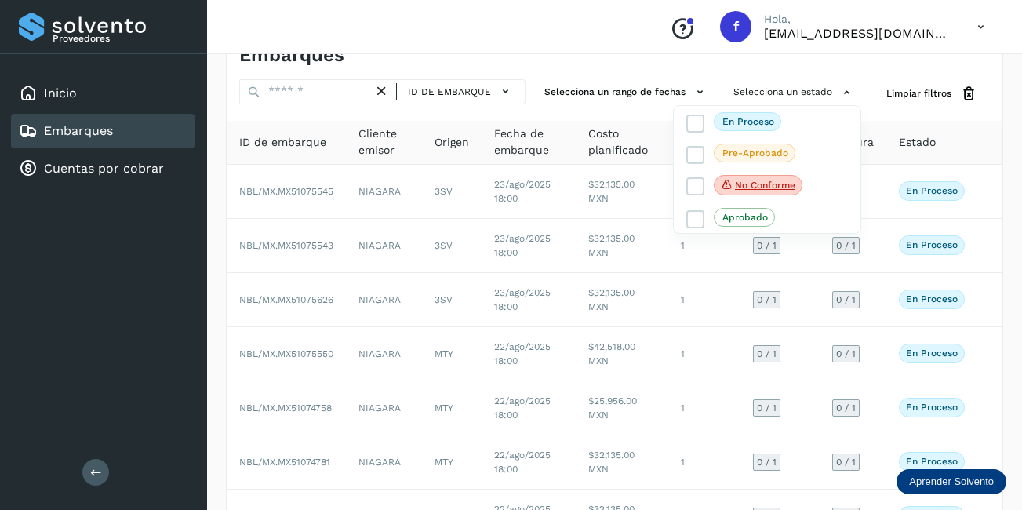
click at [482, 100] on div at bounding box center [511, 255] width 1022 height 510
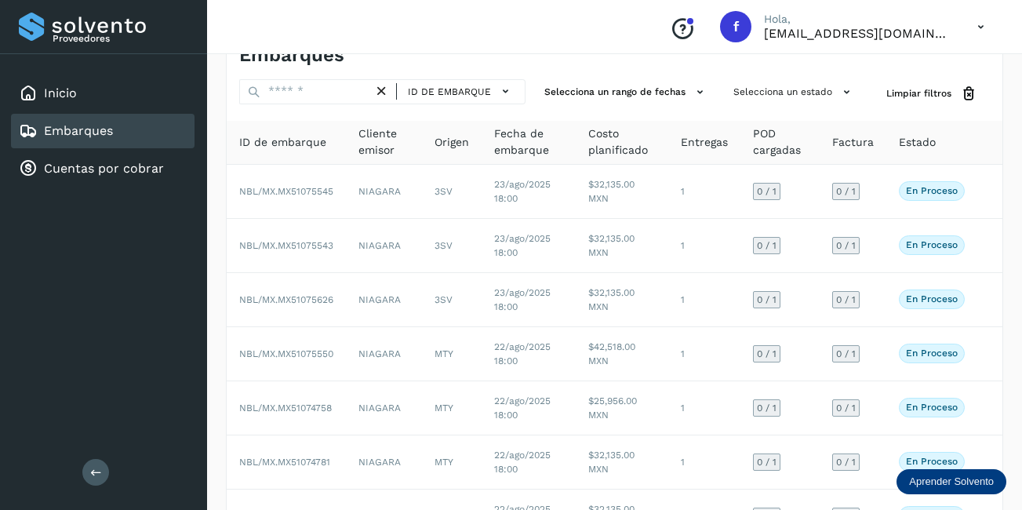
click at [614, 93] on button "Selecciona un rango de fechas" at bounding box center [626, 92] width 177 height 26
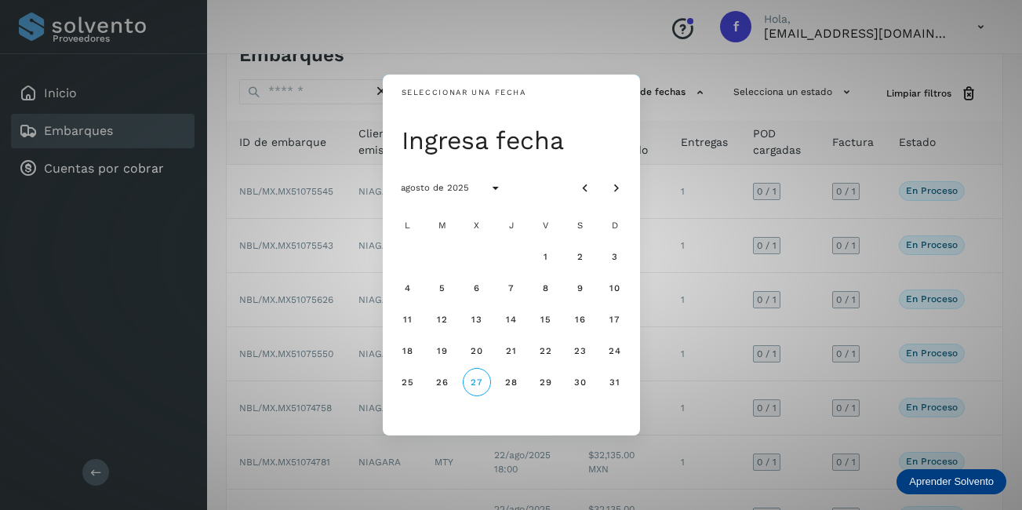
click at [614, 93] on div "Seleccionar una fecha" at bounding box center [511, 93] width 257 height 37
click at [412, 273] on div "4" at bounding box center [407, 287] width 31 height 31
click at [392, 100] on div "Seleccionar una fecha" at bounding box center [511, 93] width 257 height 37
drag, startPoint x: 299, startPoint y: 166, endPoint x: 299, endPoint y: 175, distance: 9.4
click at [298, 166] on div "Seleccionar una fecha Ingresa fecha agosto de 2025 L M X J V S D 1 2 3 4 5 6 7 …" at bounding box center [511, 255] width 1022 height 510
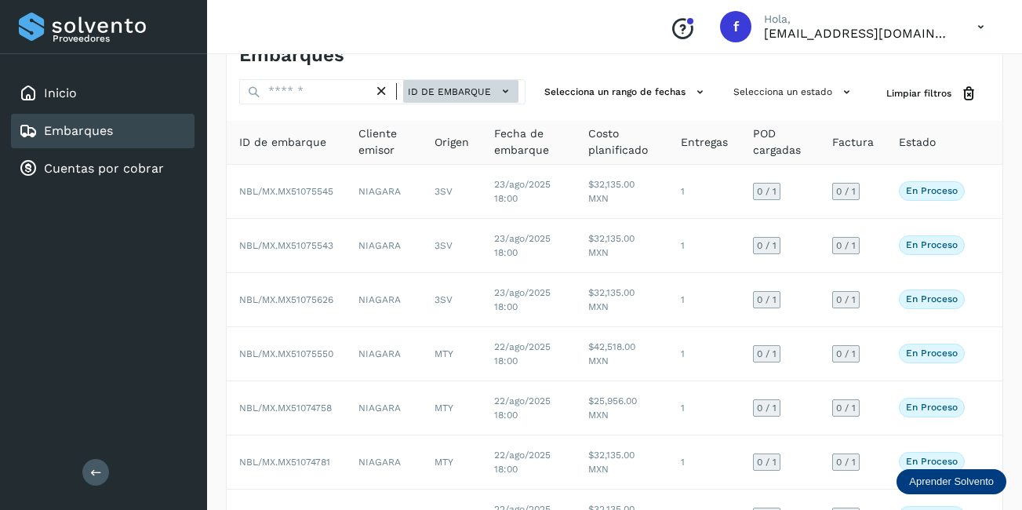
click at [473, 90] on span "ID de embarque" at bounding box center [449, 92] width 83 height 14
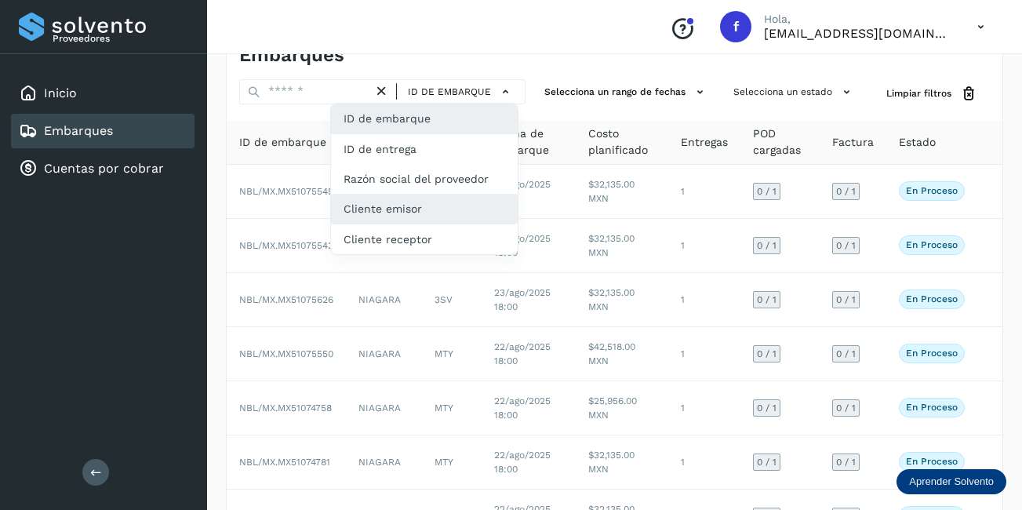
click at [471, 214] on div "Cliente emisor" at bounding box center [424, 209] width 187 height 30
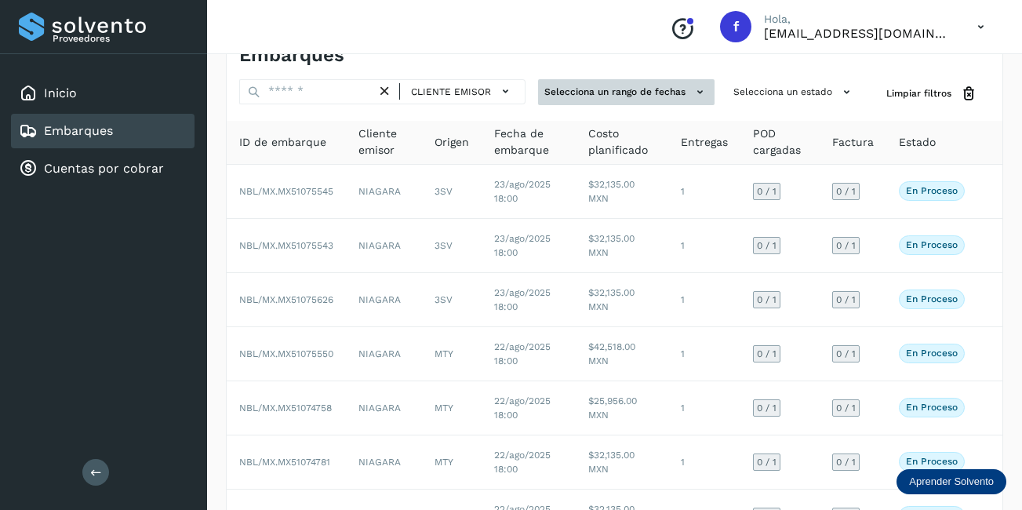
click at [673, 91] on button "Selecciona un rango de fechas" at bounding box center [626, 92] width 177 height 26
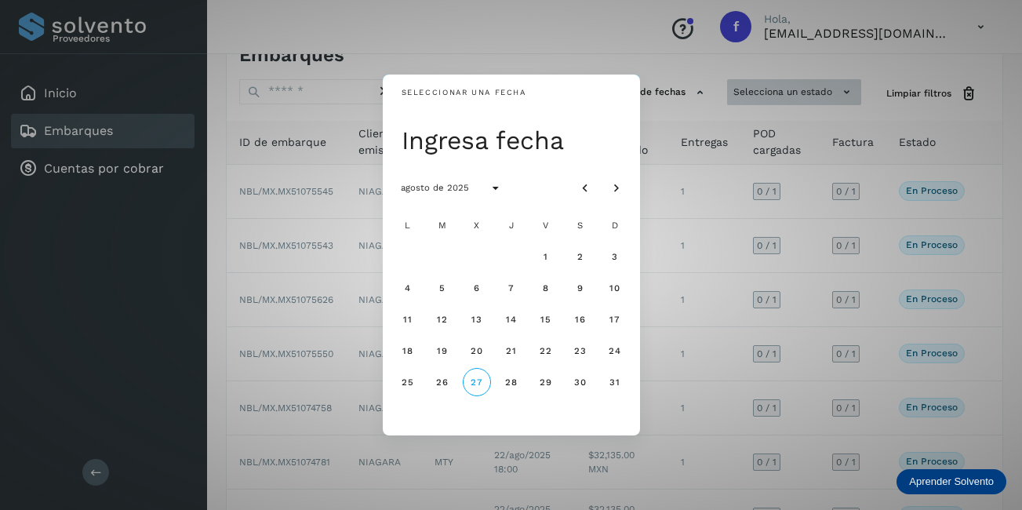
click at [778, 85] on div "Seleccionar una fecha Ingresa fecha agosto de 2025 L M X J V S D 1 2 3 4 5 6 7 …" at bounding box center [511, 255] width 1022 height 510
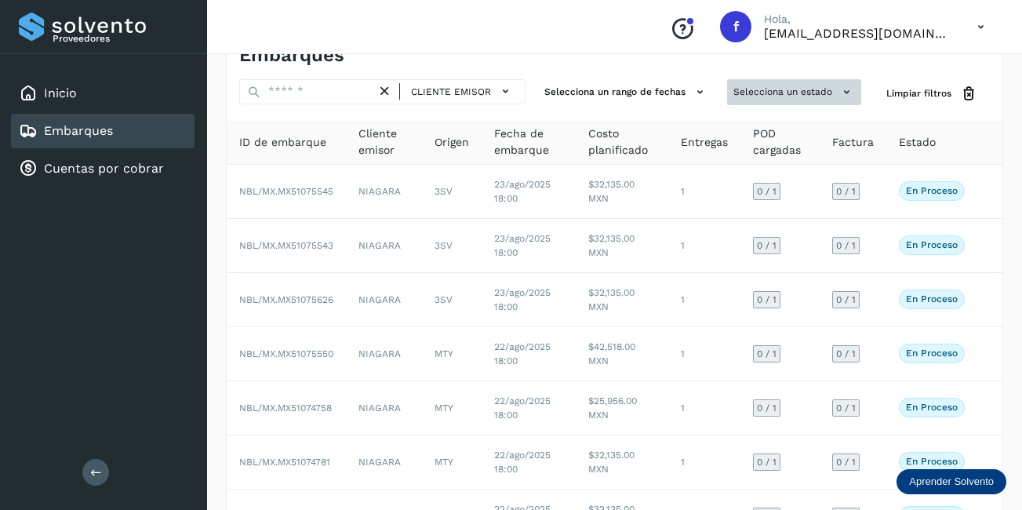
click at [855, 79] on button "Selecciona un estado" at bounding box center [794, 92] width 134 height 26
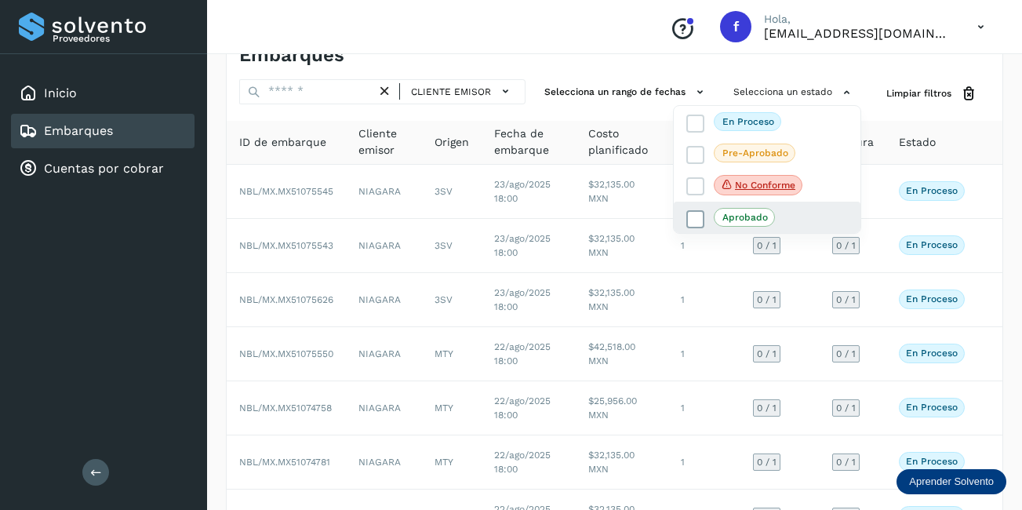
click at [741, 213] on p "Aprobado" at bounding box center [746, 217] width 46 height 11
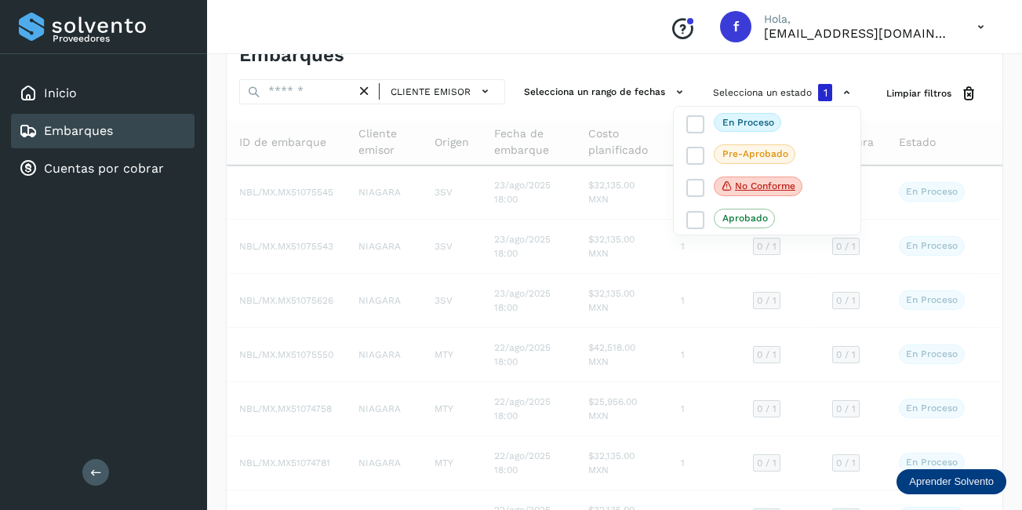
click at [512, 242] on div at bounding box center [511, 255] width 1022 height 510
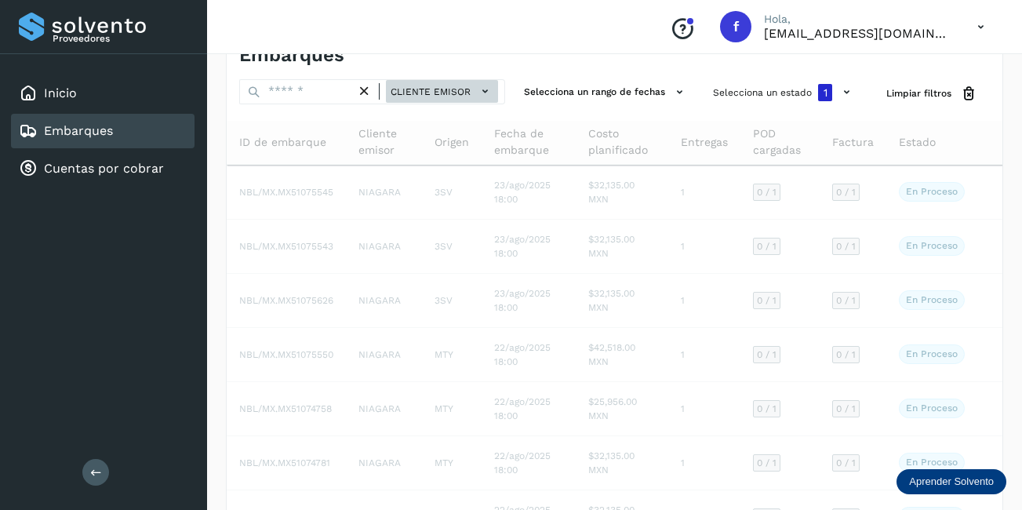
click at [463, 85] on span "Cliente emisor" at bounding box center [431, 92] width 80 height 14
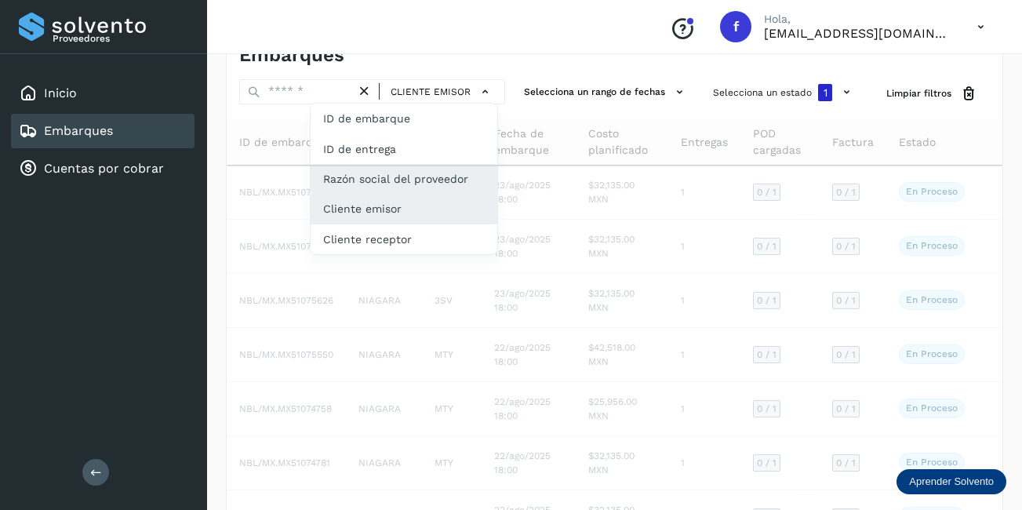
click at [383, 224] on div "Razón social del proveedor" at bounding box center [404, 239] width 187 height 30
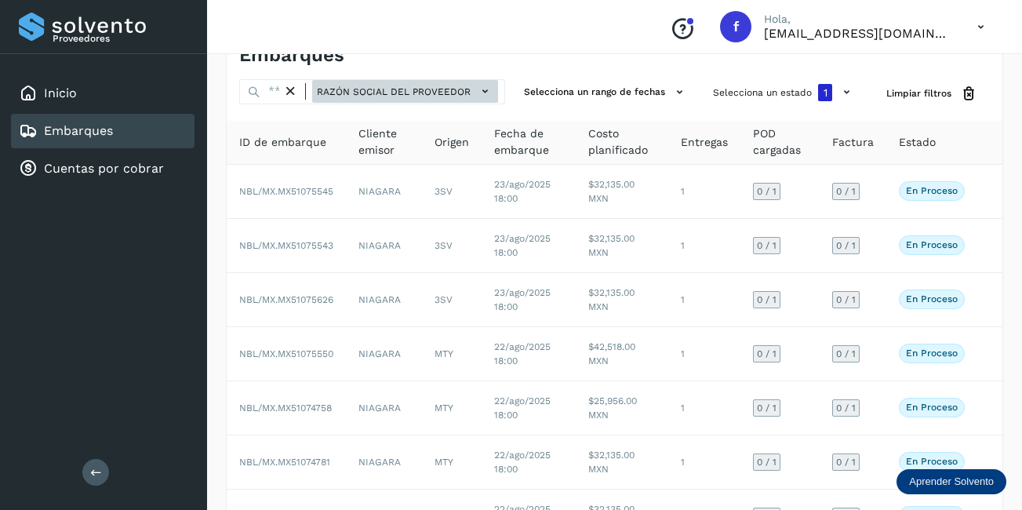
click at [426, 88] on span "Razón social del proveedor" at bounding box center [394, 92] width 154 height 14
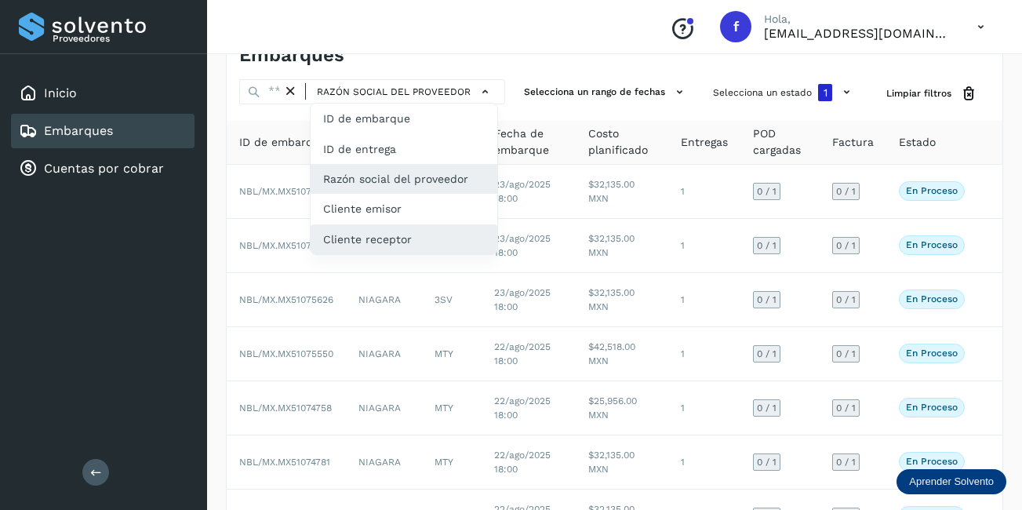
click at [422, 239] on div "Cliente receptor" at bounding box center [404, 239] width 187 height 30
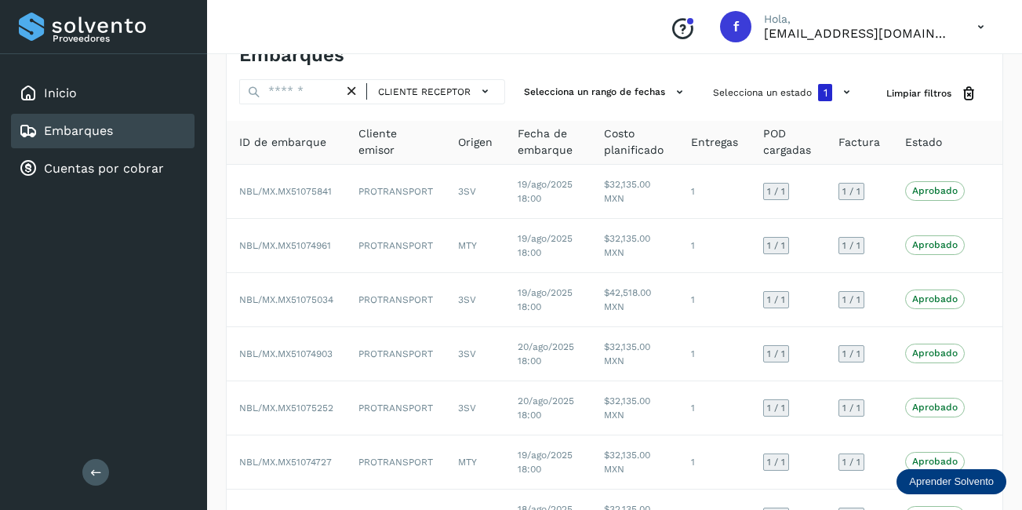
click at [419, 74] on div "Embarques Cliente receptor Selecciona un rango de fechas Selecciona un estado 1…" at bounding box center [615, 396] width 778 height 731
click at [427, 88] on span "Cliente receptor" at bounding box center [424, 92] width 93 height 14
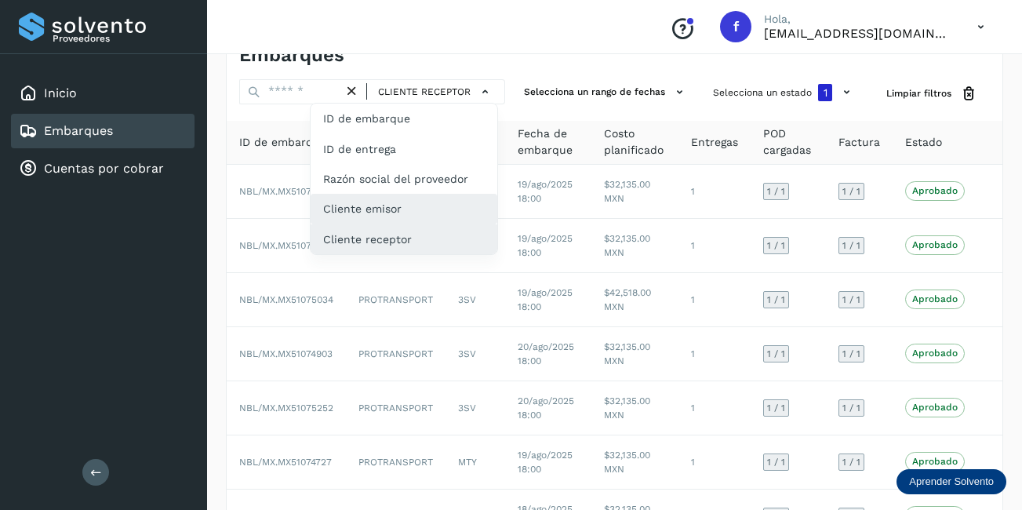
click at [373, 206] on div "Cliente emisor" at bounding box center [404, 209] width 187 height 30
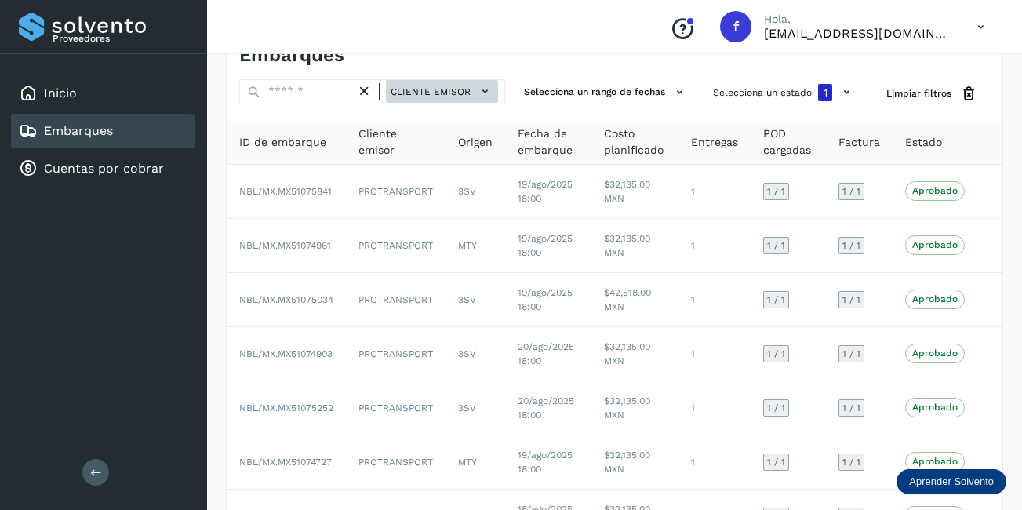
click at [444, 91] on span "Cliente emisor" at bounding box center [431, 92] width 80 height 14
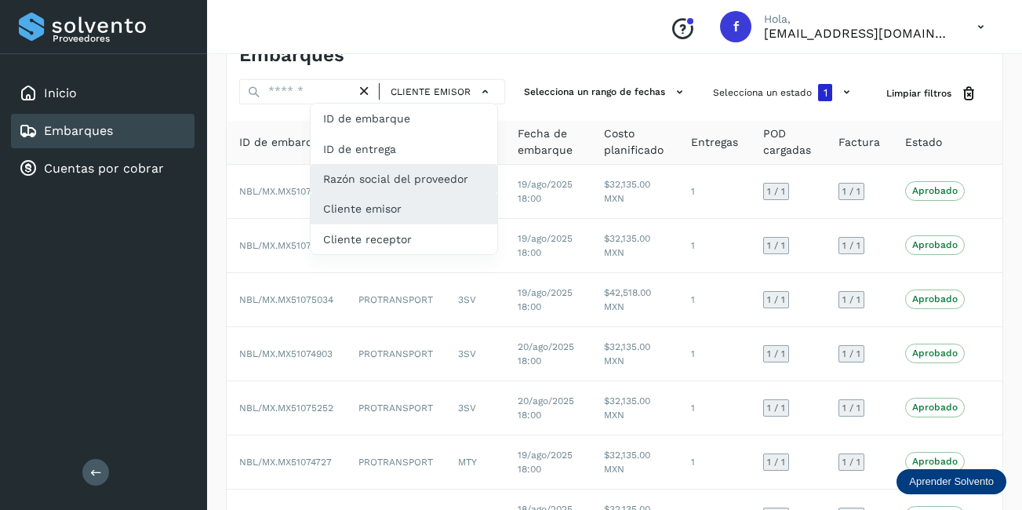
click at [428, 224] on div "Razón social del proveedor" at bounding box center [404, 239] width 187 height 30
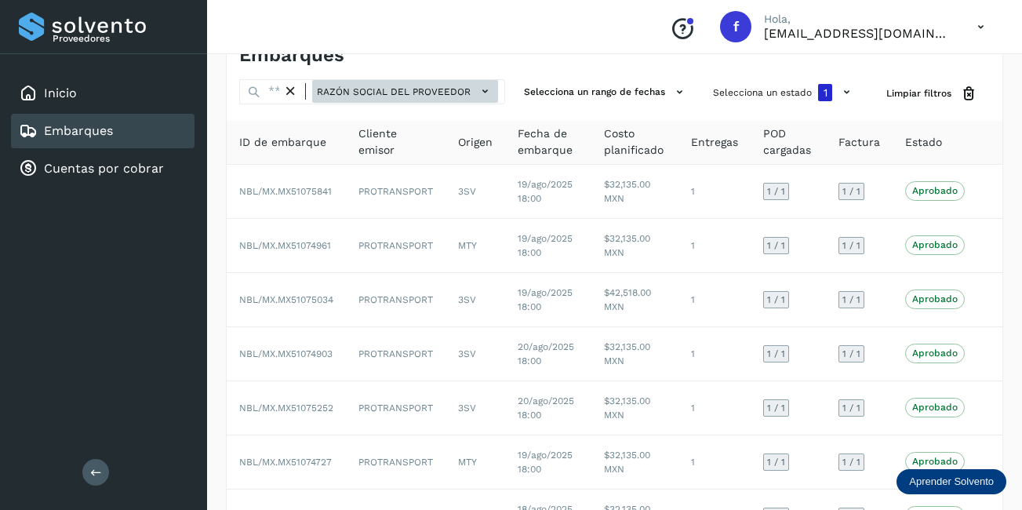
click at [425, 89] on span "Razón social del proveedor" at bounding box center [394, 92] width 154 height 14
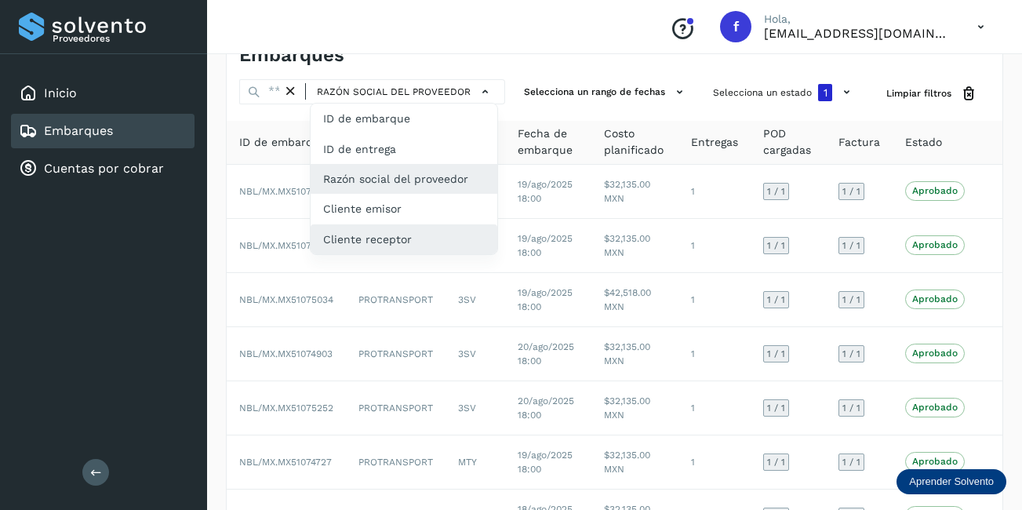
click at [428, 238] on div "Cliente receptor" at bounding box center [404, 239] width 187 height 30
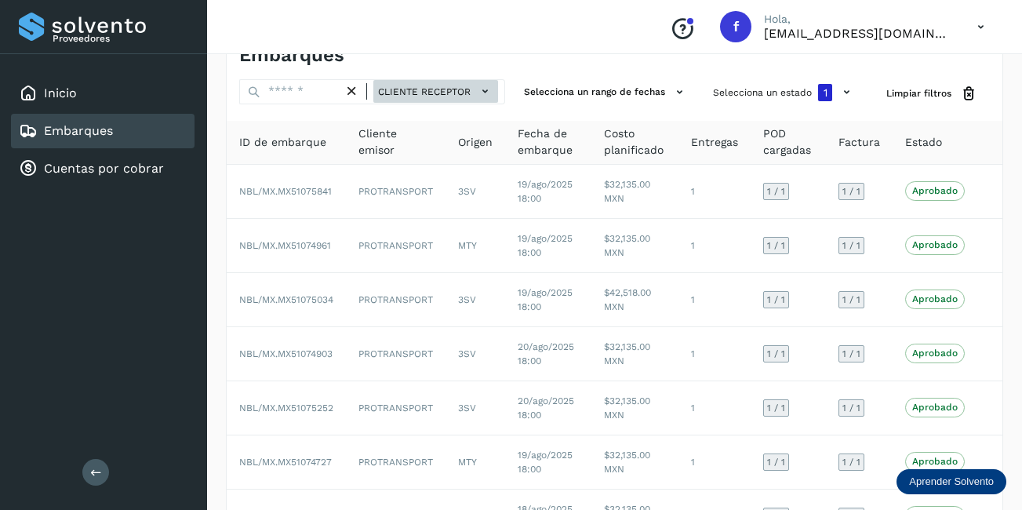
click at [403, 92] on span "Cliente receptor" at bounding box center [424, 92] width 93 height 14
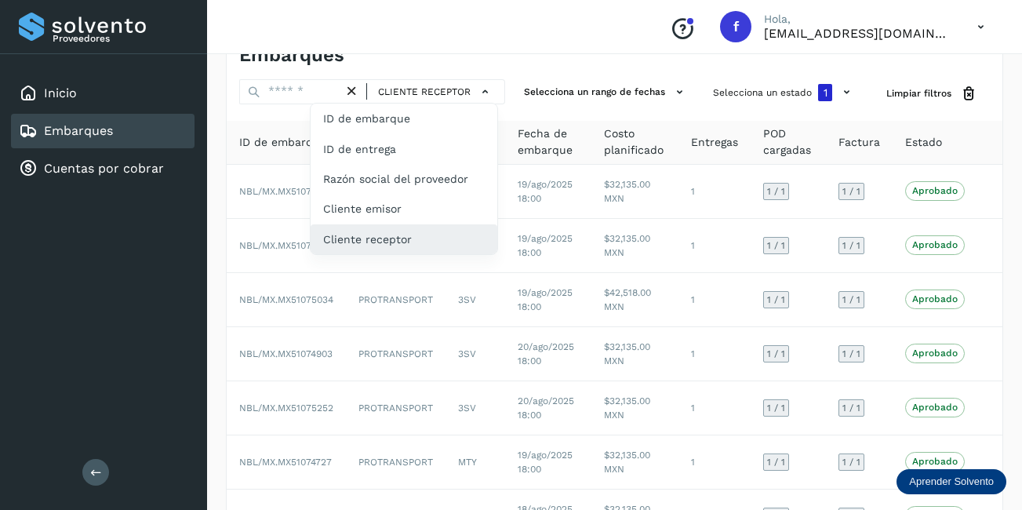
click at [416, 242] on div "Cliente receptor" at bounding box center [404, 239] width 187 height 30
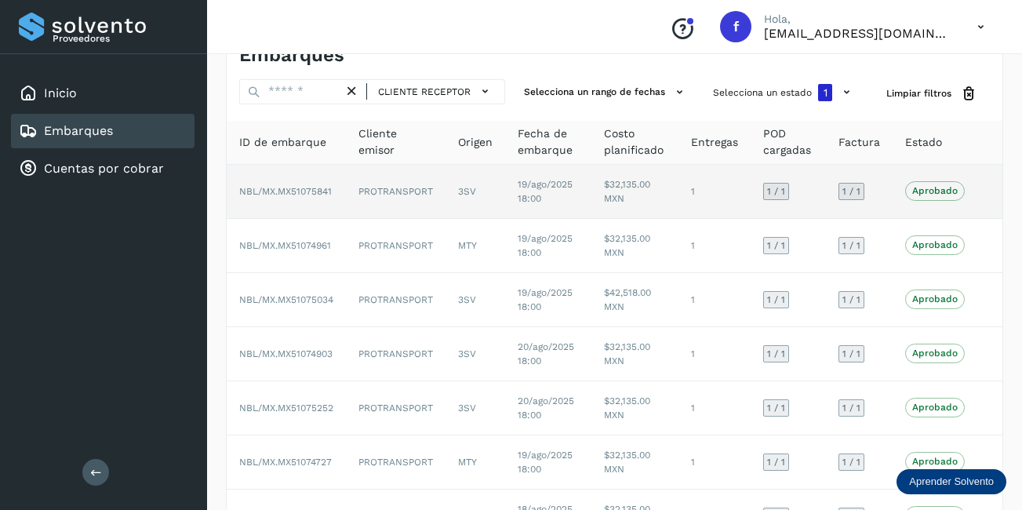
click at [472, 184] on td "3SV" at bounding box center [476, 192] width 60 height 54
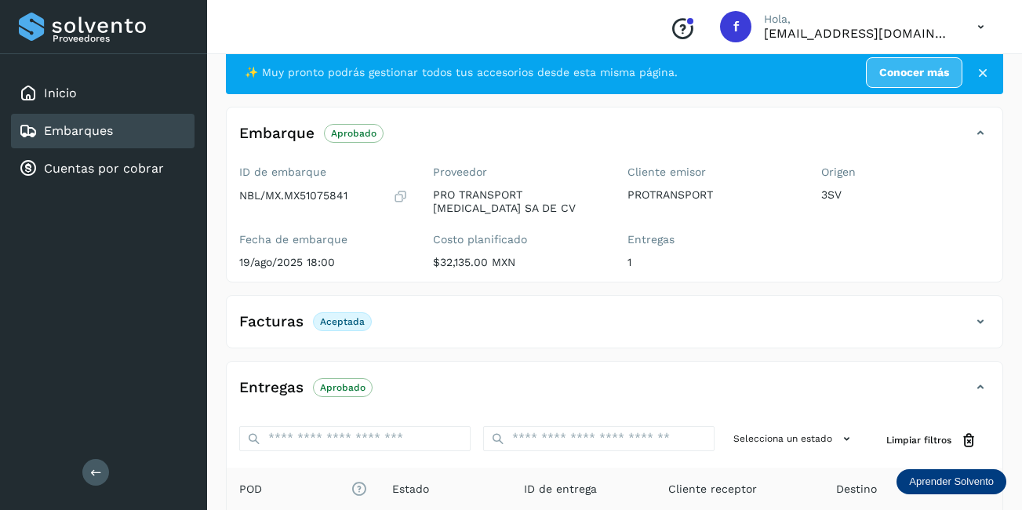
scroll to position [244, 0]
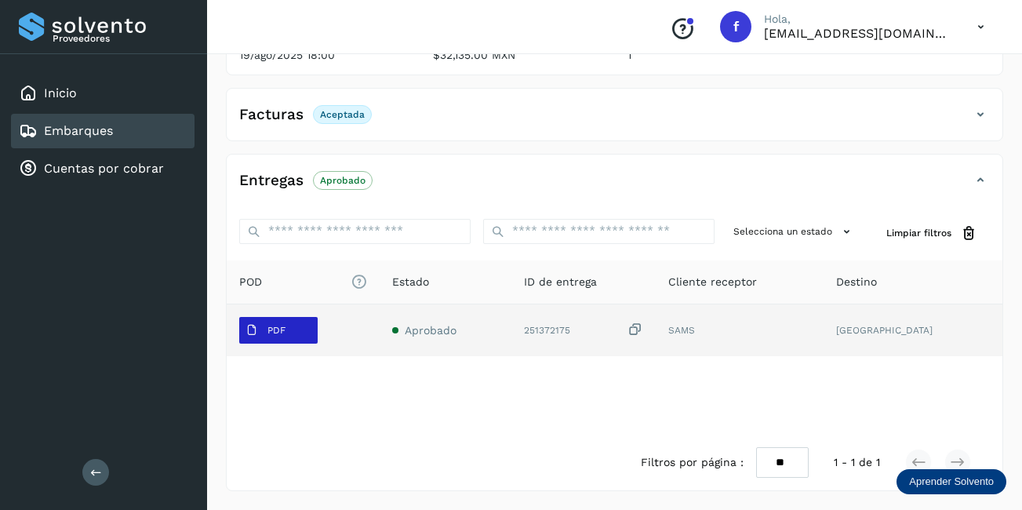
click at [304, 327] on button "PDF" at bounding box center [278, 330] width 78 height 27
click at [291, 335] on span "PDF" at bounding box center [265, 330] width 53 height 25
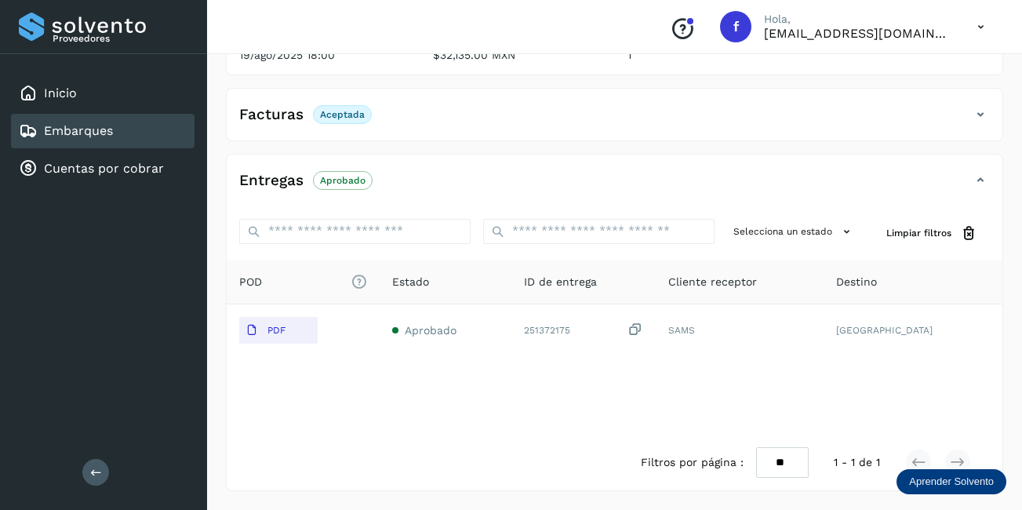
click at [109, 133] on link "Embarques" at bounding box center [78, 130] width 69 height 15
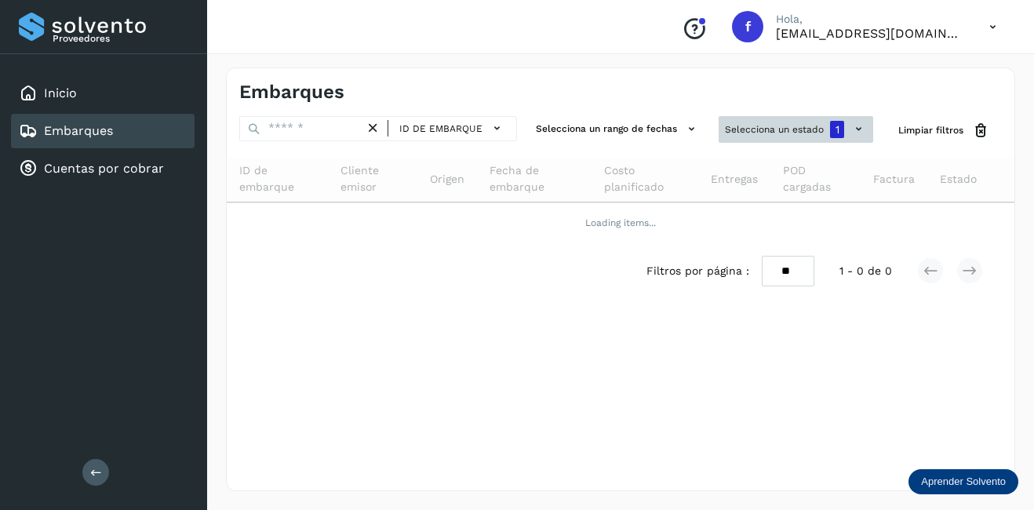
click at [833, 133] on div "1" at bounding box center [837, 129] width 14 height 17
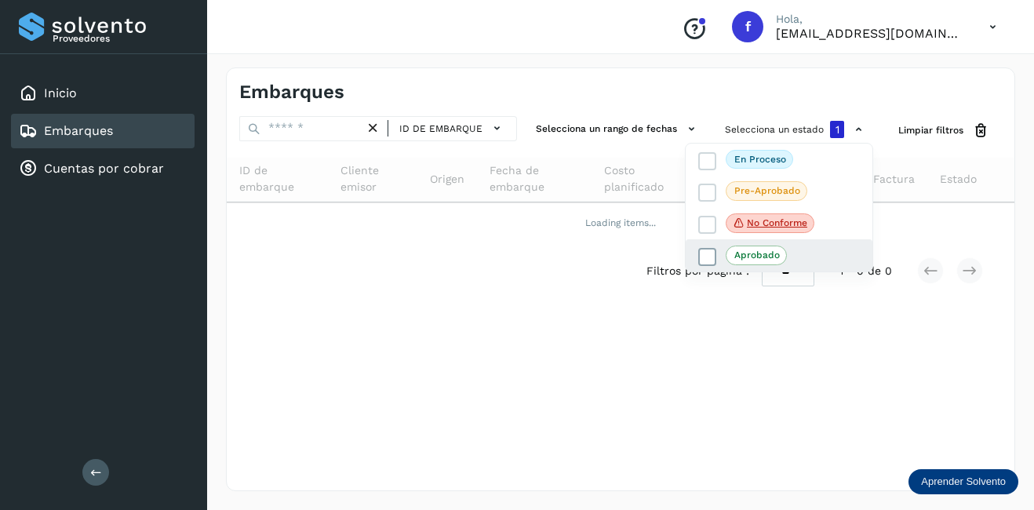
click at [711, 254] on icon at bounding box center [708, 258] width 16 height 16
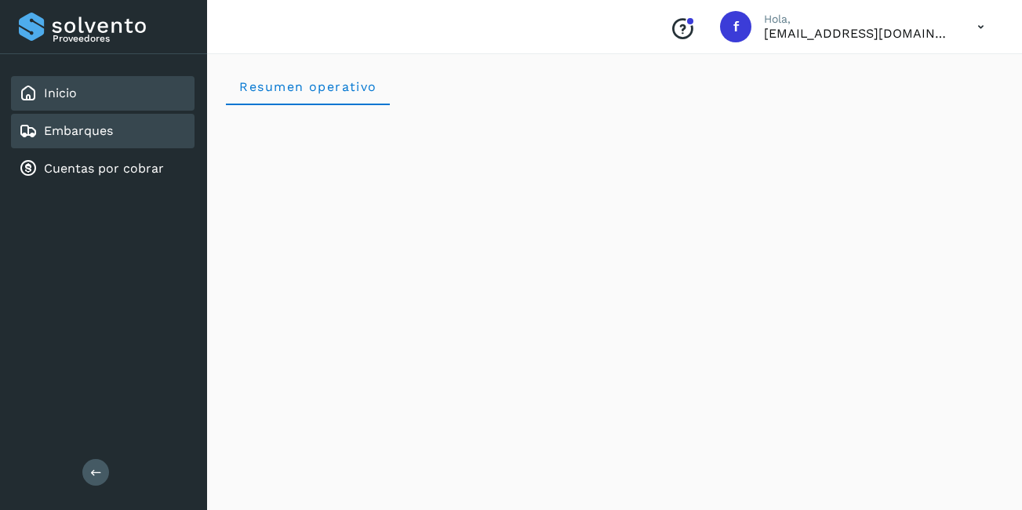
click at [104, 145] on div "Embarques" at bounding box center [103, 131] width 184 height 35
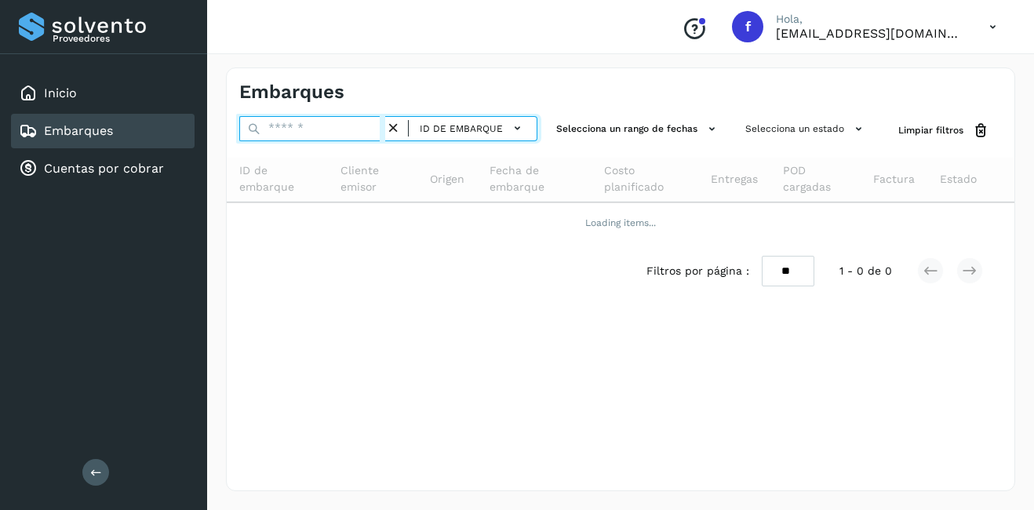
click at [295, 140] on input "text" at bounding box center [312, 128] width 146 height 25
click at [333, 125] on input "text" at bounding box center [312, 128] width 146 height 25
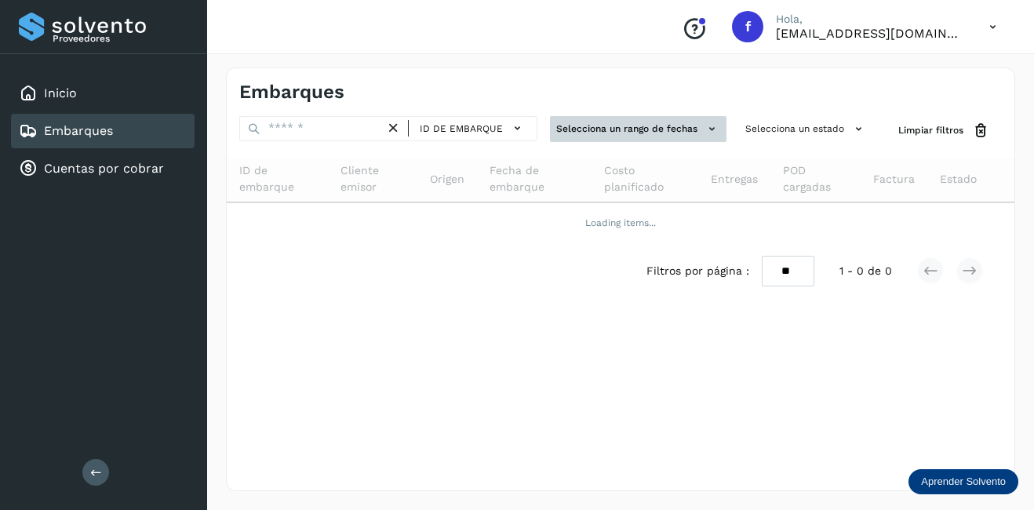
click at [674, 122] on button "Selecciona un rango de fechas" at bounding box center [638, 129] width 177 height 26
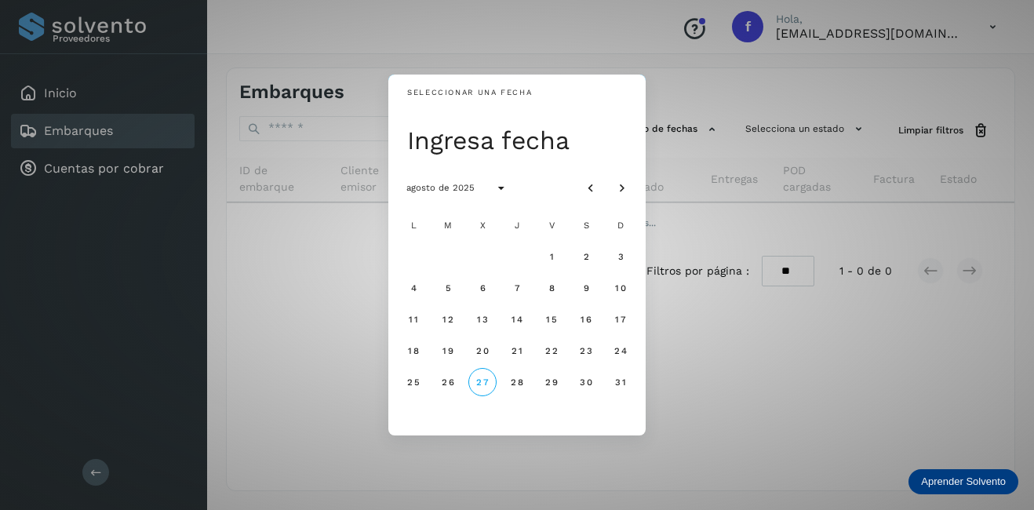
click at [745, 177] on div "Seleccionar una fecha Ingresa fecha agosto de 2025 L M X J V S D 1 2 3 4 5 6 7 …" at bounding box center [517, 255] width 1034 height 510
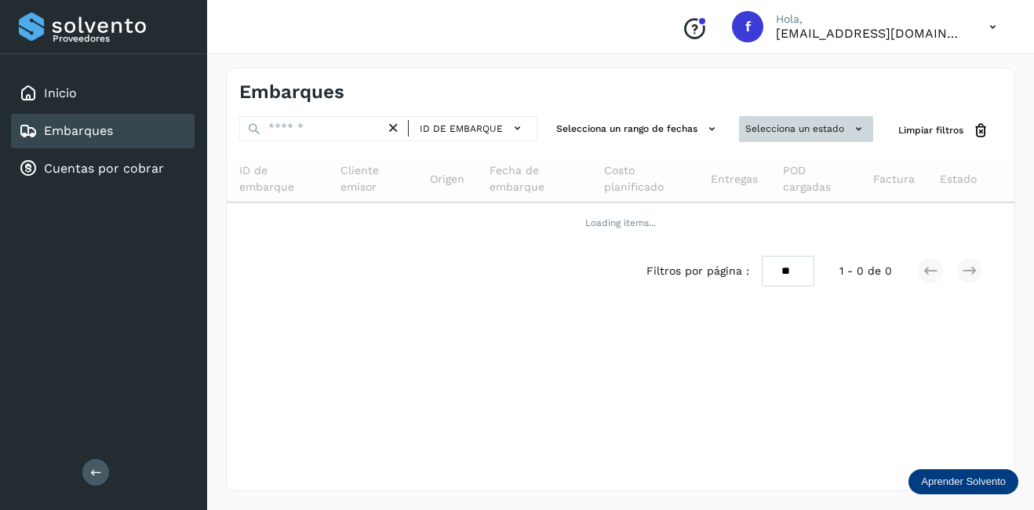
click at [805, 133] on button "Selecciona un estado" at bounding box center [806, 129] width 134 height 26
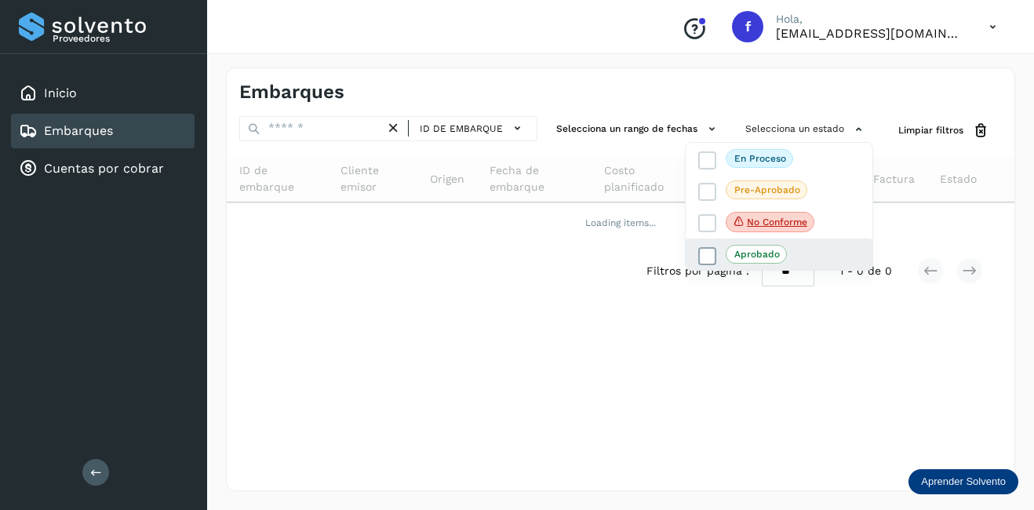
click at [763, 250] on p "Aprobado" at bounding box center [757, 254] width 46 height 11
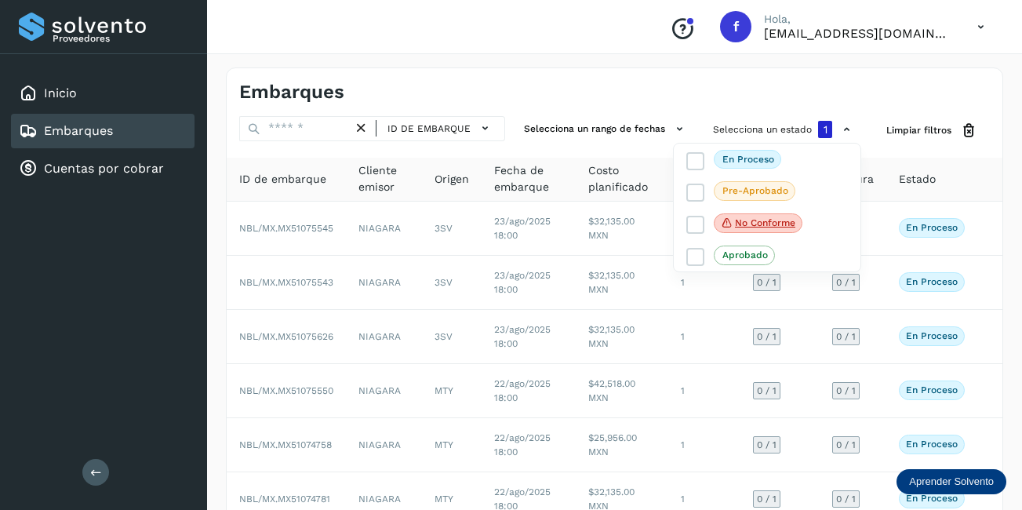
click at [586, 76] on div at bounding box center [511, 255] width 1022 height 510
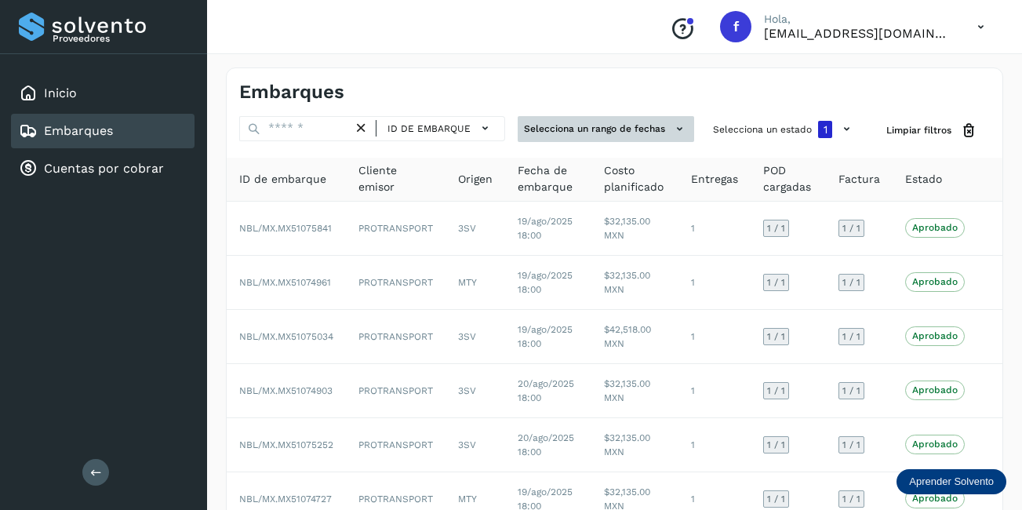
click at [581, 130] on button "Selecciona un rango de fechas" at bounding box center [606, 129] width 177 height 26
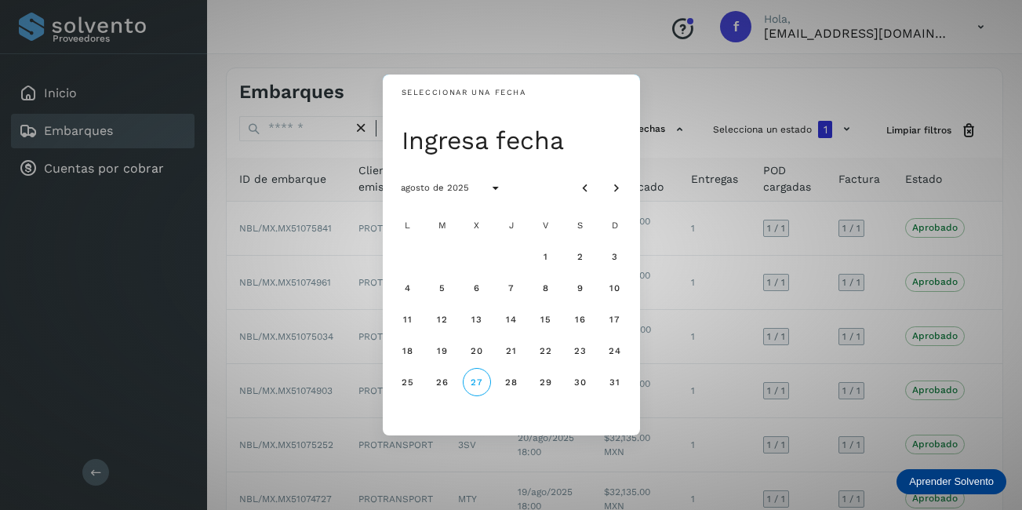
drag, startPoint x: 337, startPoint y: 138, endPoint x: 361, endPoint y: 143, distance: 24.0
click at [337, 140] on div "Seleccionar una fecha Ingresa fecha agosto de 2025 L M X J V S D 1 2 3 4 5 6 7 …" at bounding box center [511, 255] width 1022 height 510
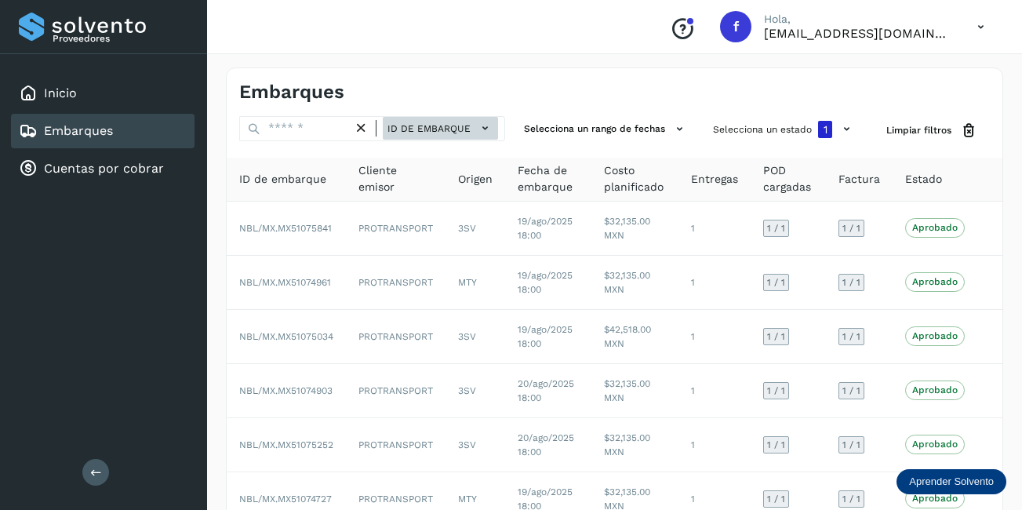
click at [428, 126] on span "ID de embarque" at bounding box center [429, 129] width 83 height 14
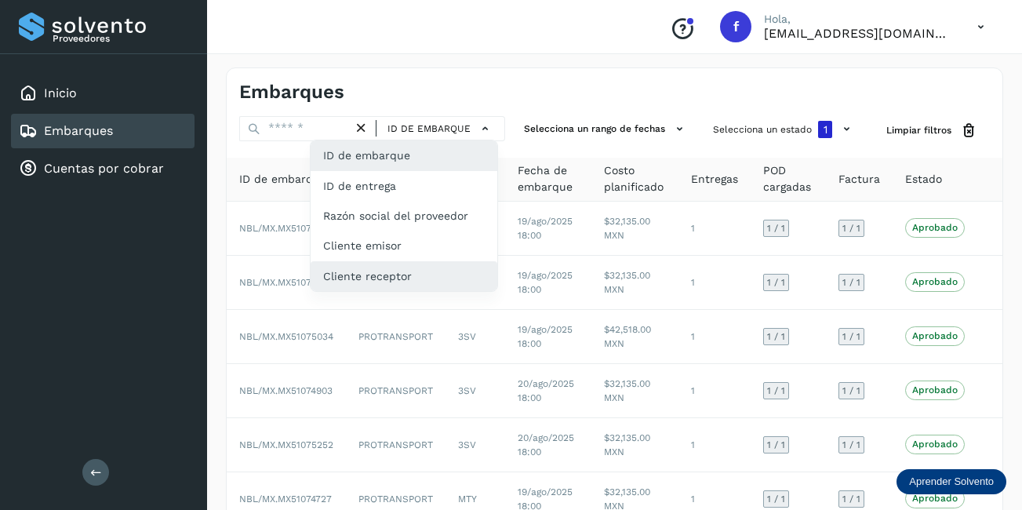
click at [398, 282] on div "Cliente receptor" at bounding box center [404, 276] width 187 height 30
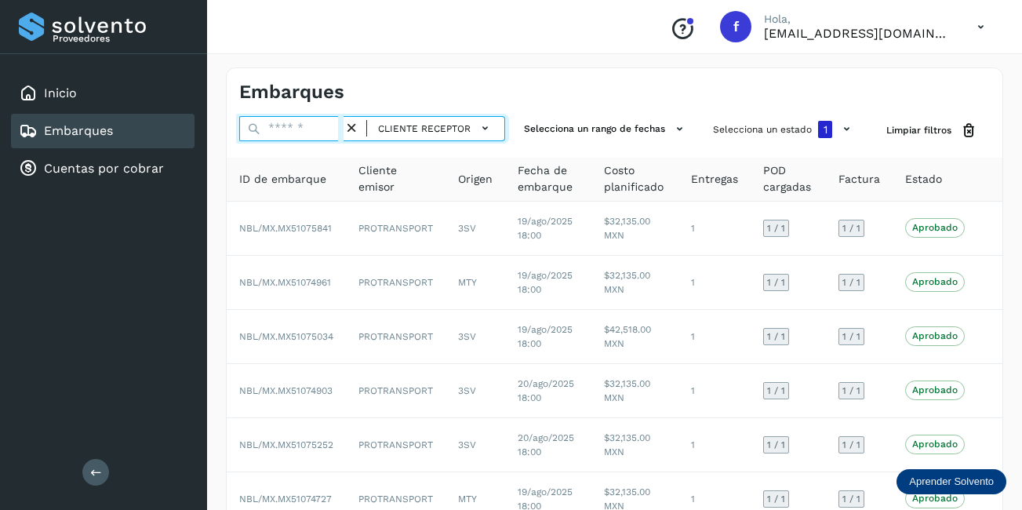
click at [312, 127] on input "text" at bounding box center [291, 128] width 104 height 25
type input "********"
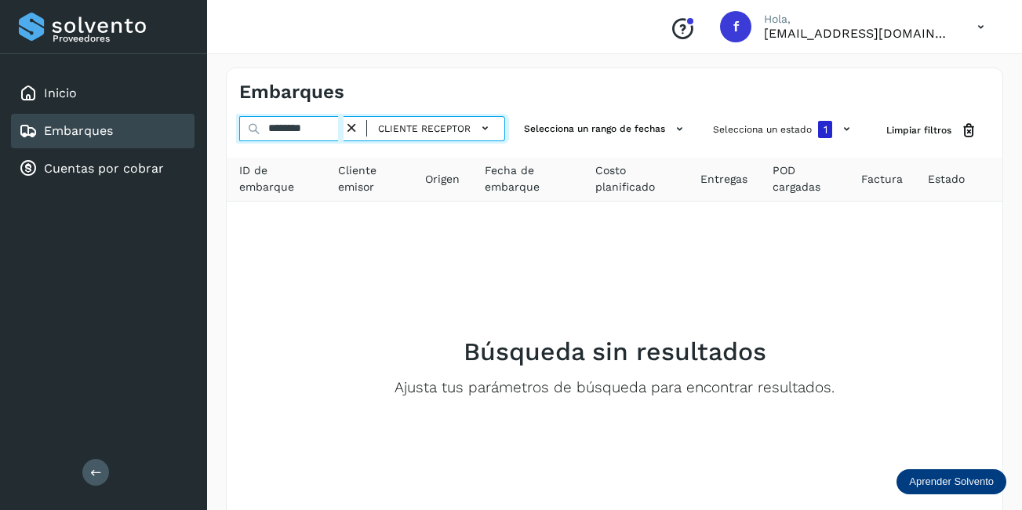
drag, startPoint x: 321, startPoint y: 122, endPoint x: 230, endPoint y: 112, distance: 91.5
click at [231, 113] on div "Embarques ******** Cliente receptor Selecciona un rango de fechas Selecciona un…" at bounding box center [615, 328] width 778 height 522
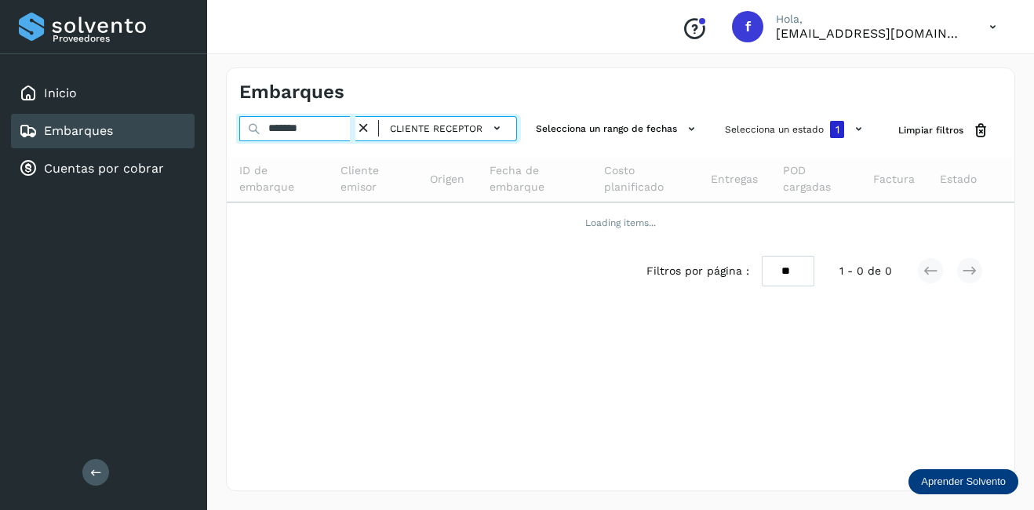
drag, startPoint x: 333, startPoint y: 129, endPoint x: 235, endPoint y: 134, distance: 97.4
click at [235, 134] on div "******* Cliente receptor Selecciona un rango de fechas Selecciona un estado 1 L…" at bounding box center [621, 130] width 788 height 29
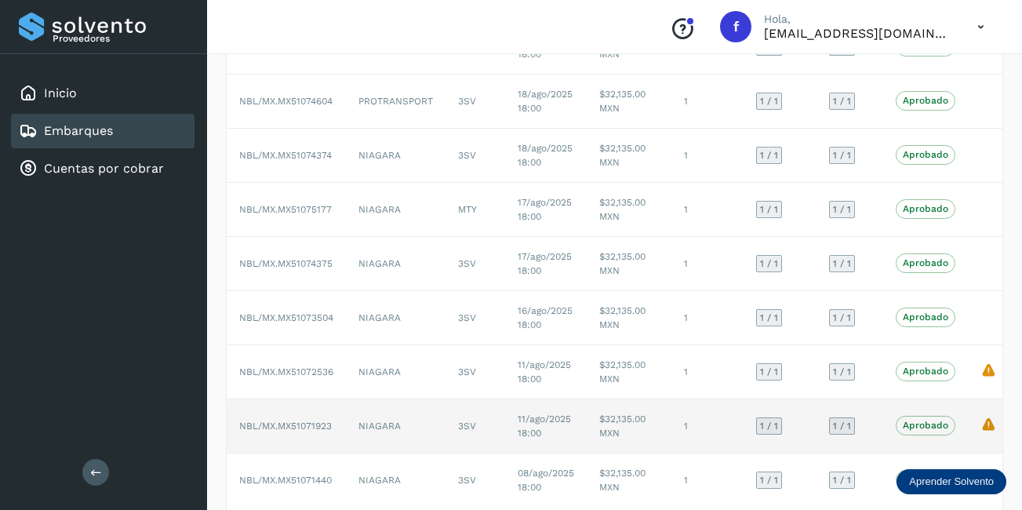
scroll to position [319, 0]
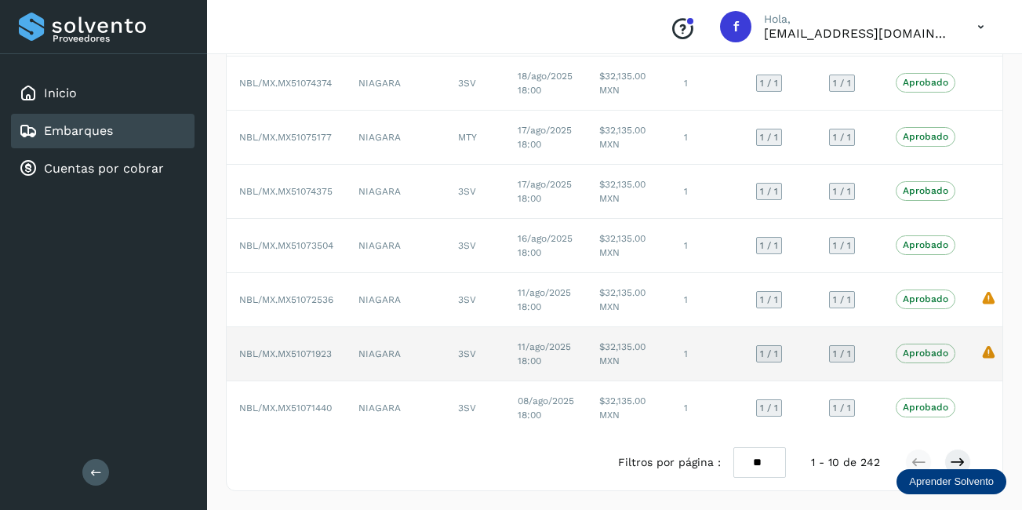
type input "*******"
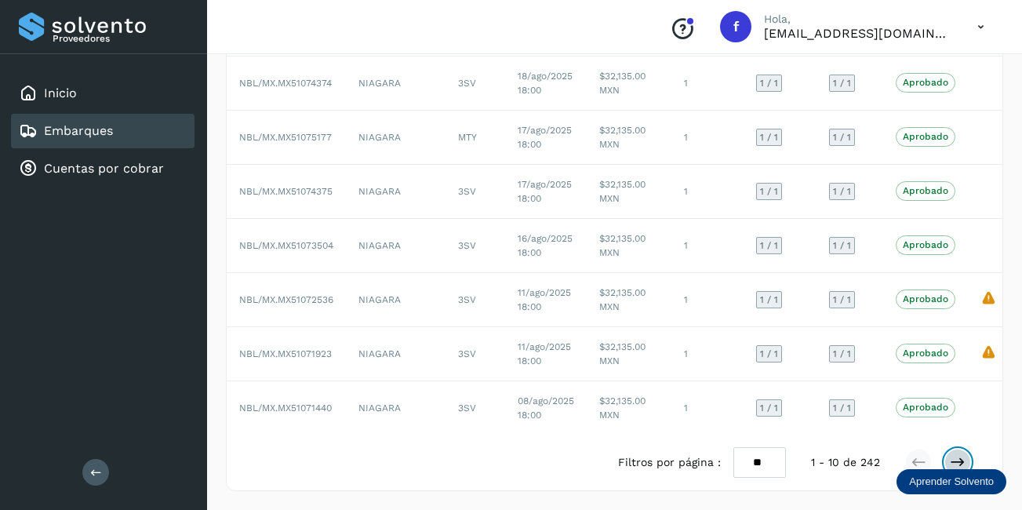
click at [964, 459] on icon at bounding box center [958, 462] width 16 height 16
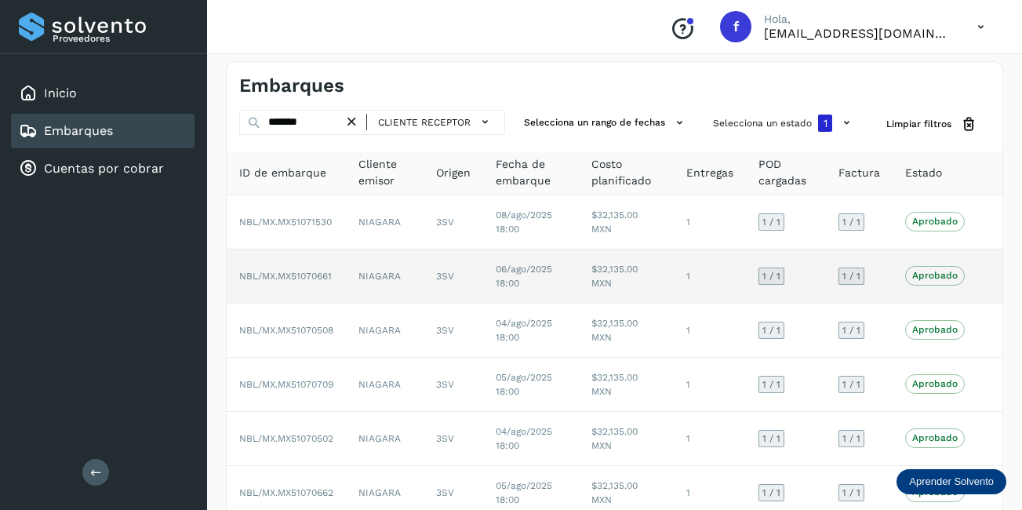
scroll to position [308, 0]
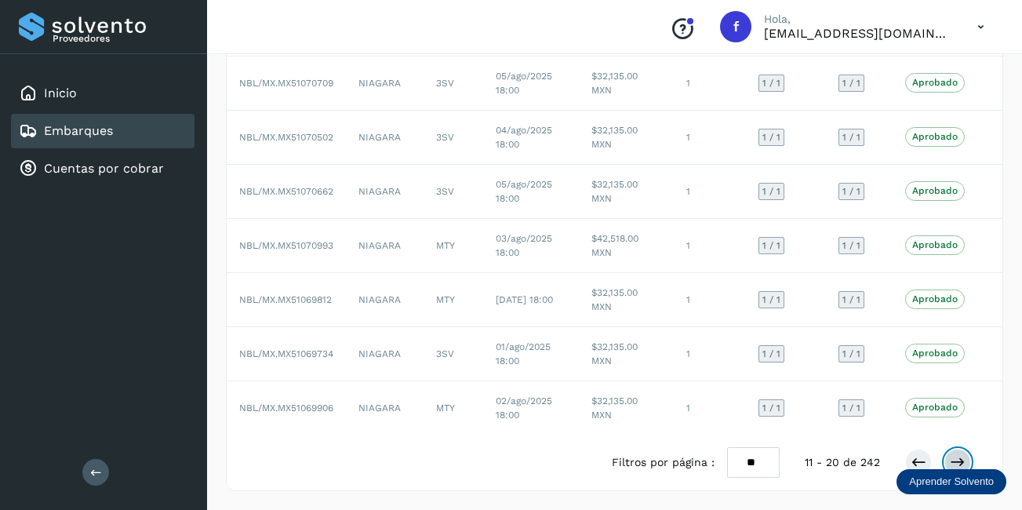
click at [950, 457] on icon at bounding box center [958, 462] width 16 height 16
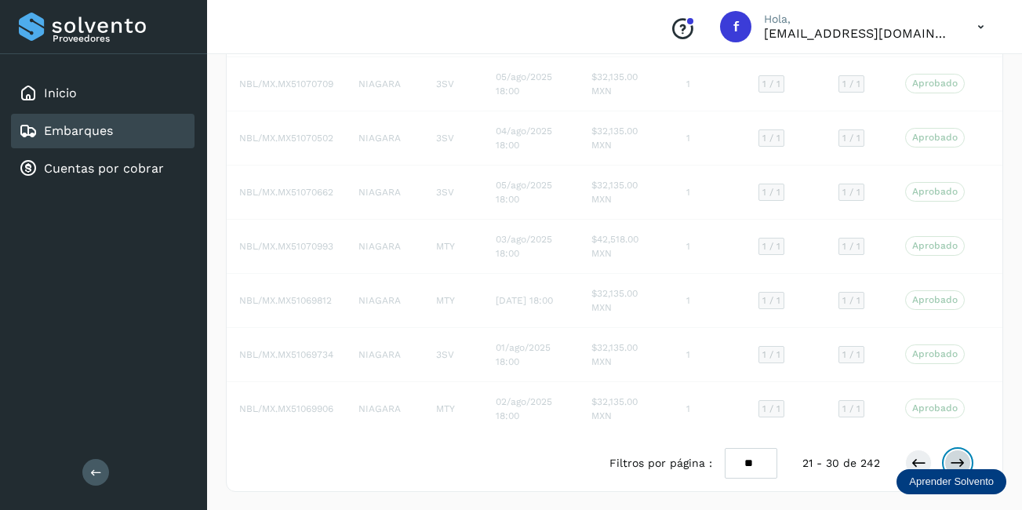
scroll to position [308, 0]
click at [582, 253] on td "$42,518.00 MXN" at bounding box center [626, 246] width 94 height 54
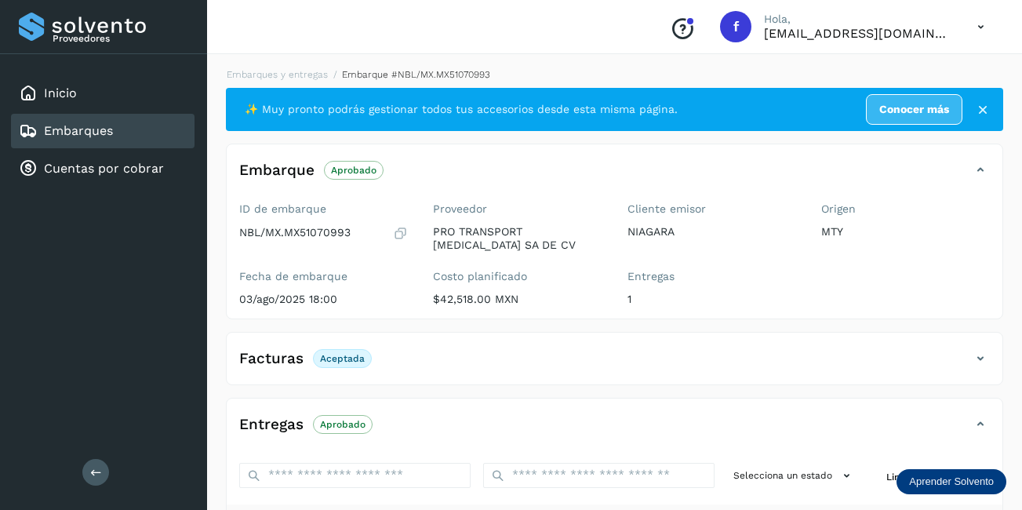
scroll to position [235, 0]
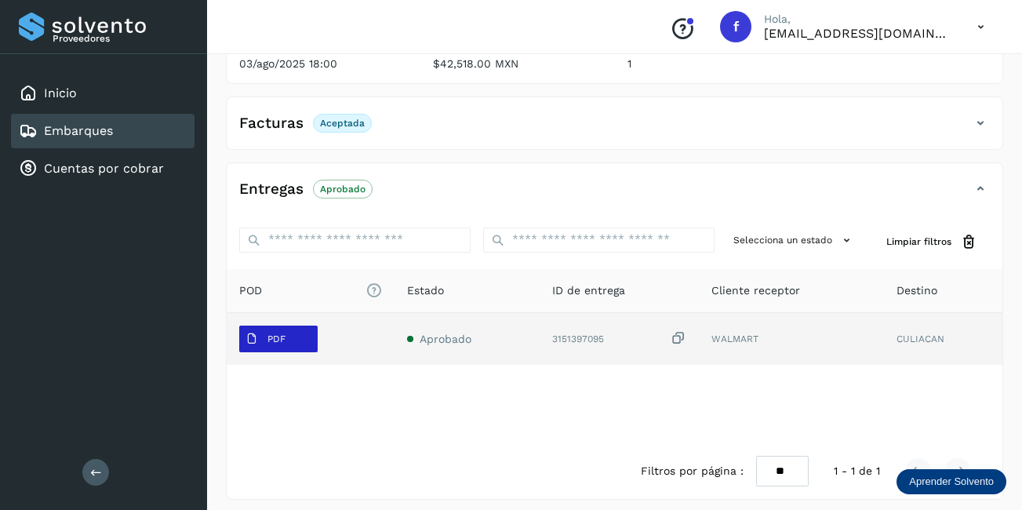
click at [286, 336] on span "PDF" at bounding box center [265, 338] width 53 height 25
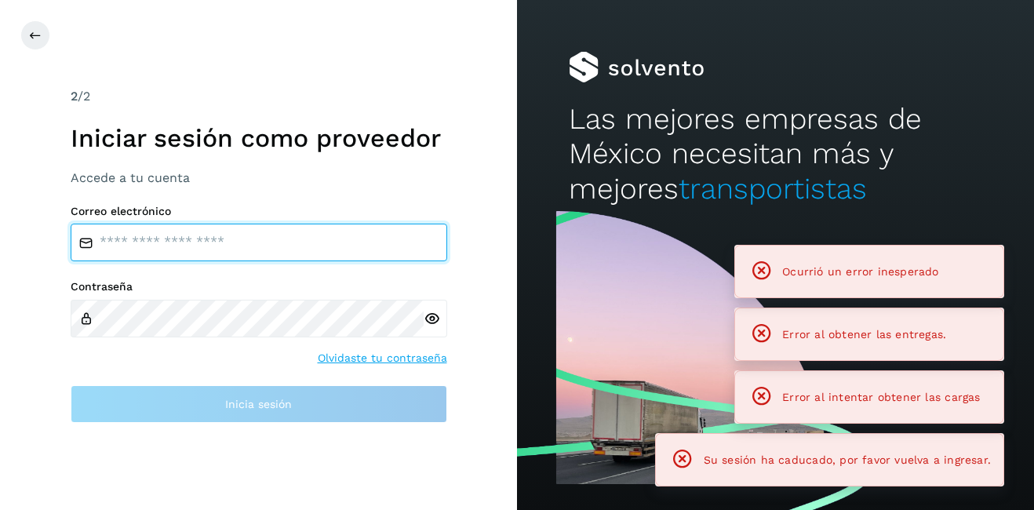
type input "**********"
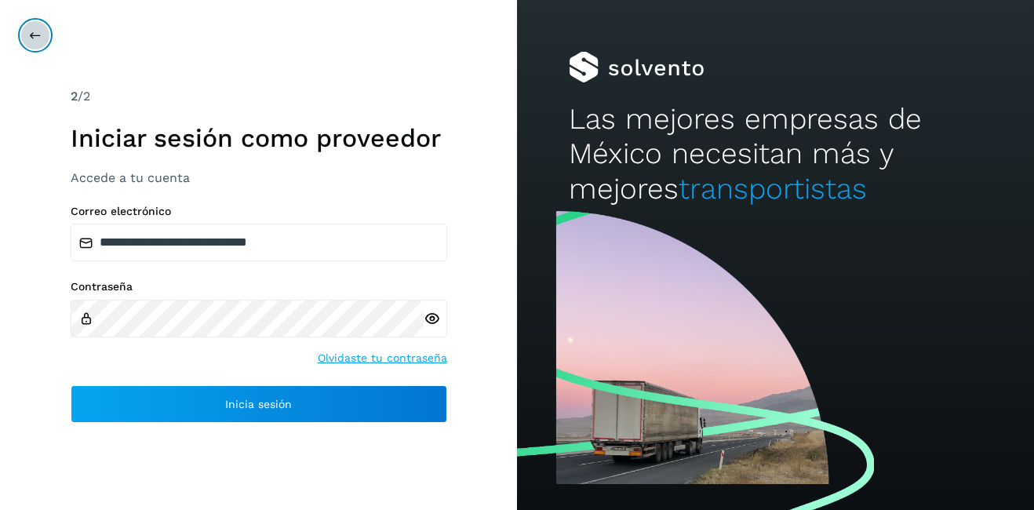
click at [27, 31] on button at bounding box center [35, 35] width 30 height 30
